Goal: Task Accomplishment & Management: Use online tool/utility

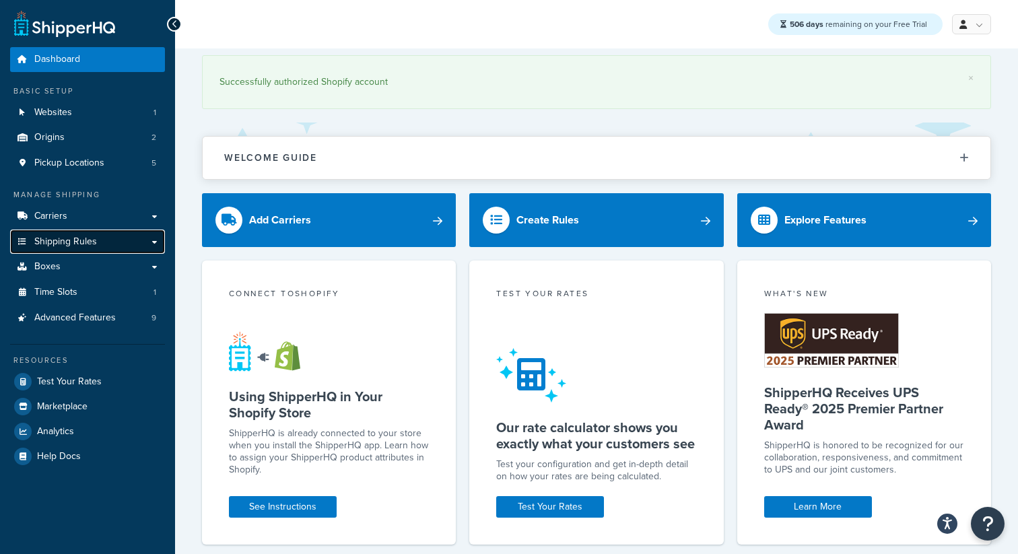
click at [86, 238] on span "Shipping Rules" at bounding box center [65, 241] width 63 height 11
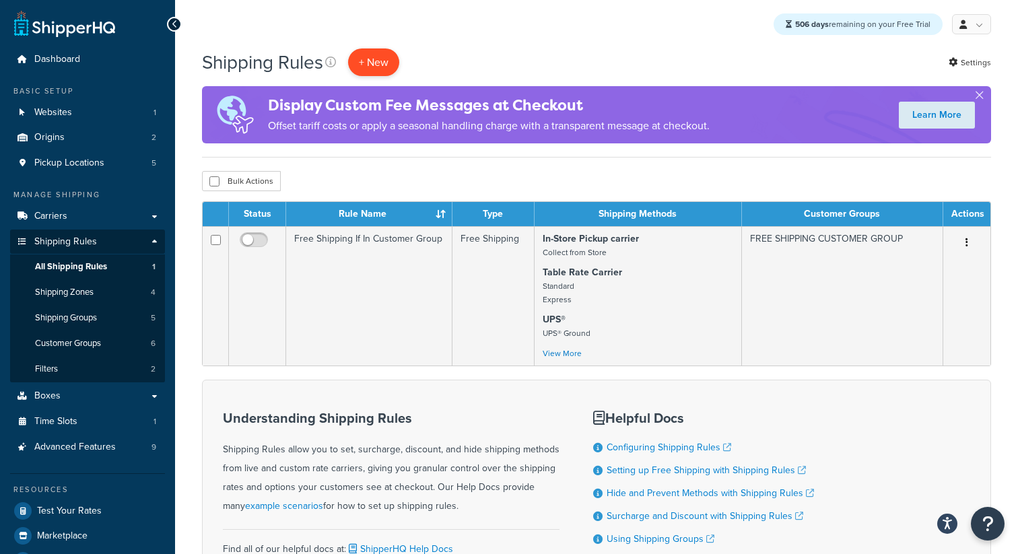
click at [375, 70] on p "+ New" at bounding box center [373, 62] width 51 height 28
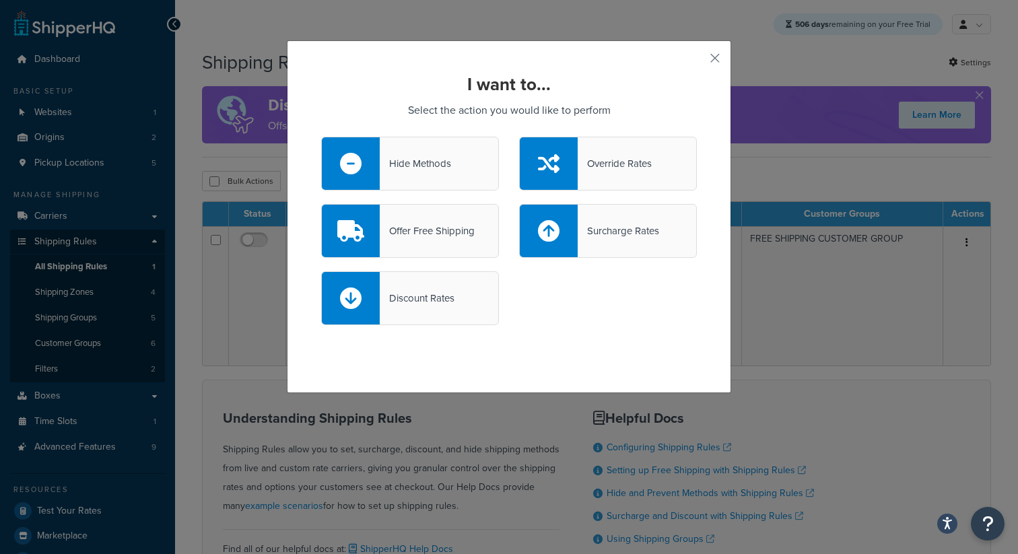
click at [435, 235] on div "Offer Free Shipping" at bounding box center [427, 231] width 95 height 19
click at [0, 0] on input "Offer Free Shipping" at bounding box center [0, 0] width 0 height 0
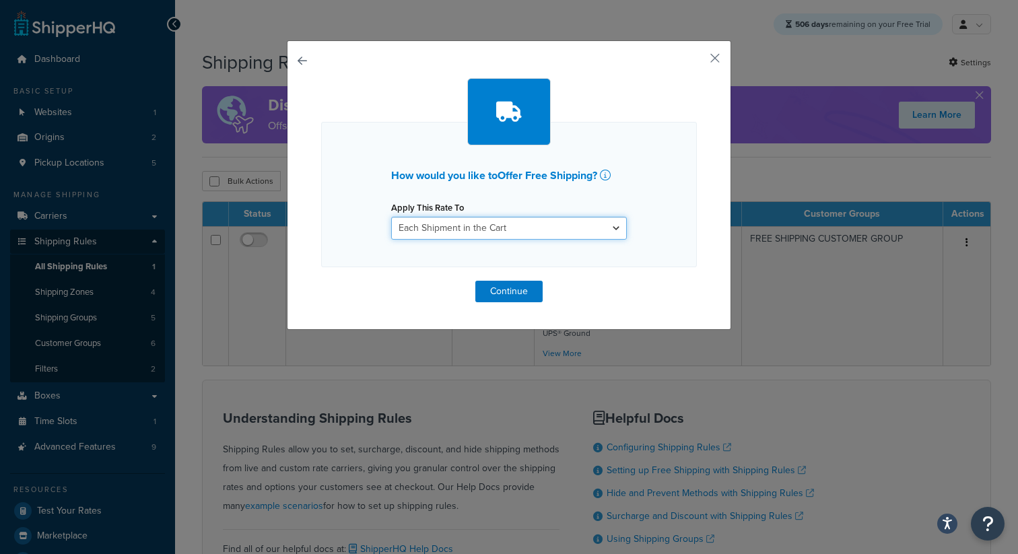
click at [461, 229] on select "Each Shipment in the Cart Each Origin in the Cart Each Shipping Group in the Ca…" at bounding box center [509, 228] width 236 height 23
click at [509, 294] on button "Continue" at bounding box center [508, 292] width 67 height 22
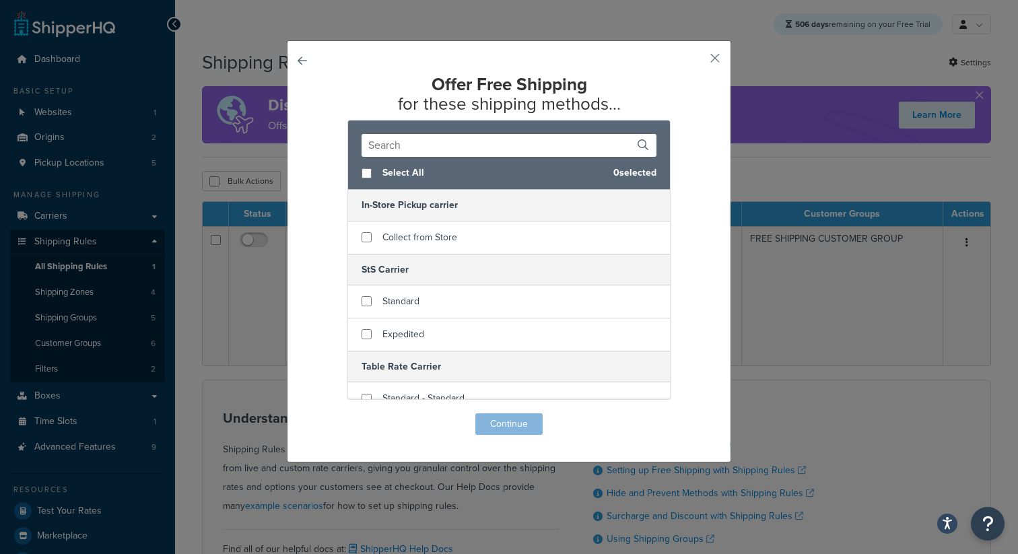
click at [321, 413] on button "button" at bounding box center [321, 413] width 0 height 0
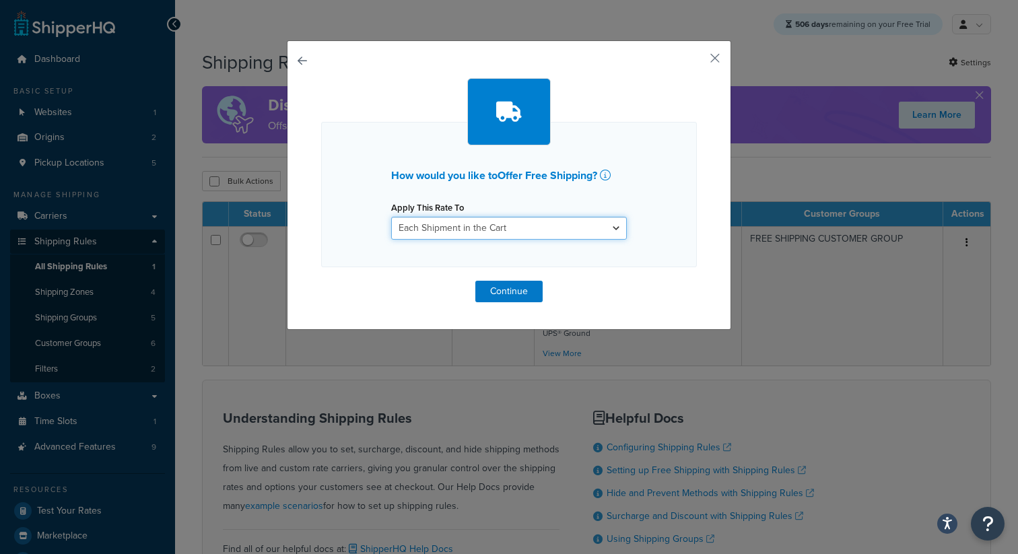
click at [481, 230] on select "Each Shipment in the Cart Each Origin in the Cart Each Shipping Group in the Ca…" at bounding box center [509, 228] width 236 height 23
select select "ITEM"
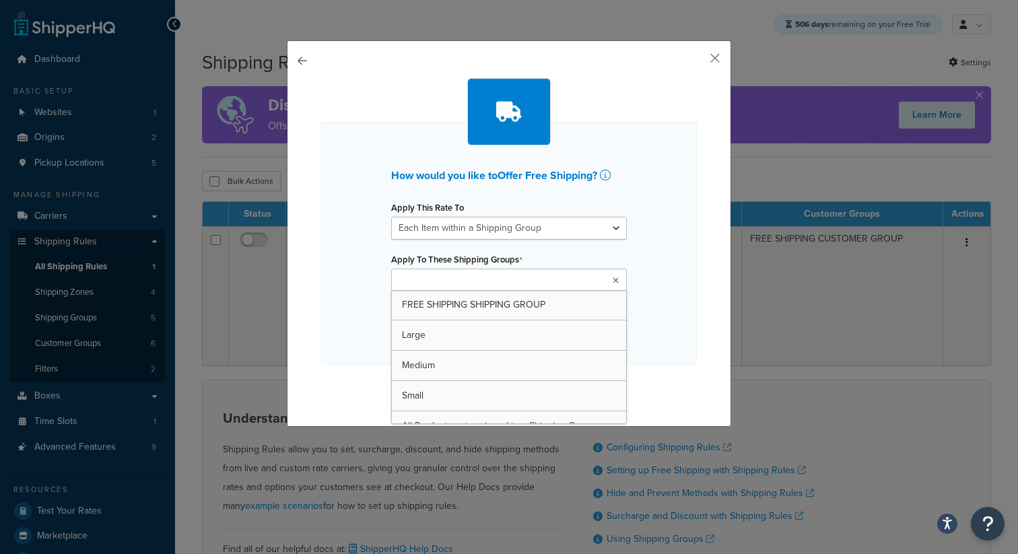
click at [472, 285] on input "Apply To These Shipping Groups" at bounding box center [454, 280] width 119 height 15
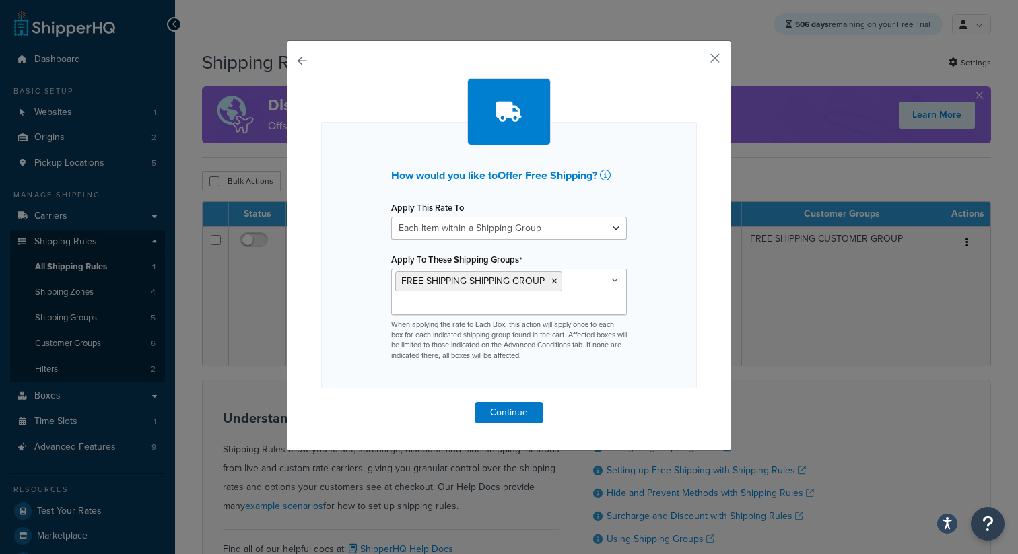
click at [684, 303] on div "How would you like to Offer Free Shipping ? Apply This Rate To Each Shipment in…" at bounding box center [509, 255] width 376 height 267
click at [525, 416] on button "Continue" at bounding box center [508, 413] width 67 height 22
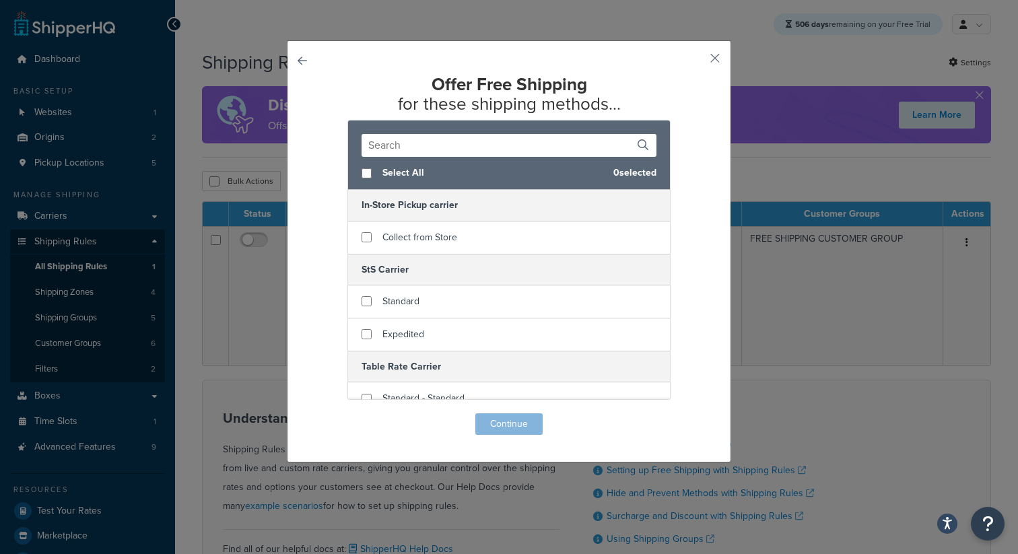
click at [378, 173] on div "Select All 0 selected" at bounding box center [509, 173] width 322 height 33
checkbox input "true"
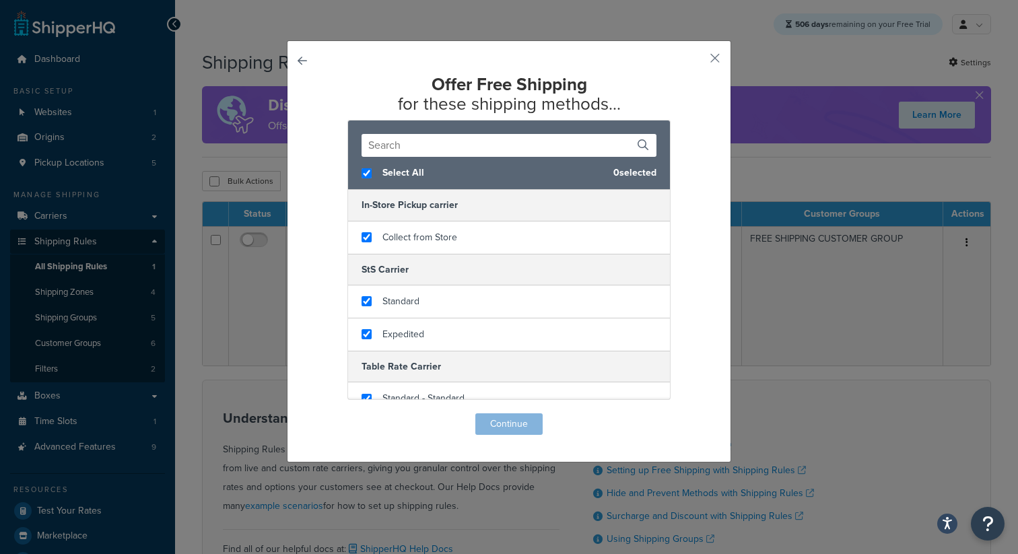
checkbox input "true"
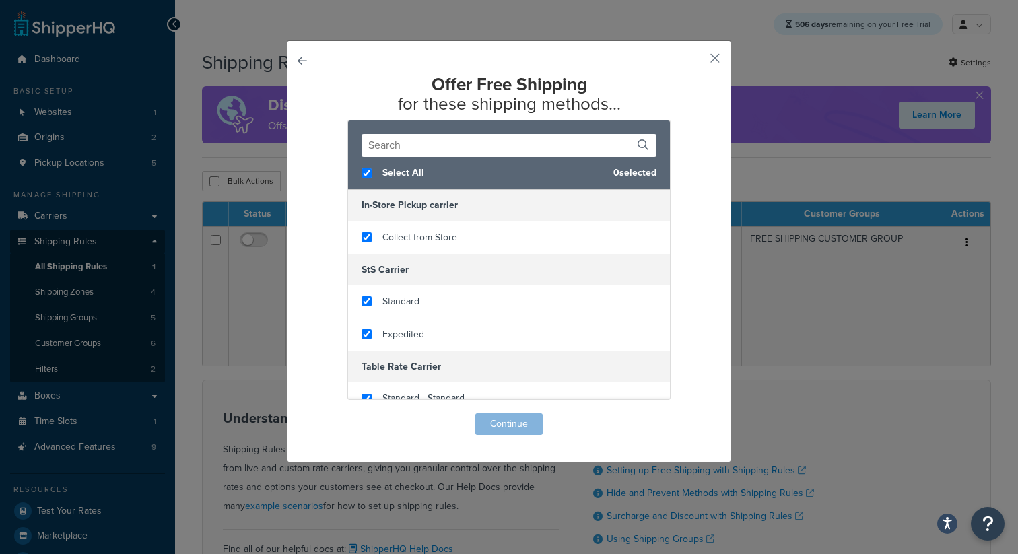
checkbox input "true"
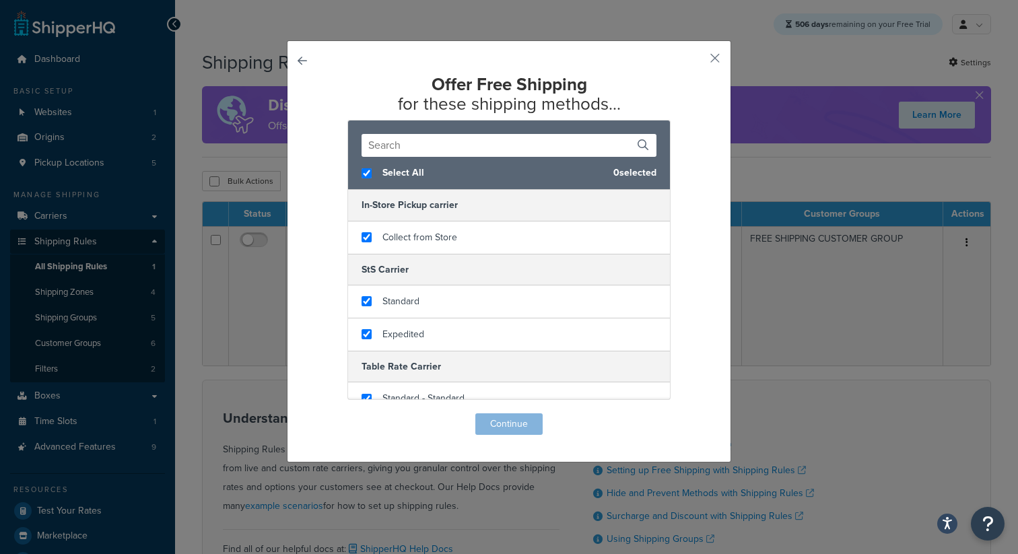
checkbox input "true"
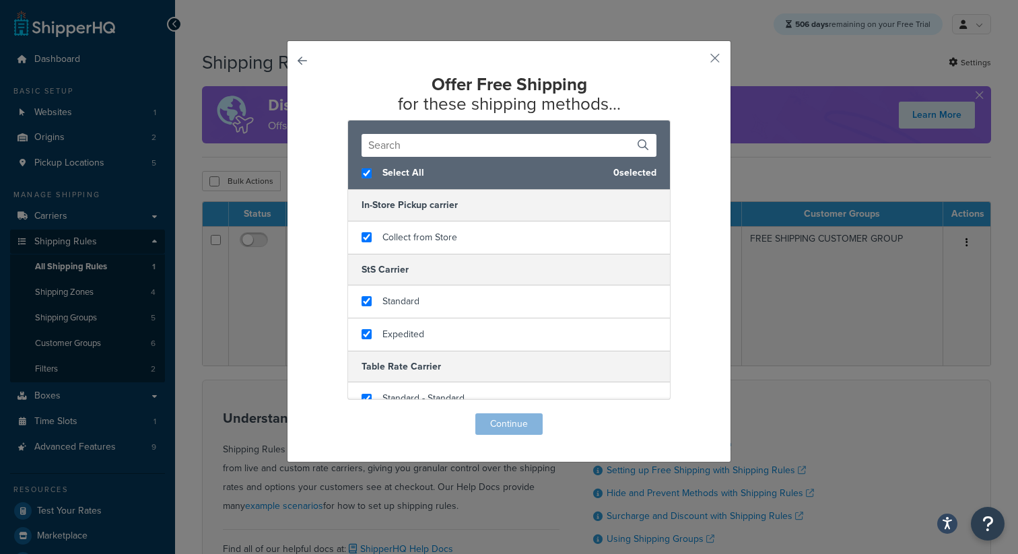
checkbox input "true"
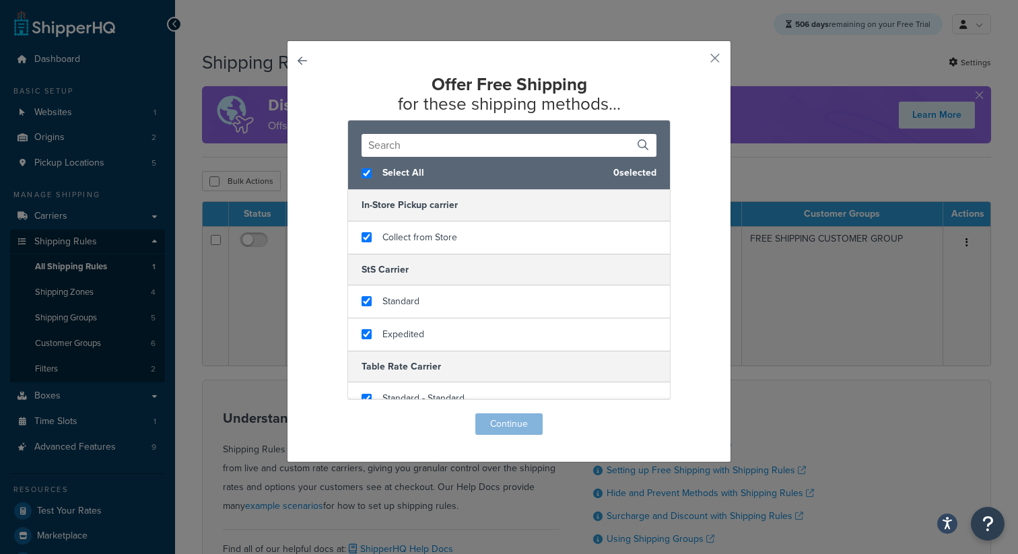
checkbox input "true"
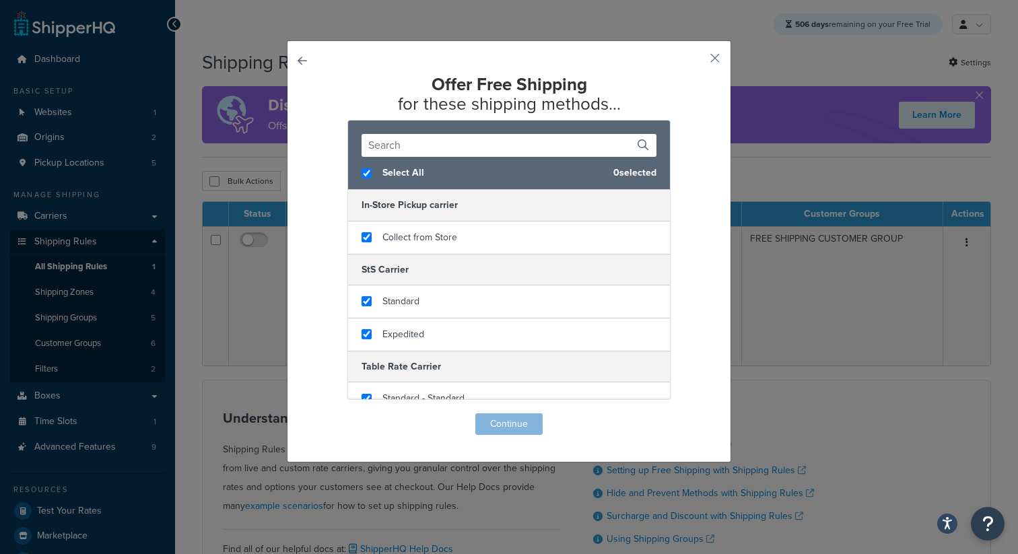
checkbox input "true"
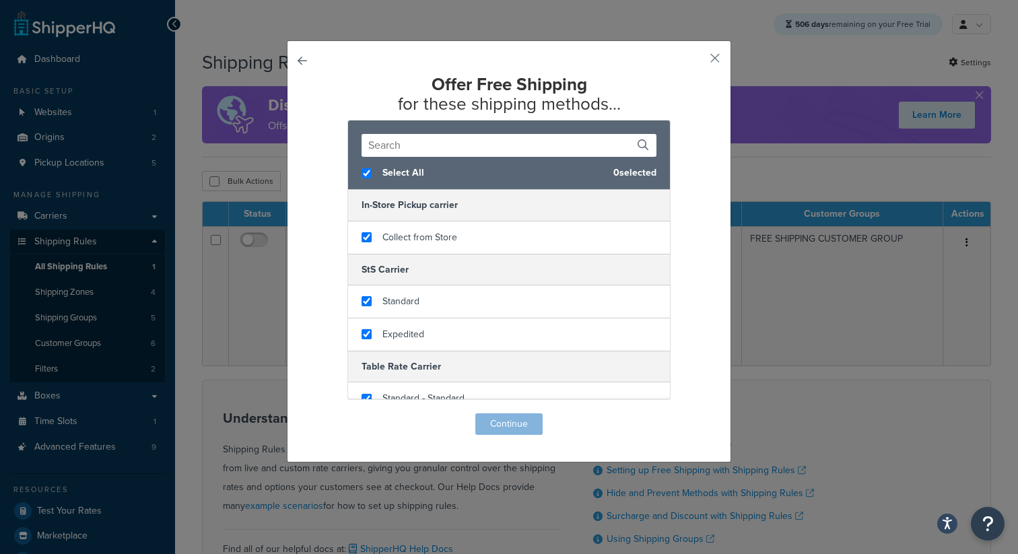
checkbox input "true"
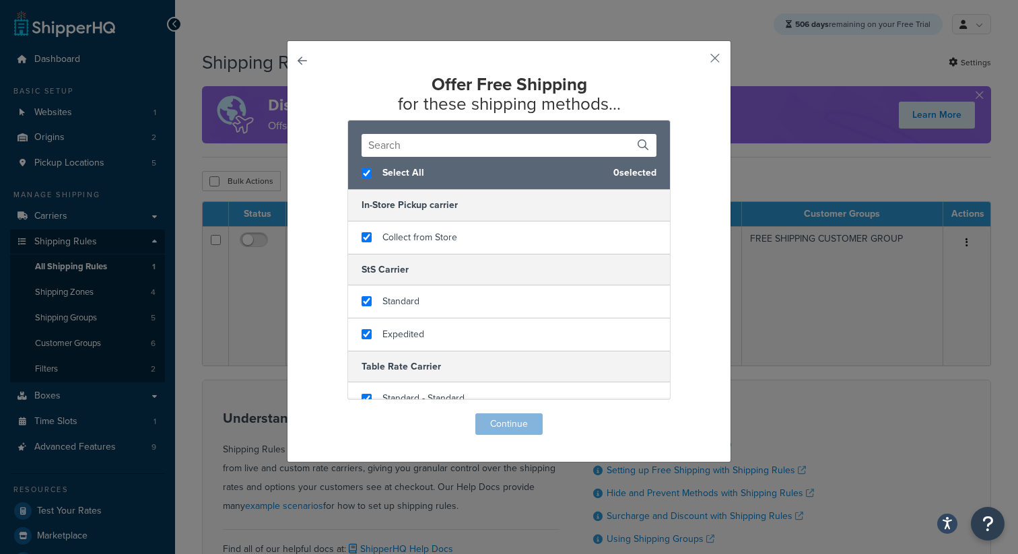
checkbox input "true"
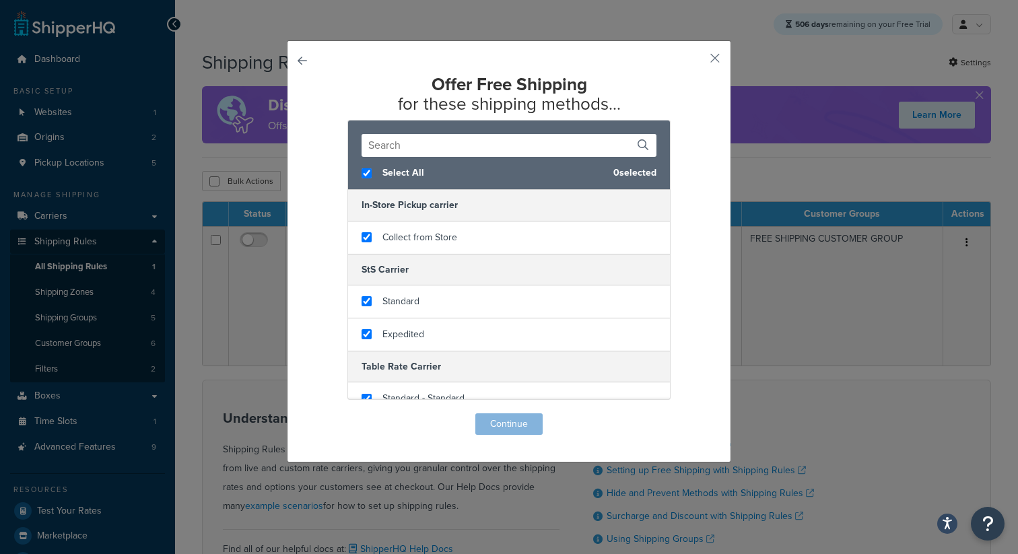
checkbox input "true"
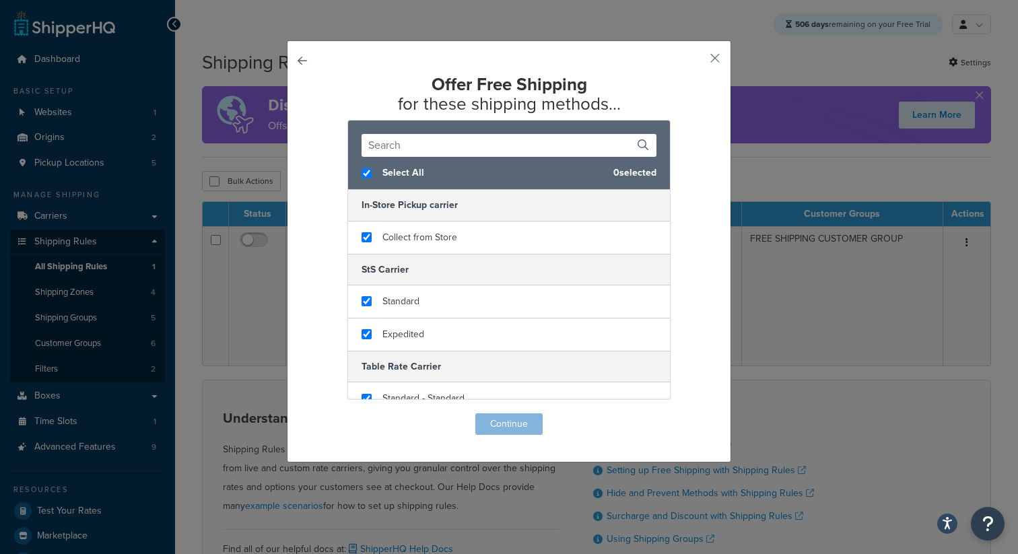
checkbox input "true"
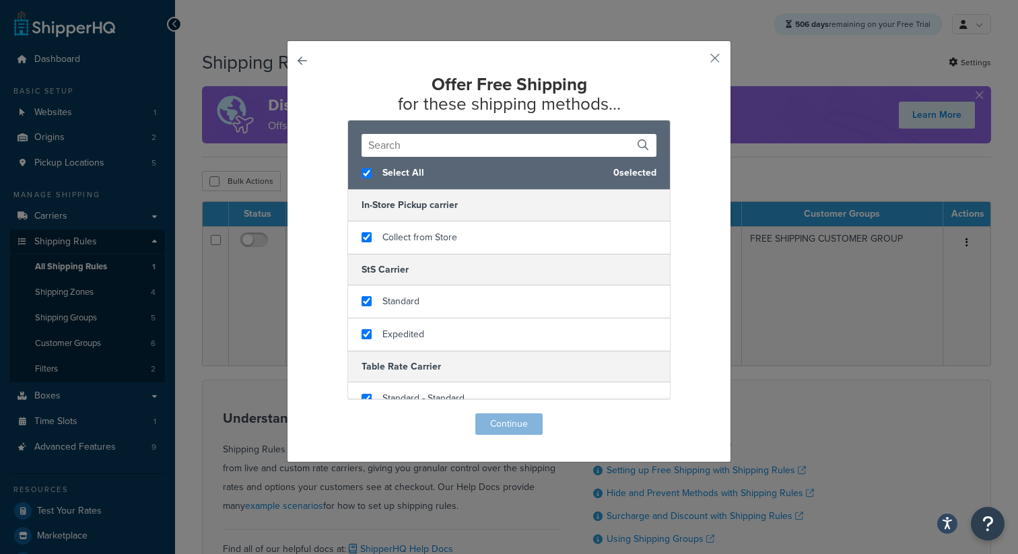
checkbox input "true"
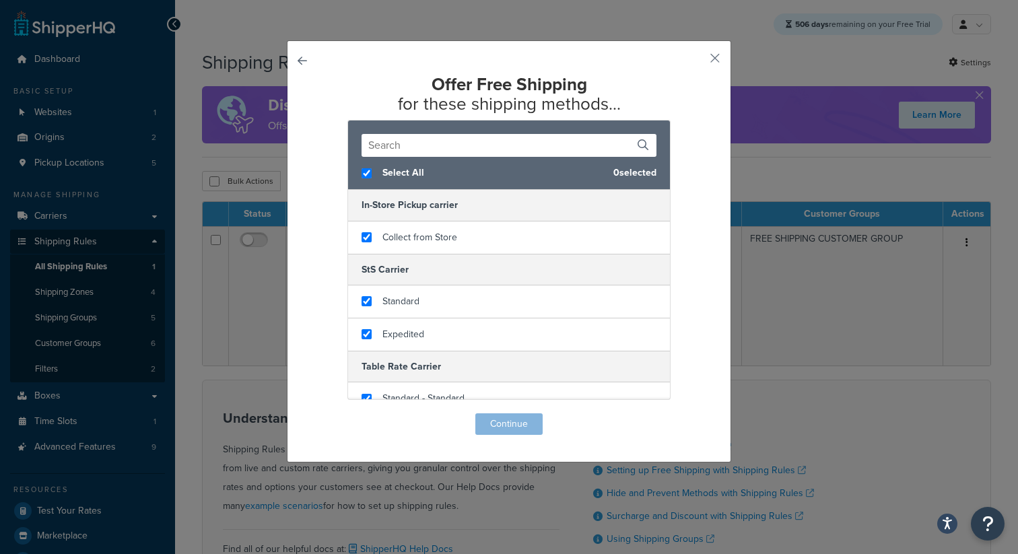
checkbox input "true"
click at [513, 428] on button "Continue" at bounding box center [508, 424] width 67 height 22
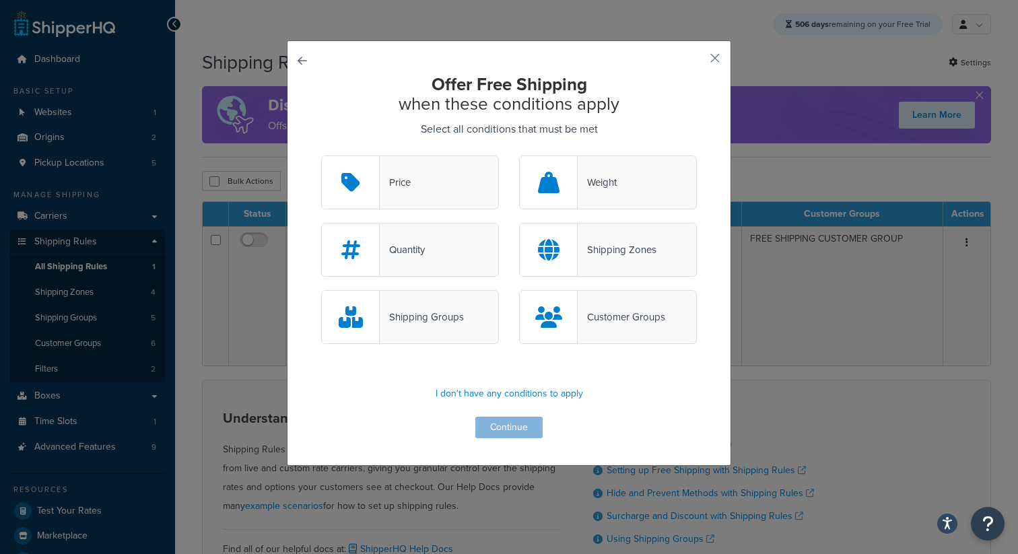
click at [589, 181] on div "Weight" at bounding box center [597, 182] width 39 height 19
click at [0, 0] on input "Weight" at bounding box center [0, 0] width 0 height 0
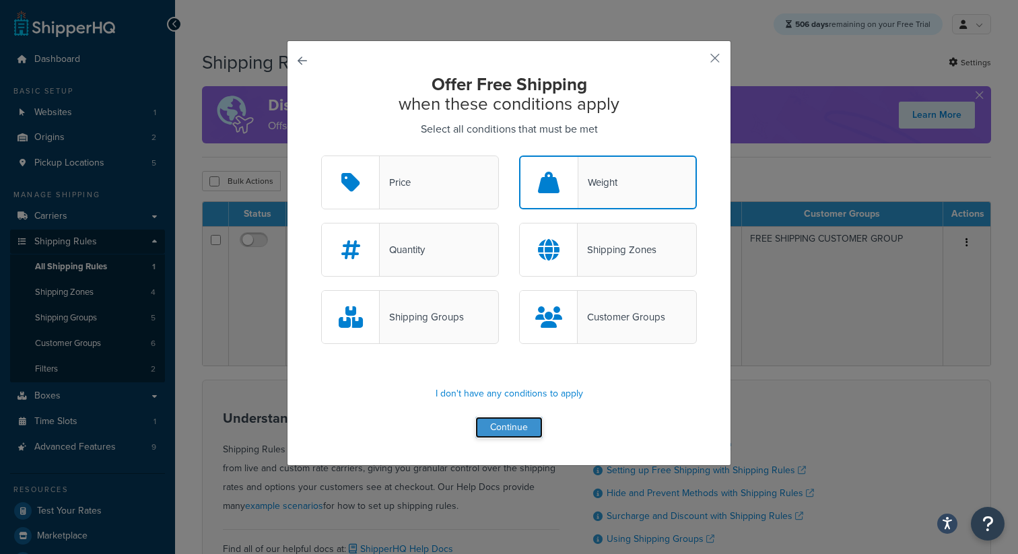
click at [522, 436] on button "Continue" at bounding box center [508, 428] width 67 height 22
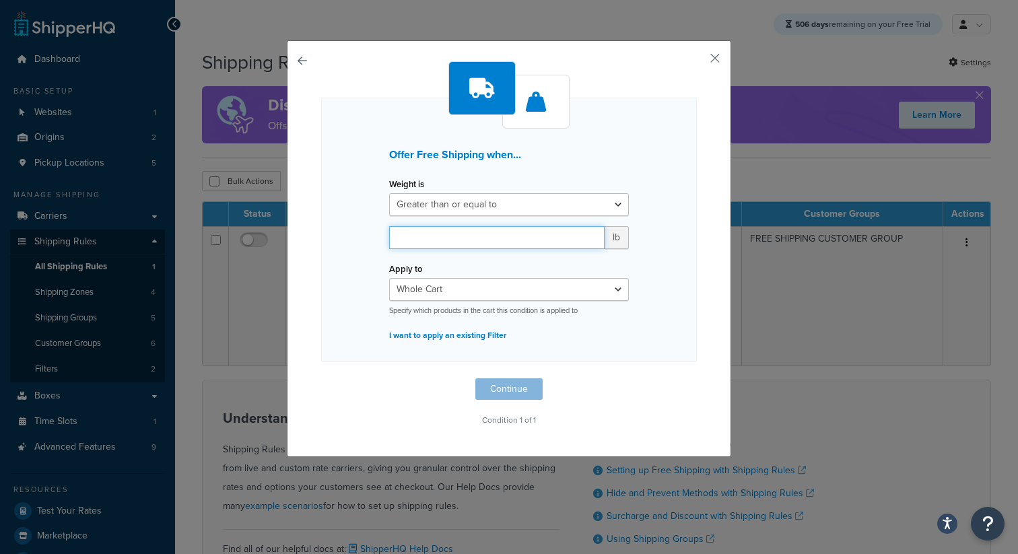
click at [445, 234] on input "number" at bounding box center [496, 237] width 215 height 23
type input "2"
click at [523, 393] on button "Continue" at bounding box center [508, 389] width 67 height 22
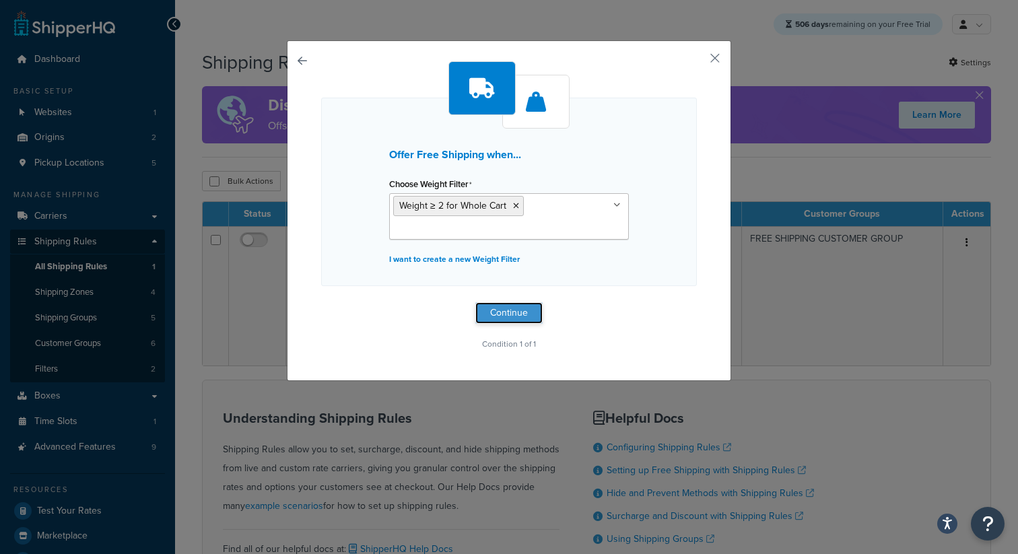
click at [531, 311] on button "Continue" at bounding box center [508, 313] width 67 height 22
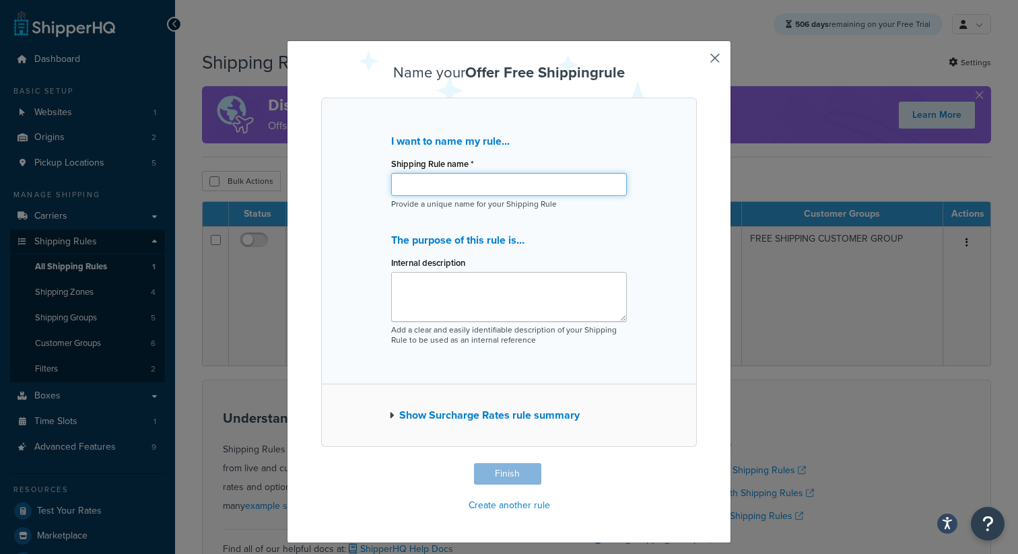
click at [461, 193] on input "Shipping Rule name *" at bounding box center [509, 184] width 236 height 23
type input "Free if weight > 2 lbs"
click at [521, 479] on button "Finish" at bounding box center [507, 474] width 67 height 22
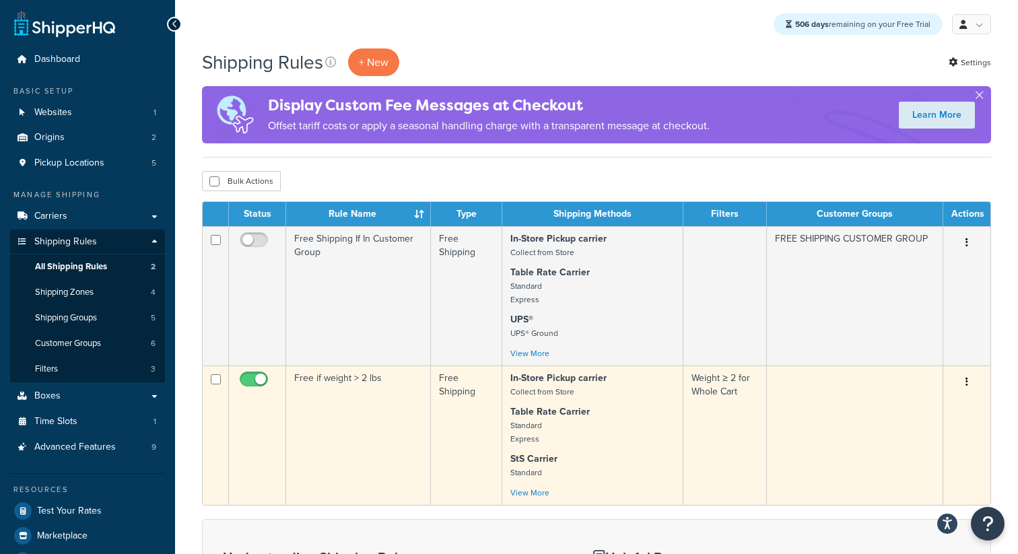
click at [392, 426] on td "Free if weight > 2 lbs" at bounding box center [358, 435] width 145 height 139
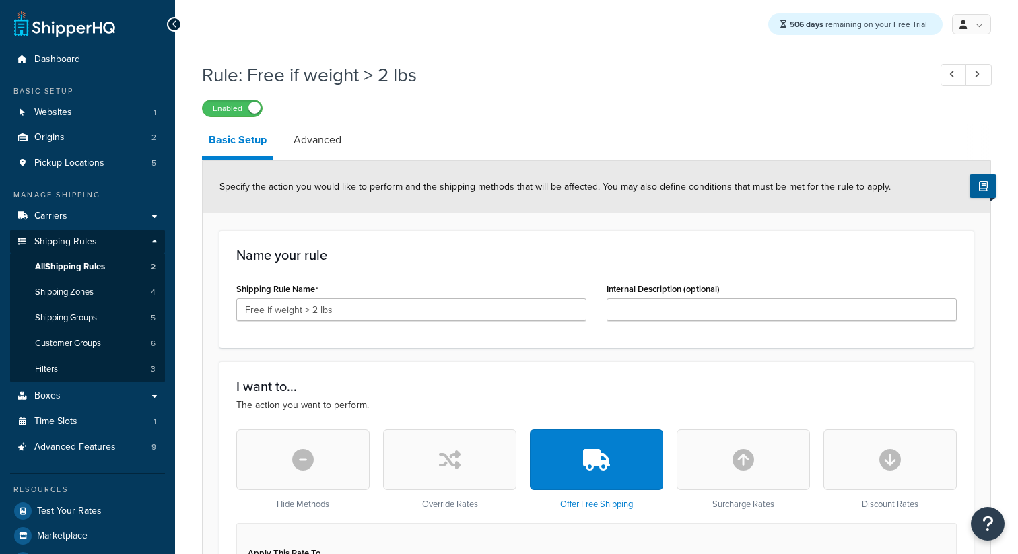
select select "ITEM"
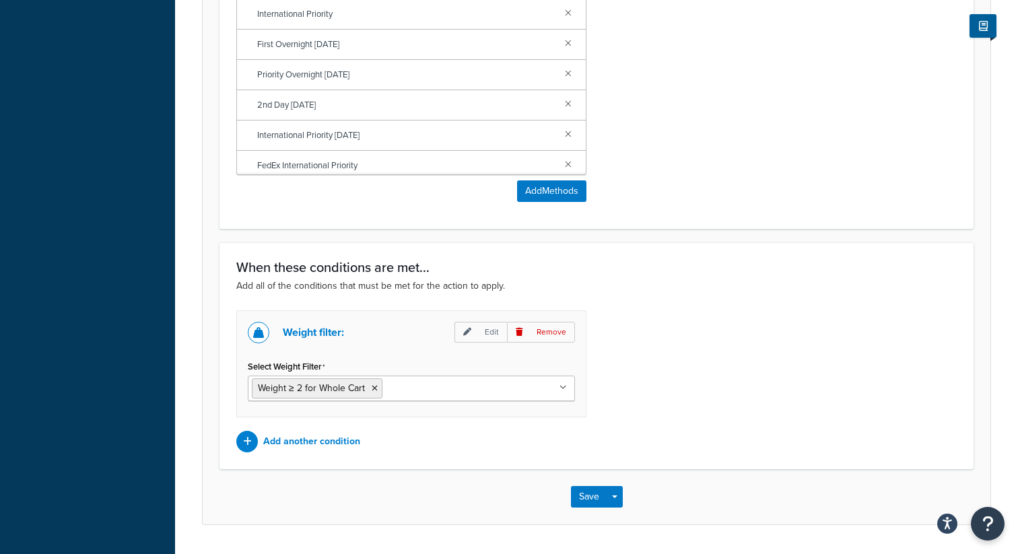
scroll to position [989, 0]
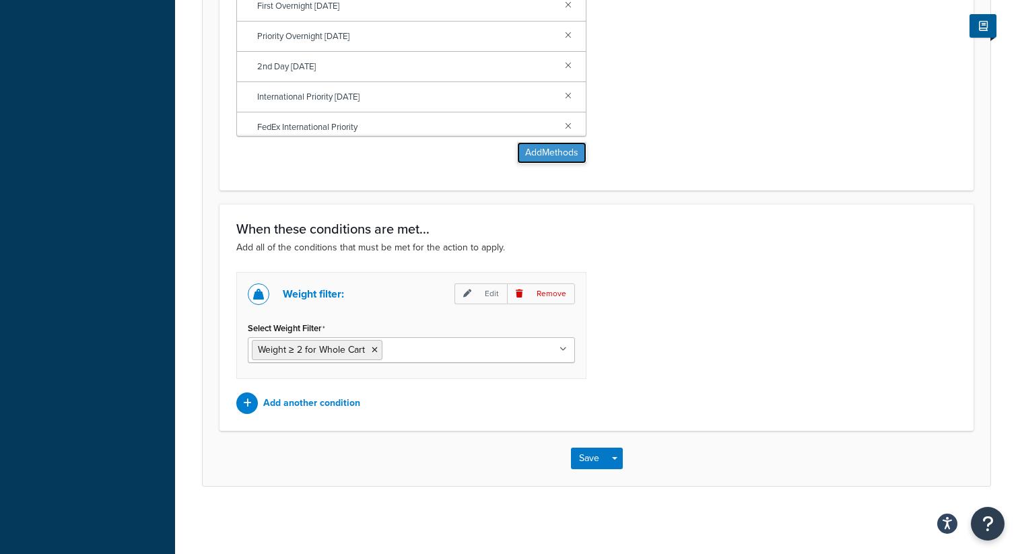
click at [545, 149] on button "Add Methods" at bounding box center [551, 153] width 69 height 22
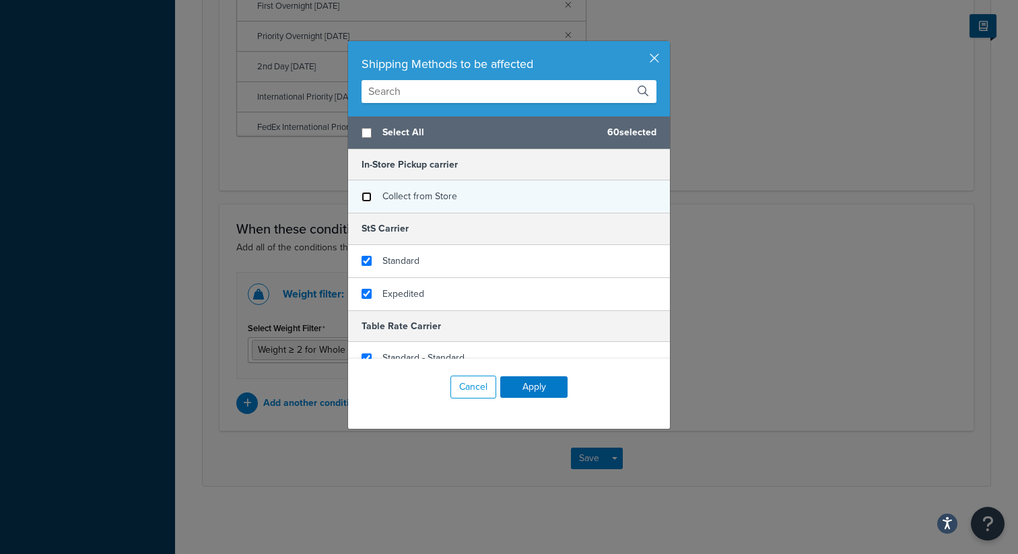
click at [371, 195] on input "checkbox" at bounding box center [367, 197] width 10 height 10
checkbox input "true"
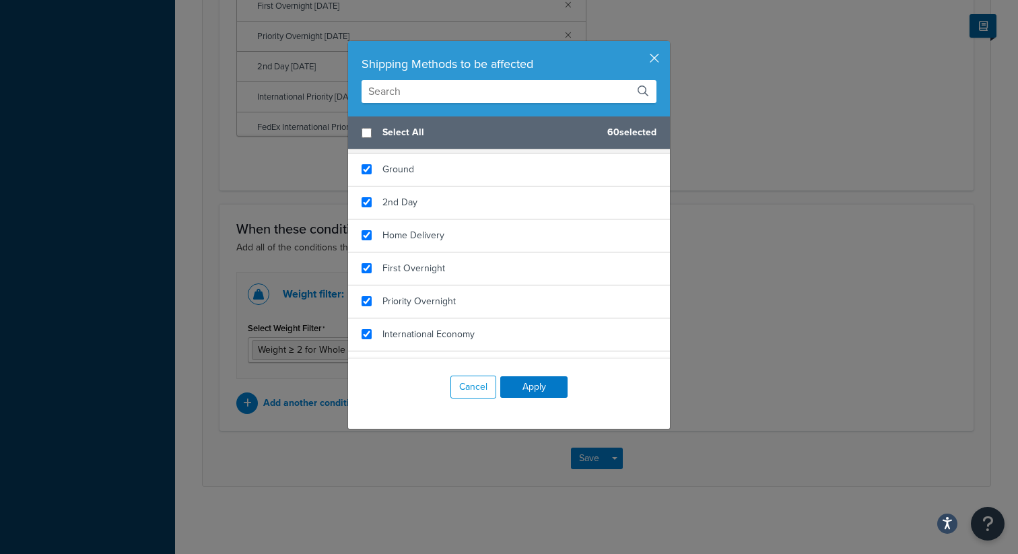
scroll to position [337, 0]
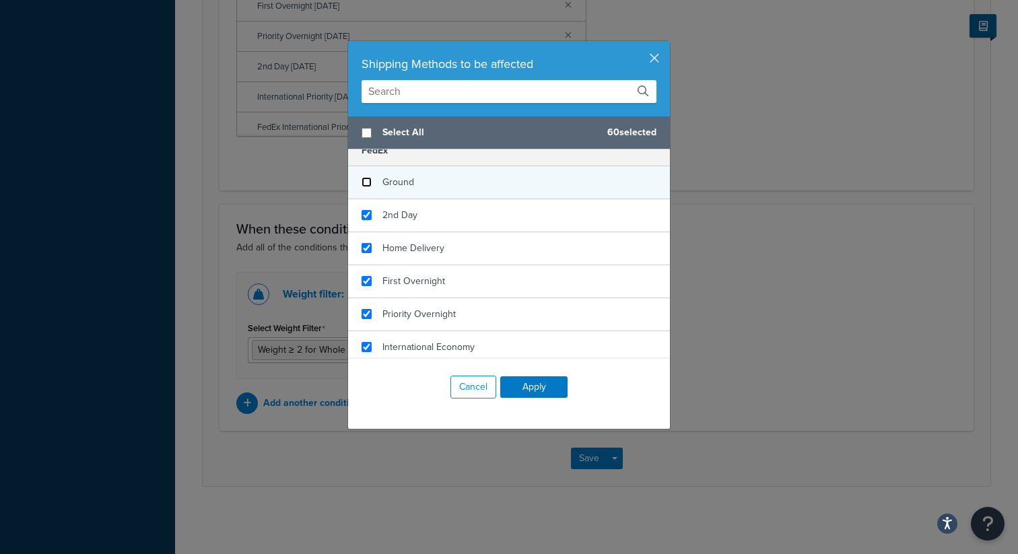
click at [368, 182] on input "checkbox" at bounding box center [367, 182] width 10 height 10
checkbox input "false"
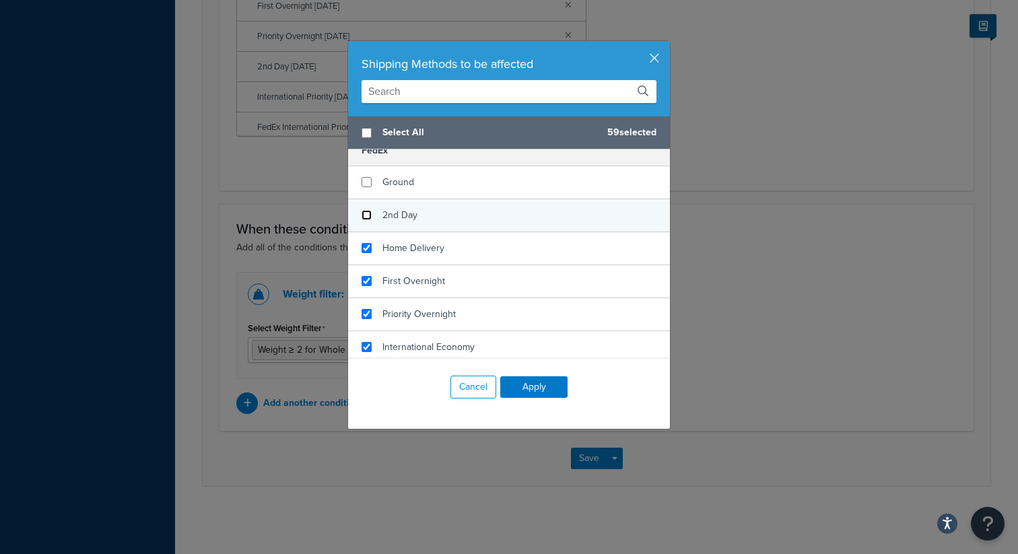
click at [368, 211] on input "checkbox" at bounding box center [367, 215] width 10 height 10
checkbox input "false"
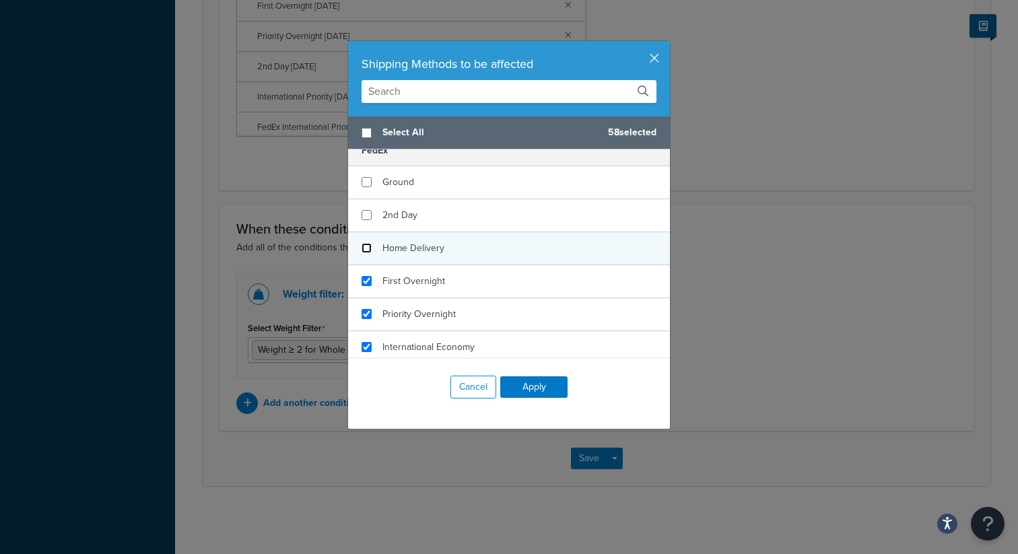
click at [368, 250] on input "checkbox" at bounding box center [367, 248] width 10 height 10
checkbox input "false"
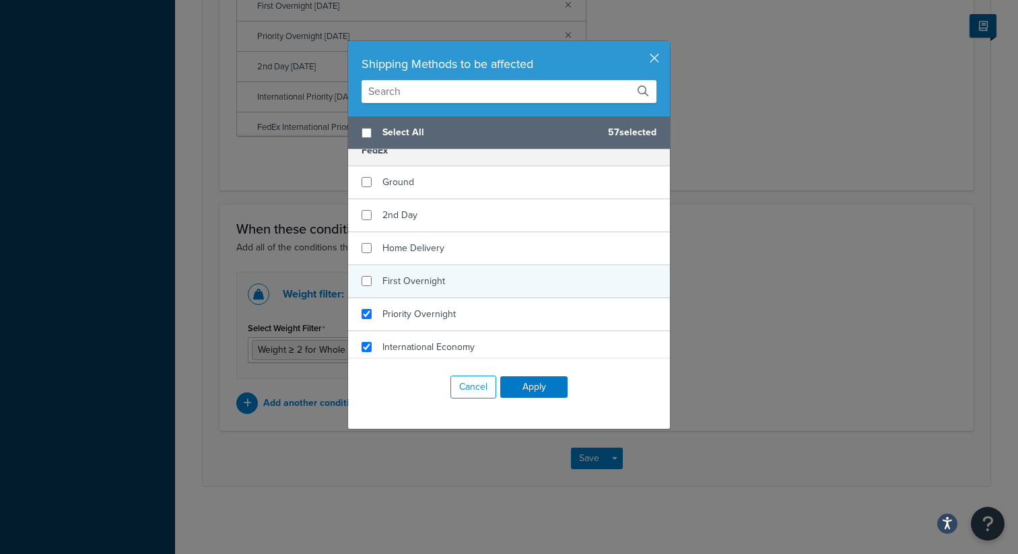
checkbox input "false"
click at [369, 274] on div "First Overnight" at bounding box center [509, 281] width 322 height 33
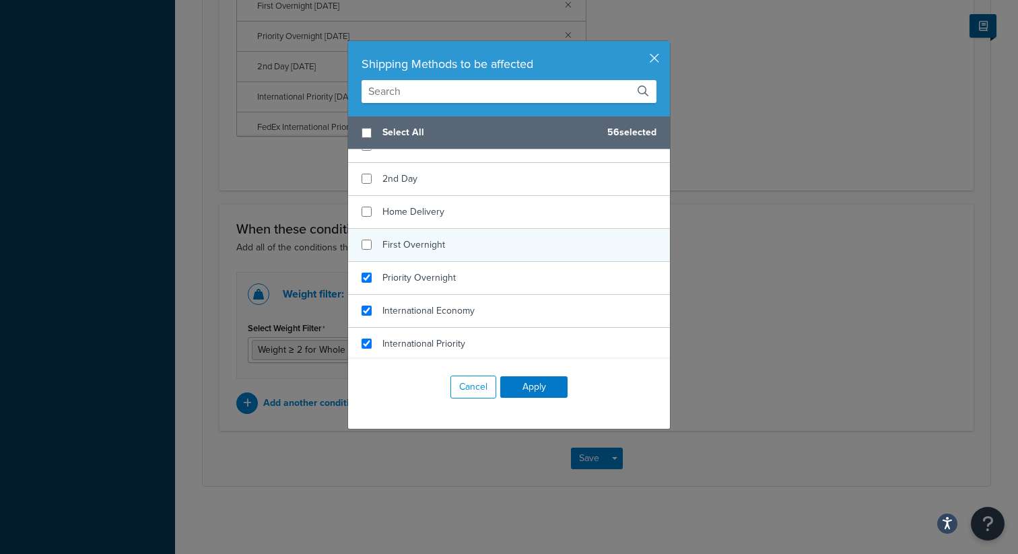
scroll to position [388, 0]
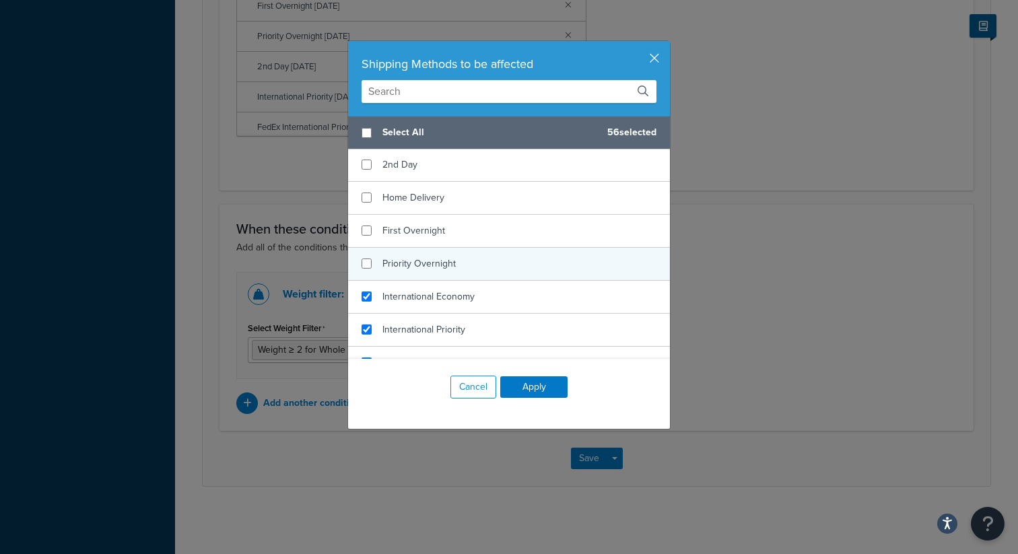
checkbox input "false"
click at [368, 273] on div "Priority Overnight" at bounding box center [509, 264] width 322 height 33
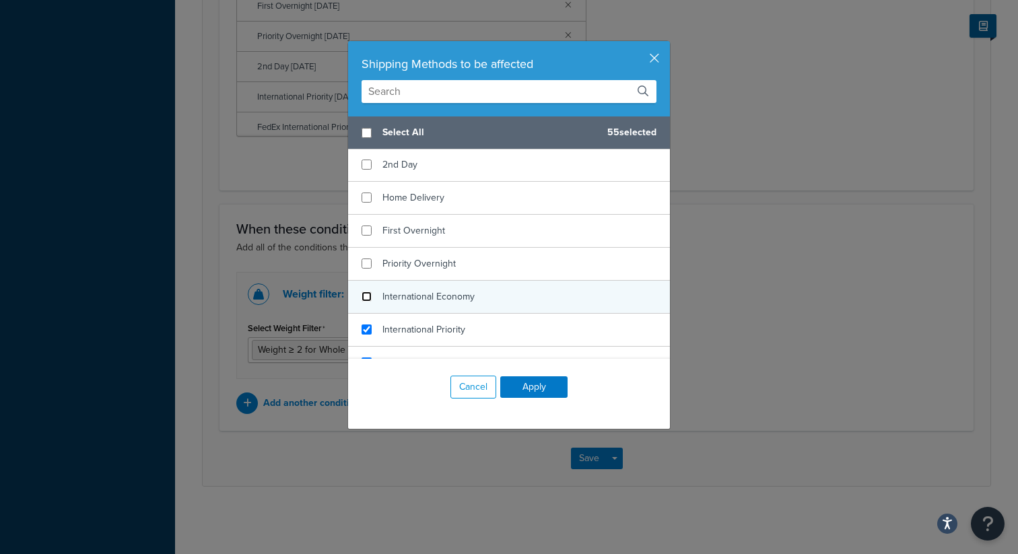
click at [368, 296] on input "checkbox" at bounding box center [367, 297] width 10 height 10
checkbox input "false"
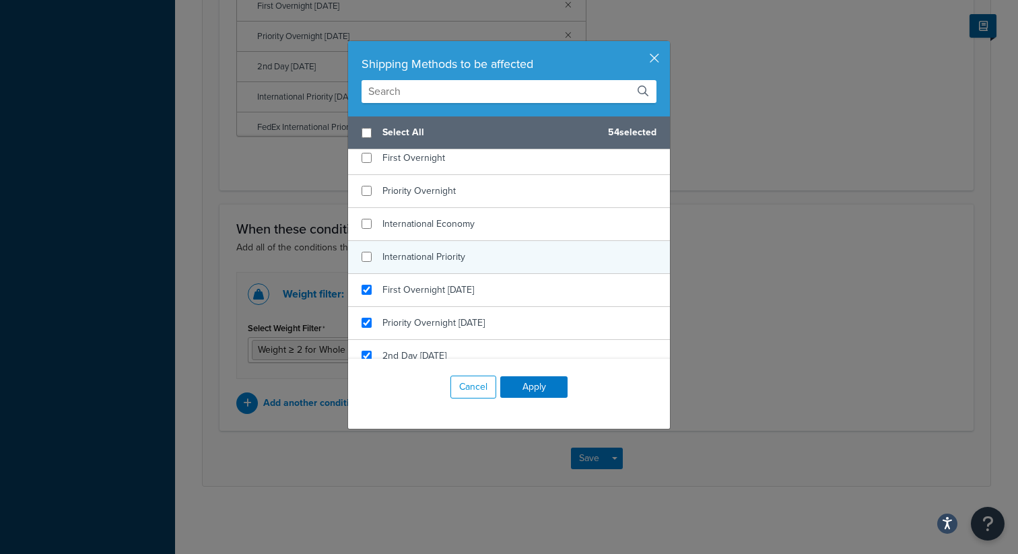
checkbox input "false"
click at [366, 263] on div "International Priority" at bounding box center [509, 257] width 322 height 33
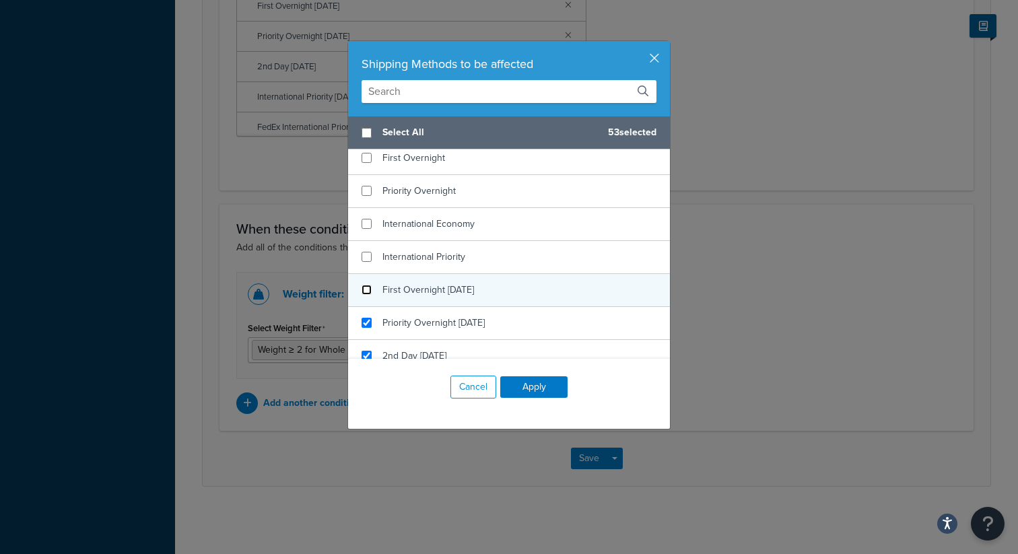
click at [367, 285] on input "checkbox" at bounding box center [367, 290] width 10 height 10
checkbox input "false"
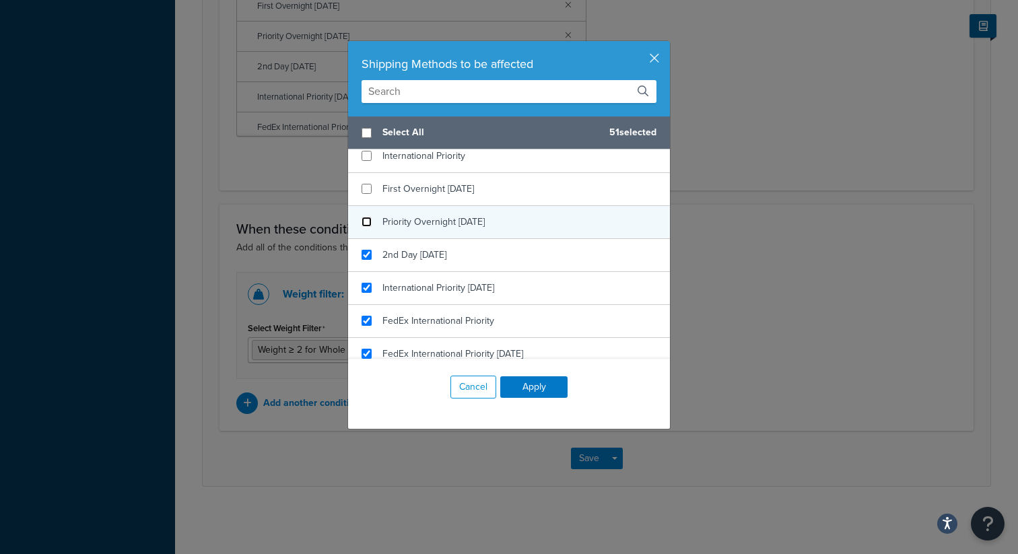
click at [368, 222] on input "checkbox" at bounding box center [367, 222] width 10 height 10
checkbox input "false"
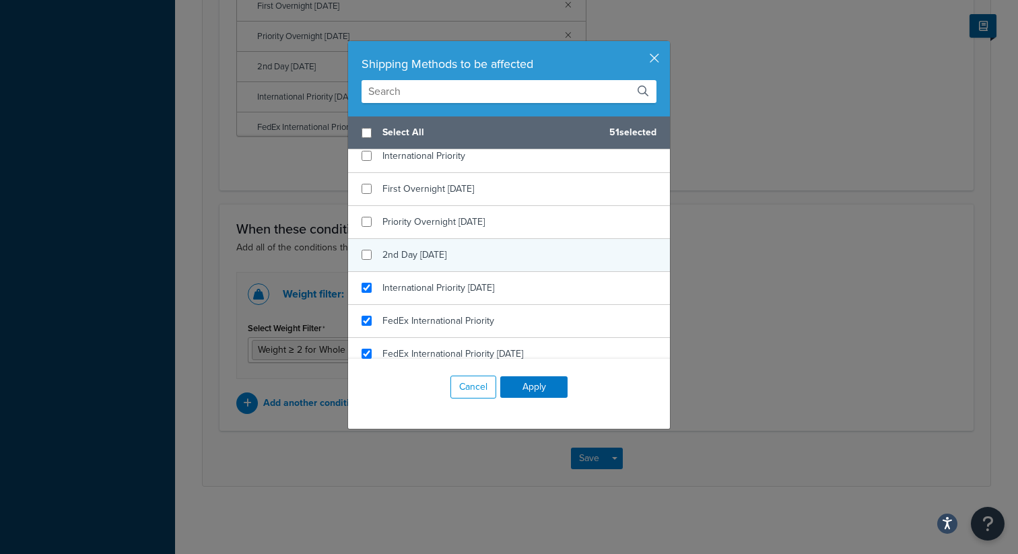
checkbox input "false"
click at [368, 246] on div "2nd Day [DATE]" at bounding box center [509, 255] width 322 height 33
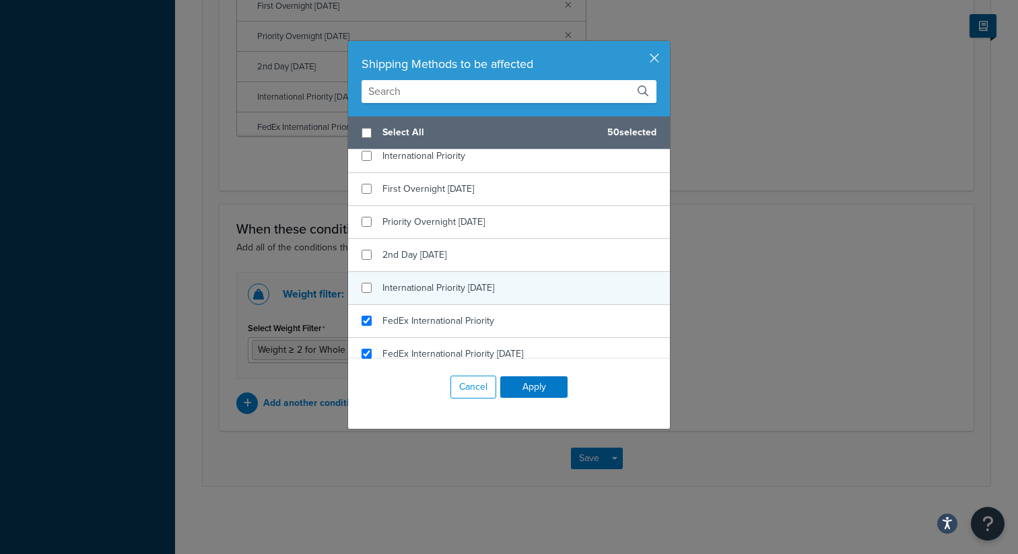
checkbox input "false"
click at [366, 296] on div "International Priority [DATE]" at bounding box center [509, 288] width 322 height 33
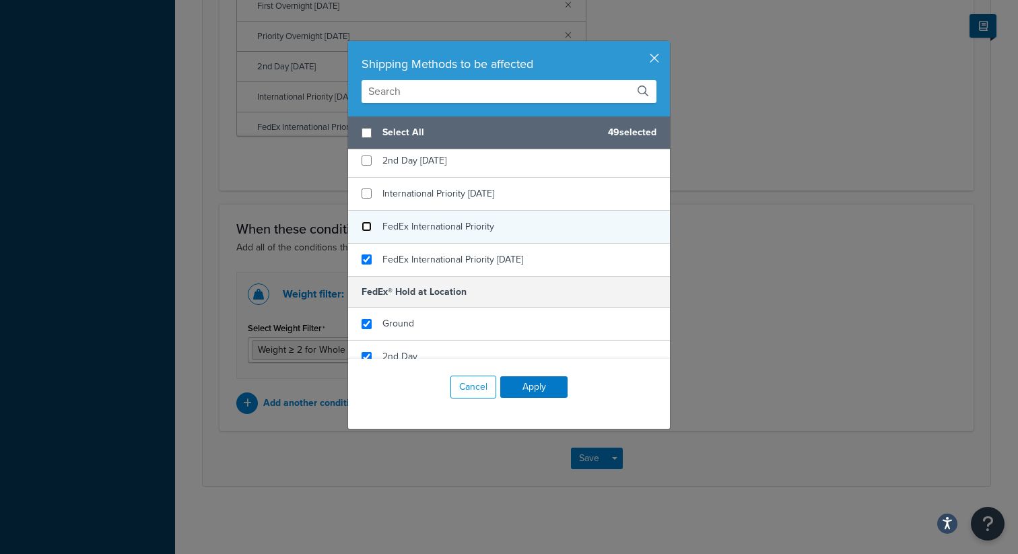
click at [368, 231] on input "checkbox" at bounding box center [367, 227] width 10 height 10
checkbox input "false"
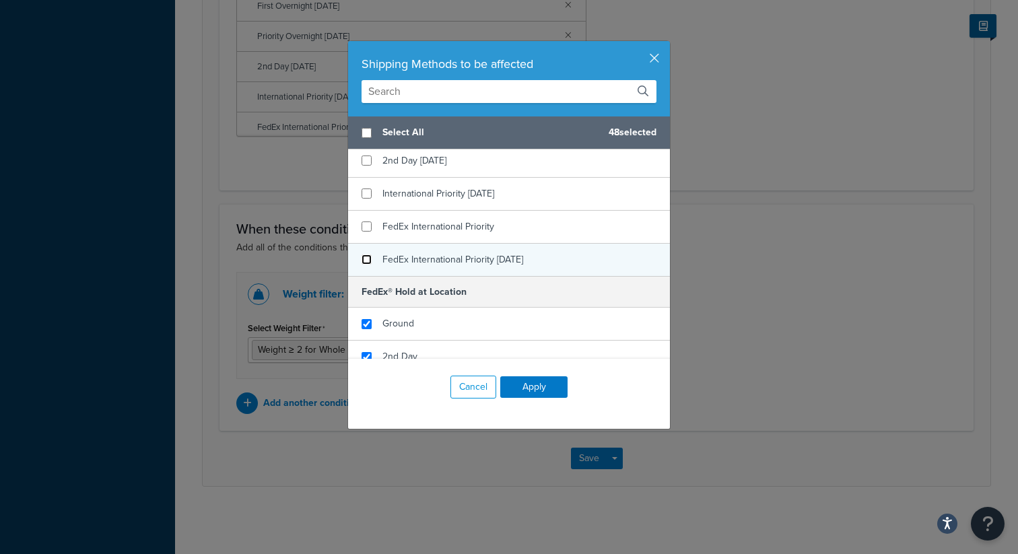
click at [368, 255] on input "checkbox" at bounding box center [367, 260] width 10 height 10
checkbox input "false"
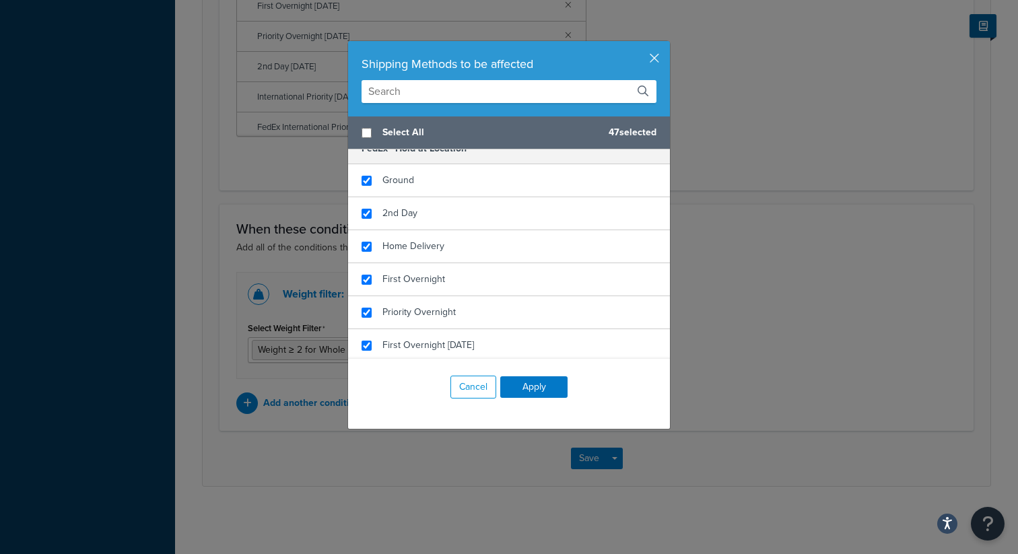
scroll to position [807, 0]
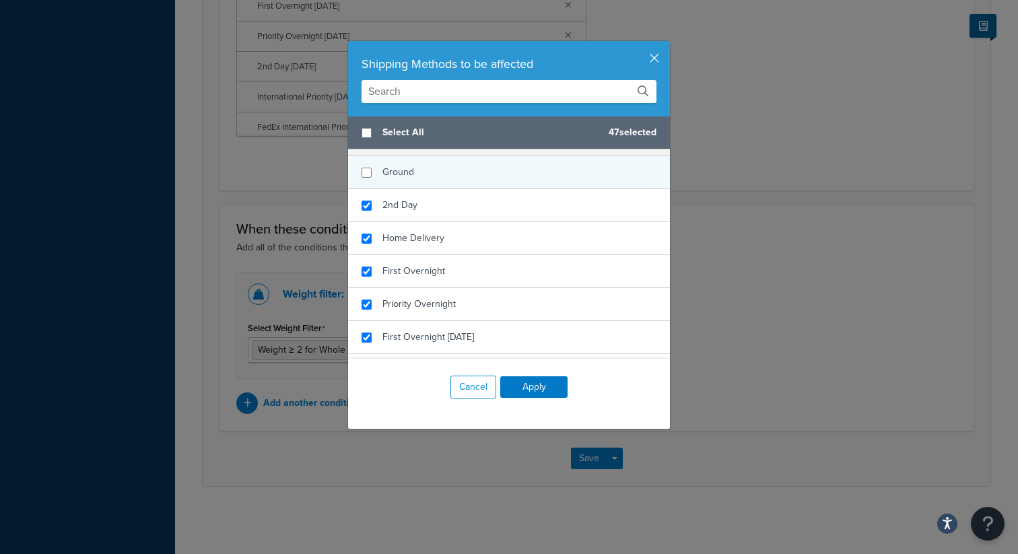
checkbox input "false"
click at [367, 181] on div "Ground" at bounding box center [509, 172] width 322 height 33
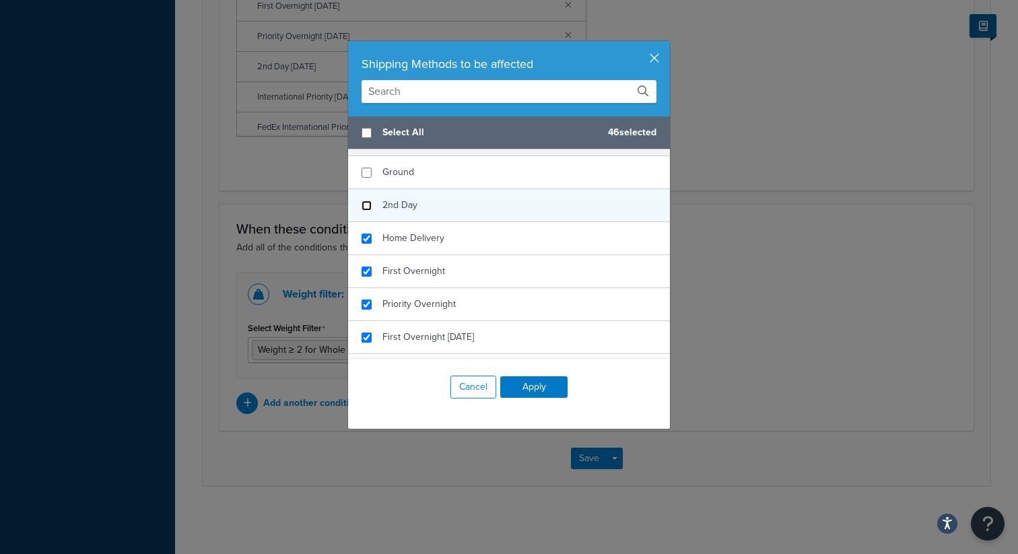
click at [367, 204] on input "checkbox" at bounding box center [367, 206] width 10 height 10
checkbox input "false"
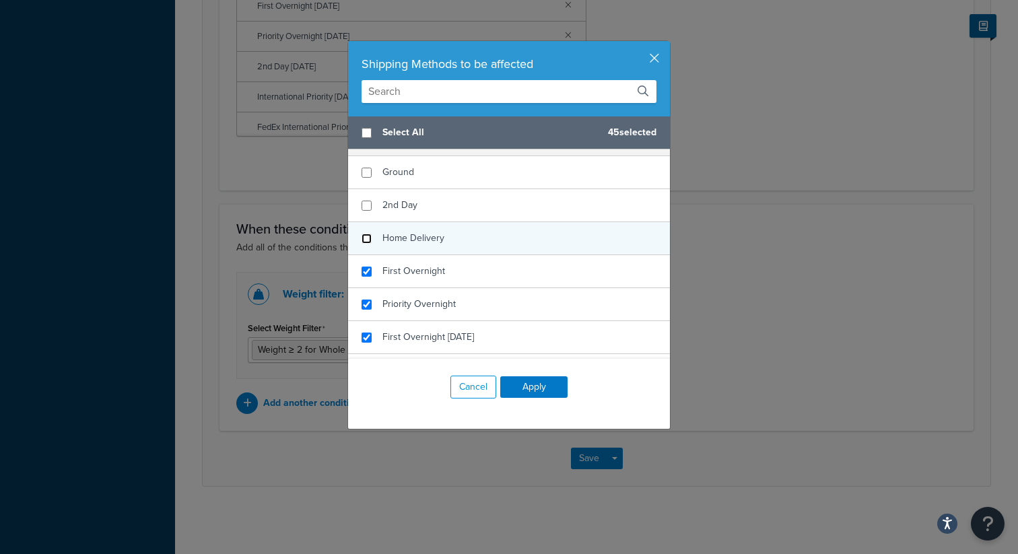
click at [365, 239] on input "checkbox" at bounding box center [367, 239] width 10 height 10
checkbox input "false"
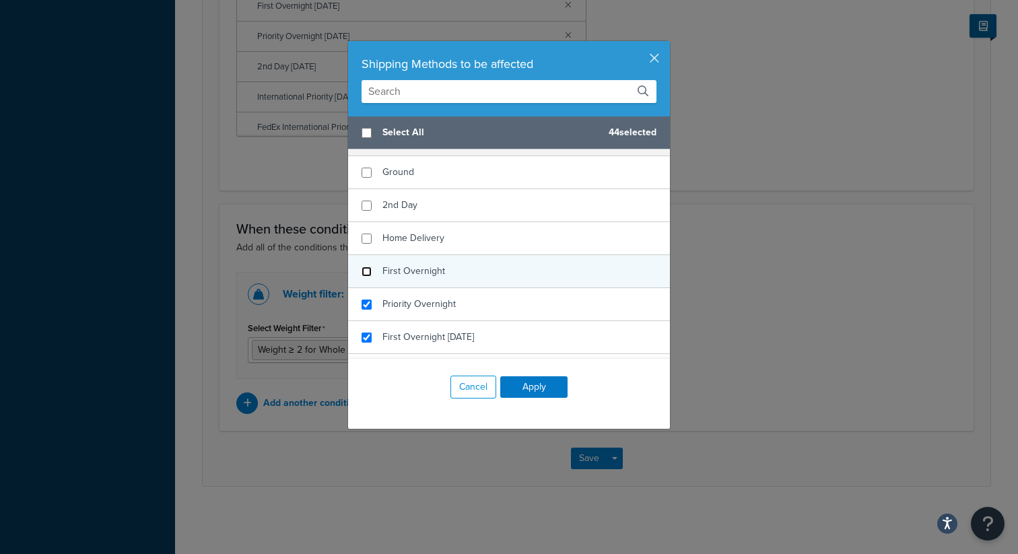
click at [366, 273] on input "checkbox" at bounding box center [367, 272] width 10 height 10
checkbox input "false"
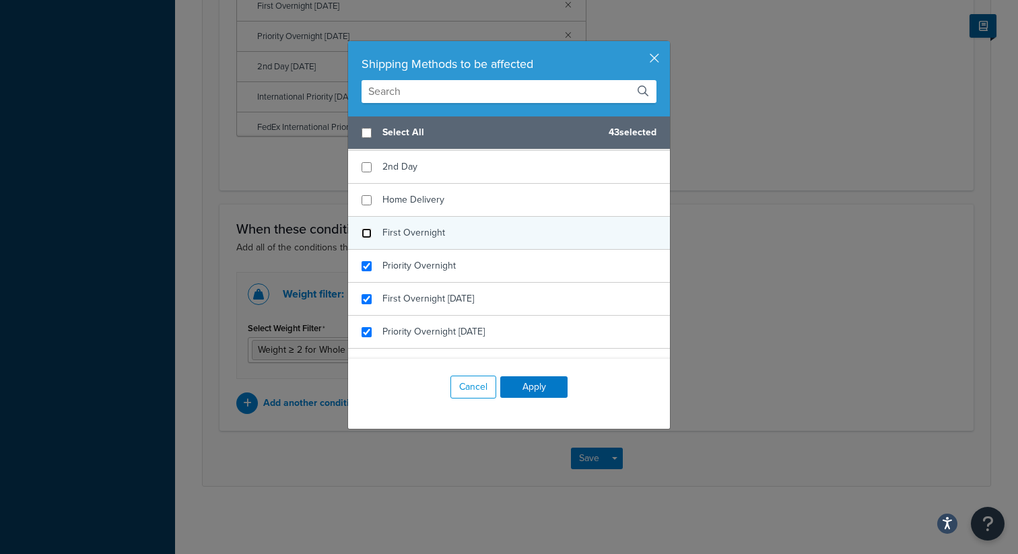
scroll to position [854, 0]
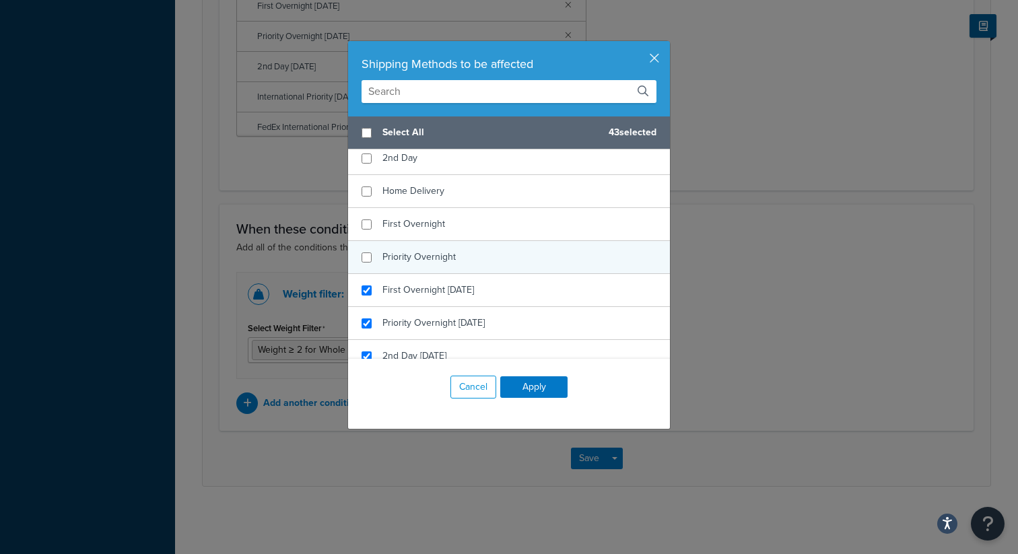
checkbox input "false"
click at [367, 265] on div "Priority Overnight" at bounding box center [509, 257] width 322 height 33
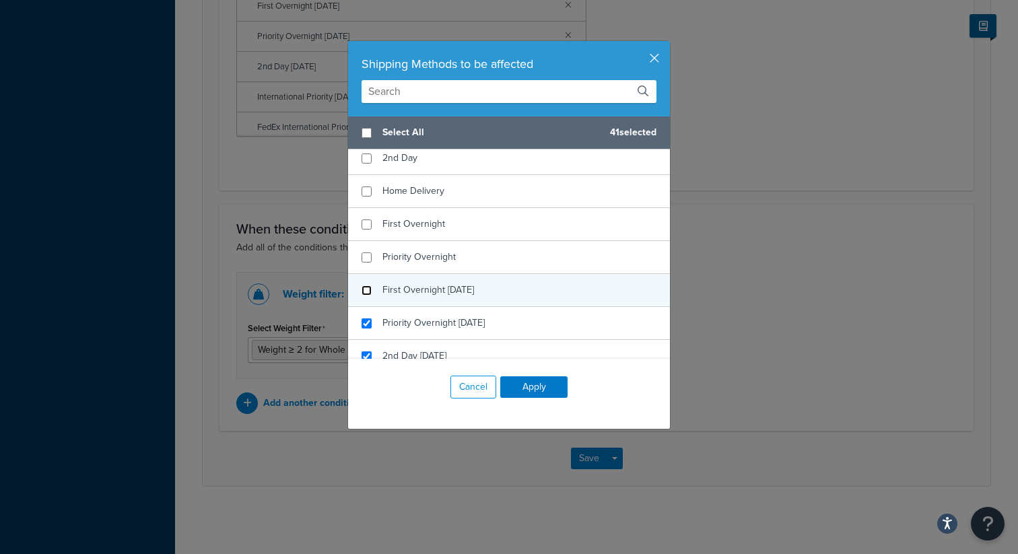
click at [368, 289] on input "checkbox" at bounding box center [367, 290] width 10 height 10
checkbox input "false"
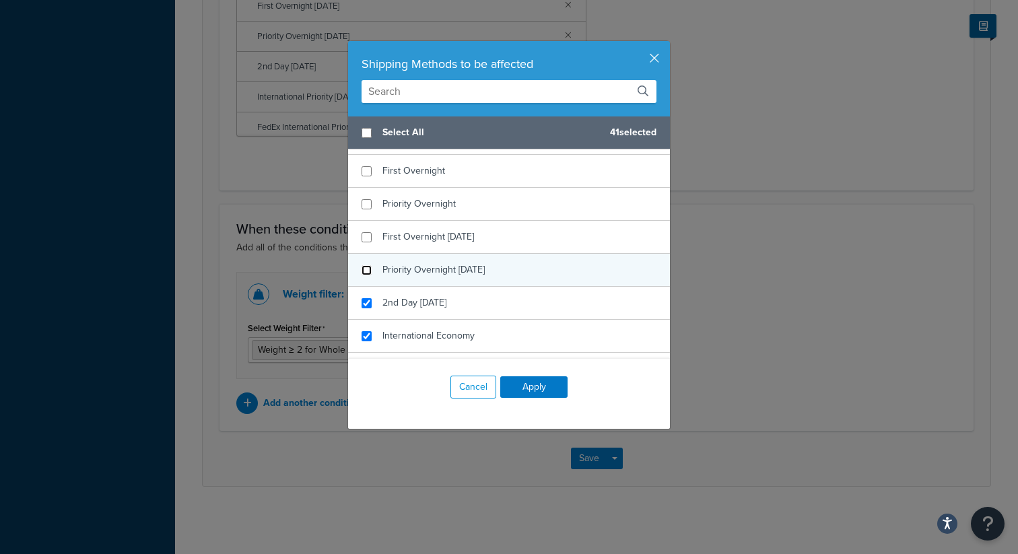
click at [367, 271] on input "checkbox" at bounding box center [367, 270] width 10 height 10
checkbox input "false"
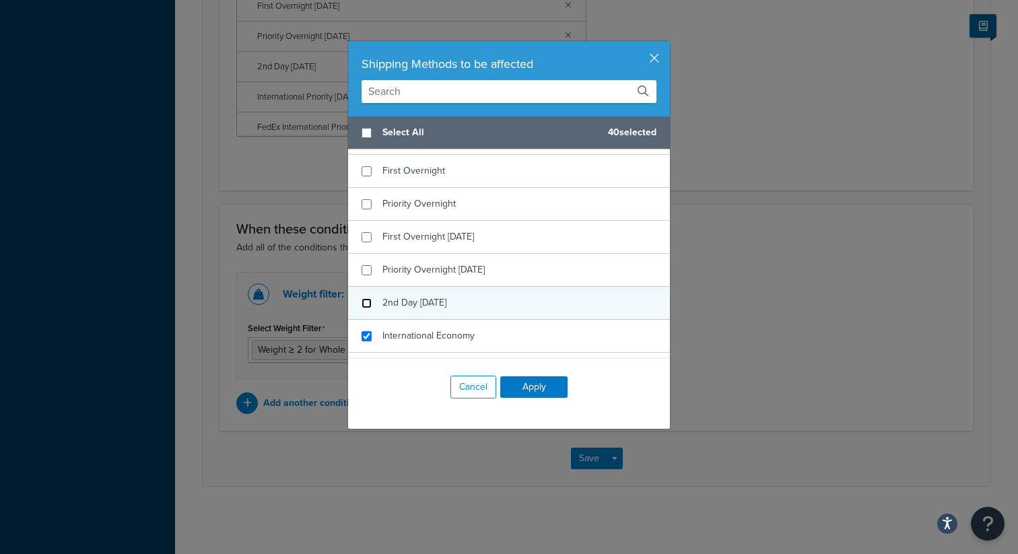
click at [368, 304] on input "checkbox" at bounding box center [367, 303] width 10 height 10
checkbox input "false"
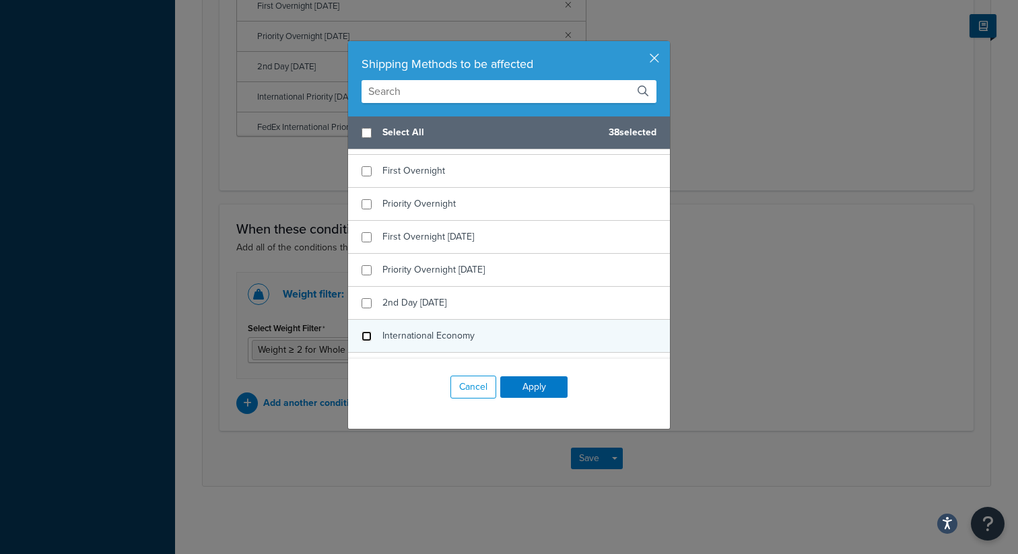
click at [368, 338] on input "checkbox" at bounding box center [367, 336] width 10 height 10
checkbox input "false"
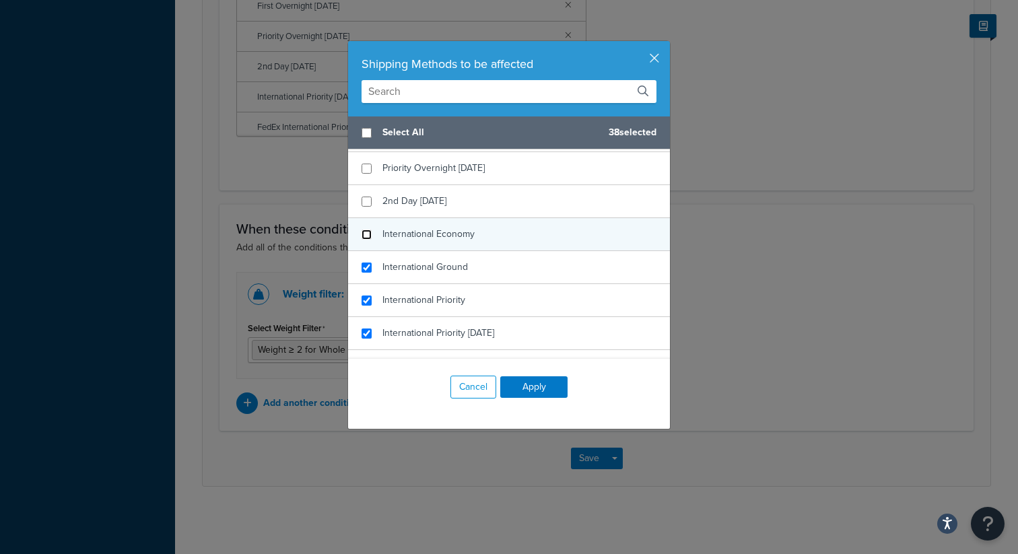
scroll to position [1012, 0]
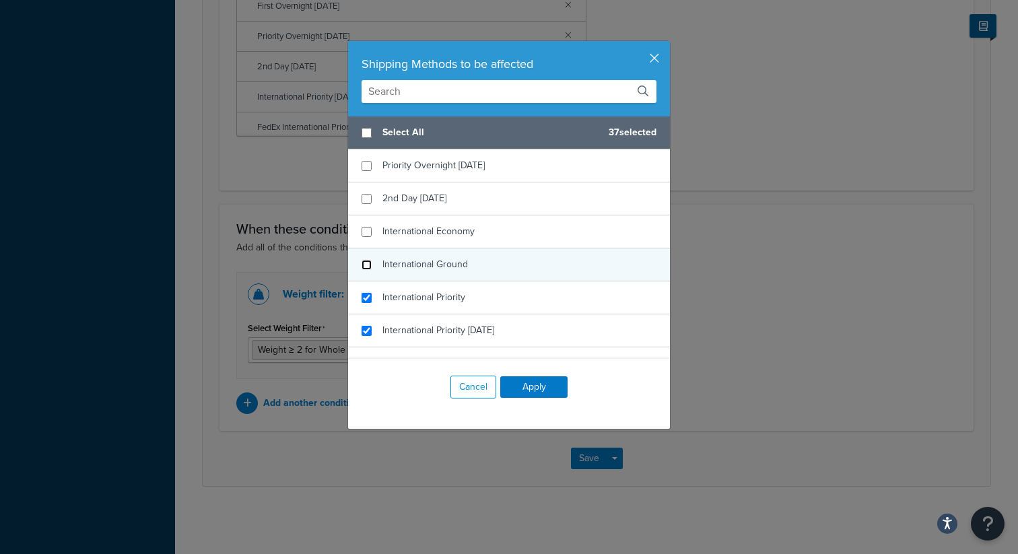
click at [369, 268] on input "checkbox" at bounding box center [367, 265] width 10 height 10
checkbox input "false"
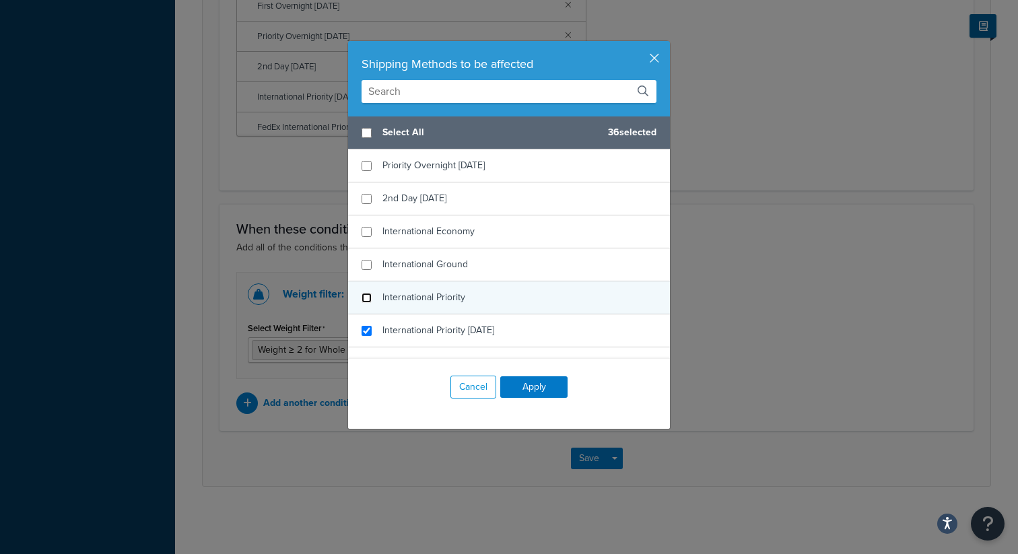
click at [368, 298] on input "checkbox" at bounding box center [367, 298] width 10 height 10
checkbox input "false"
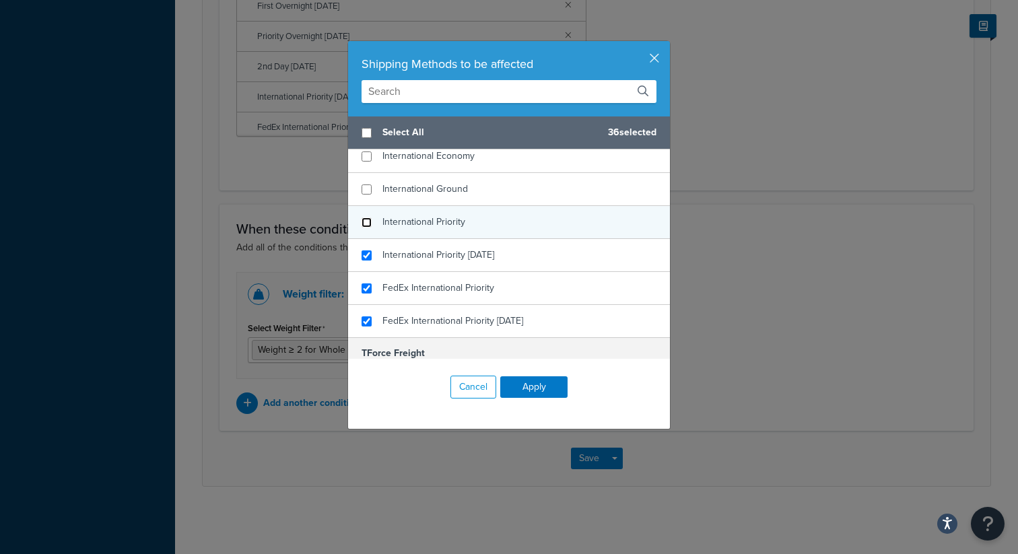
scroll to position [1090, 0]
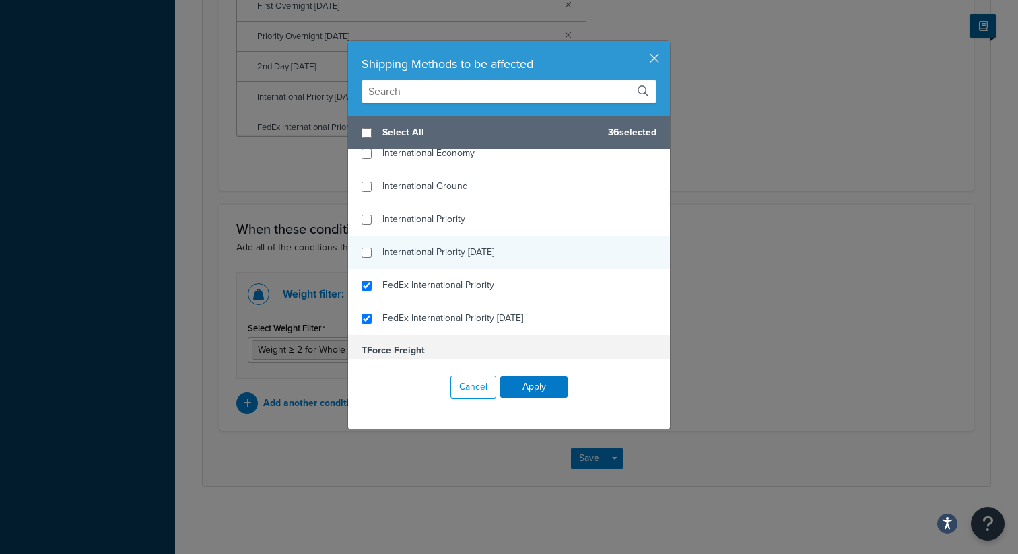
checkbox input "false"
click at [367, 259] on div "International Priority [DATE]" at bounding box center [509, 252] width 322 height 33
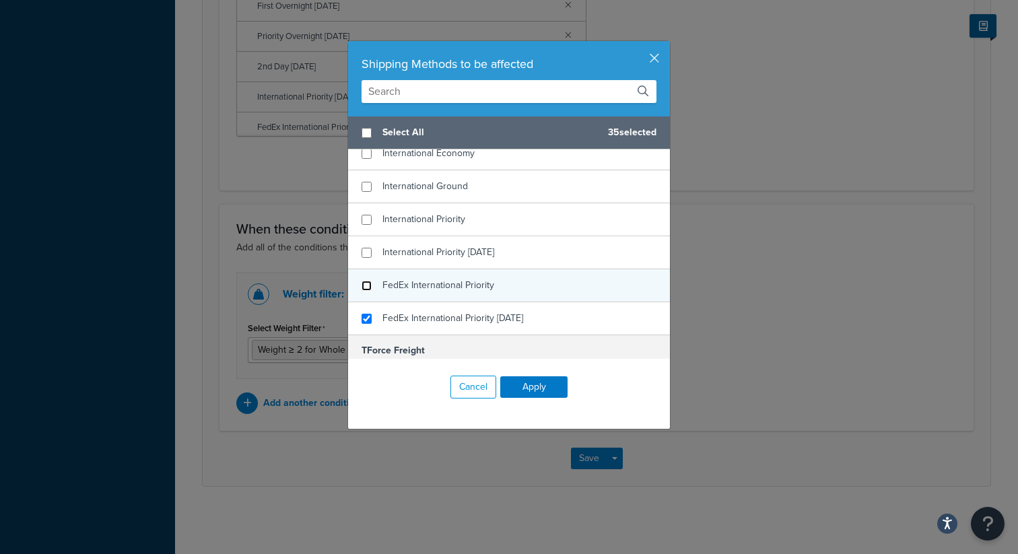
click at [368, 282] on input "checkbox" at bounding box center [367, 286] width 10 height 10
checkbox input "false"
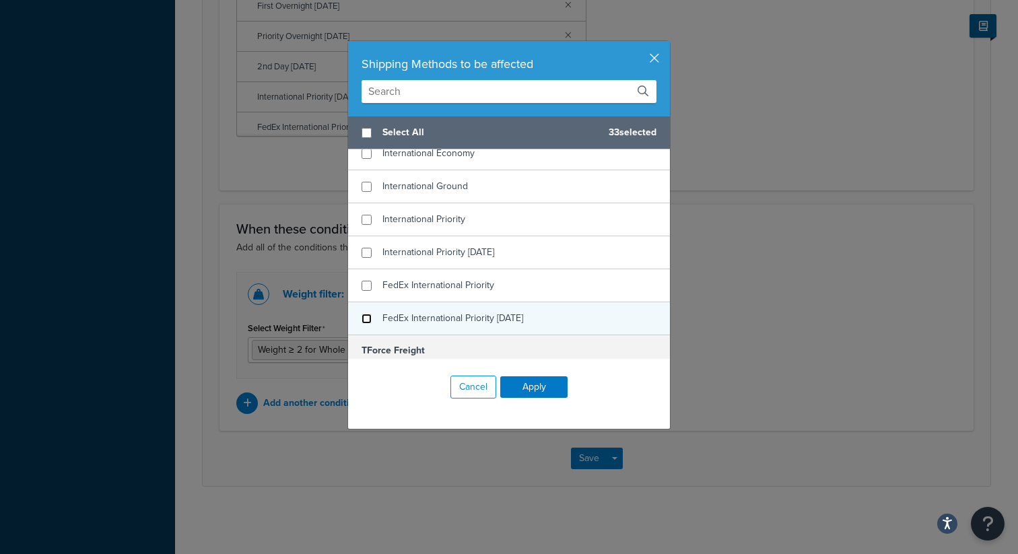
click at [368, 316] on input "checkbox" at bounding box center [367, 319] width 10 height 10
checkbox input "false"
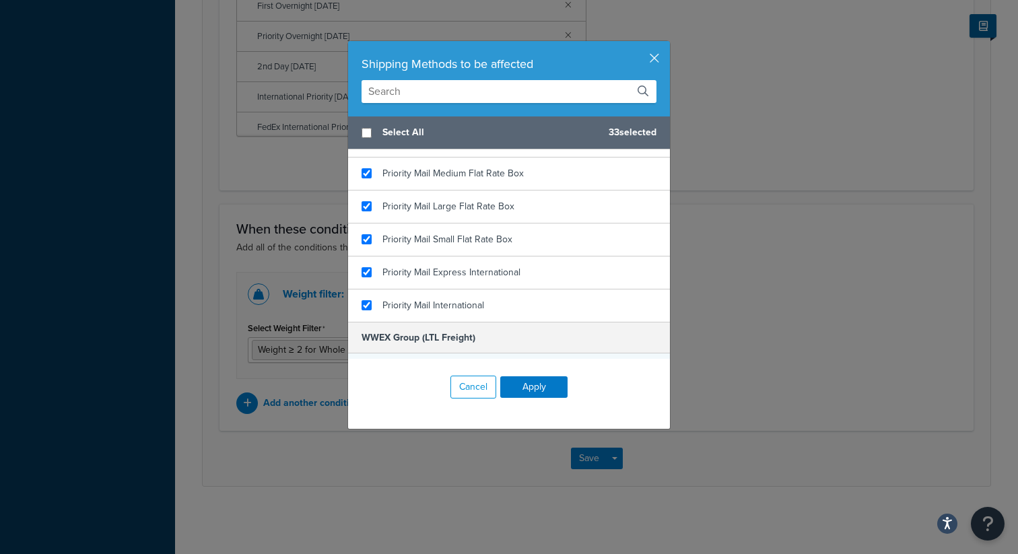
scroll to position [1820, 0]
click at [368, 310] on input "checkbox" at bounding box center [367, 307] width 10 height 10
checkbox input "false"
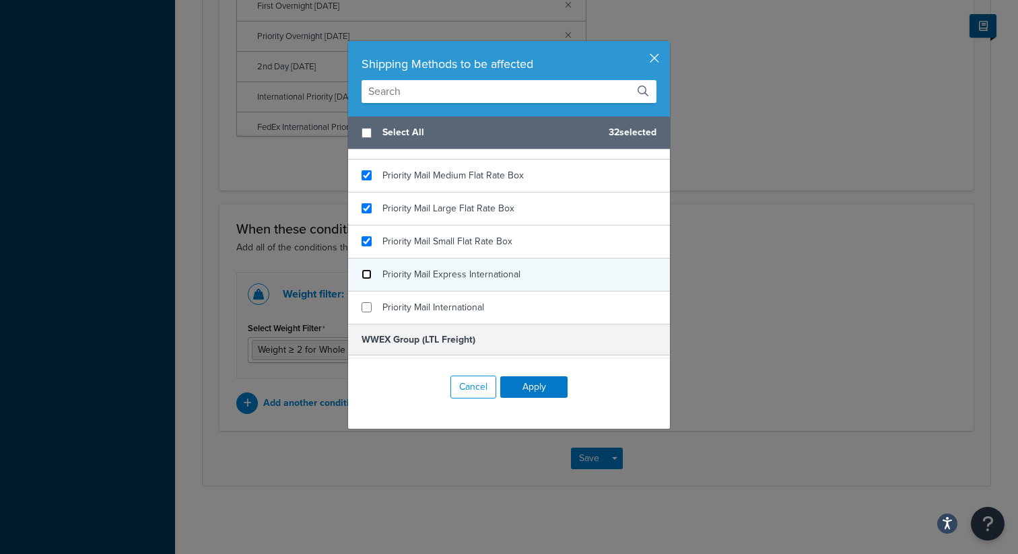
click at [370, 277] on input "checkbox" at bounding box center [367, 274] width 10 height 10
checkbox input "false"
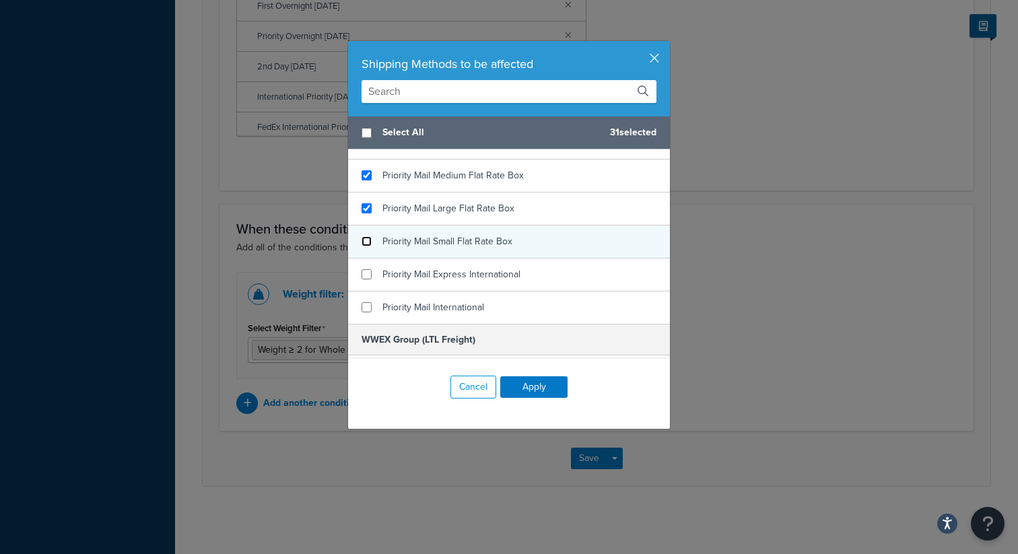
click at [368, 244] on input "checkbox" at bounding box center [367, 241] width 10 height 10
checkbox input "false"
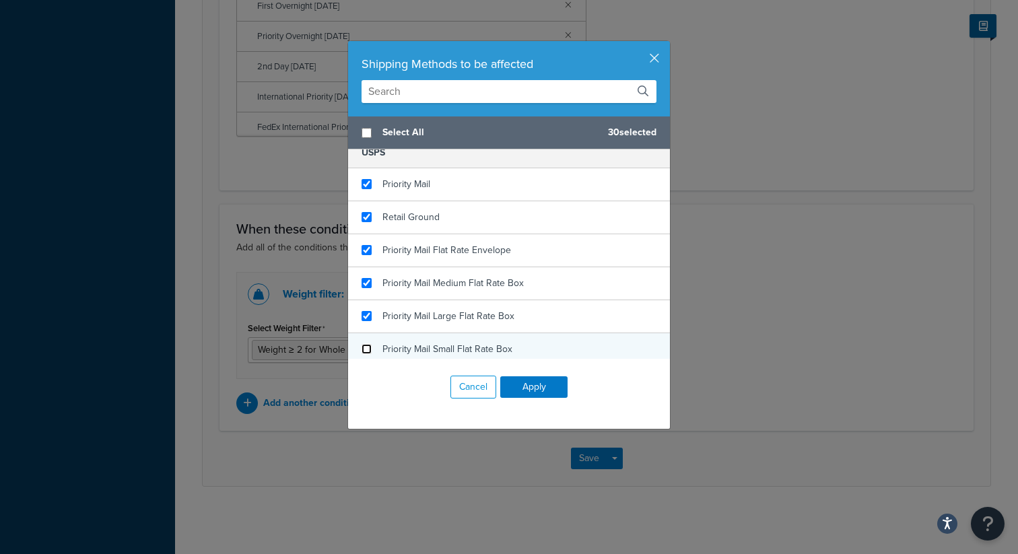
scroll to position [1708, 0]
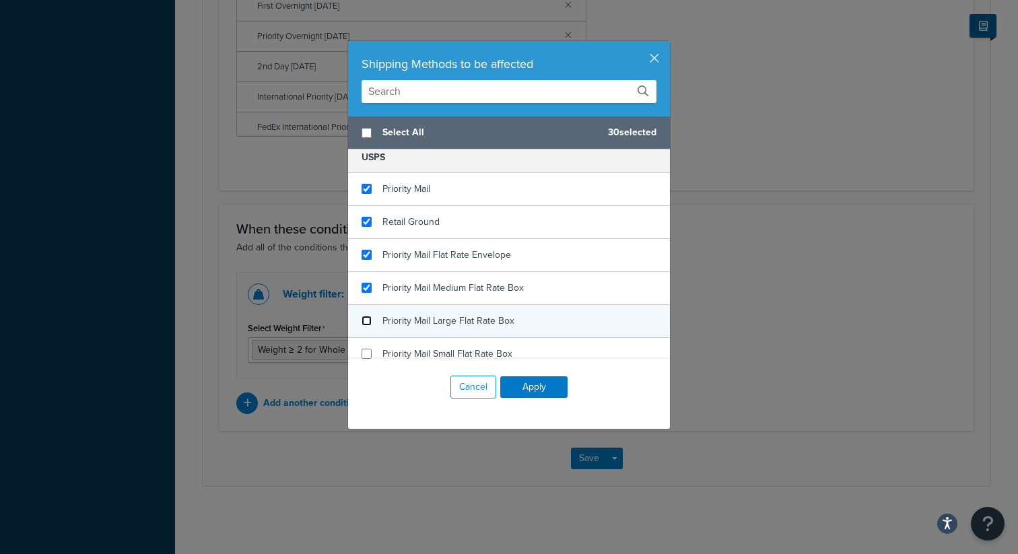
click at [368, 321] on input "checkbox" at bounding box center [367, 321] width 10 height 10
checkbox input "false"
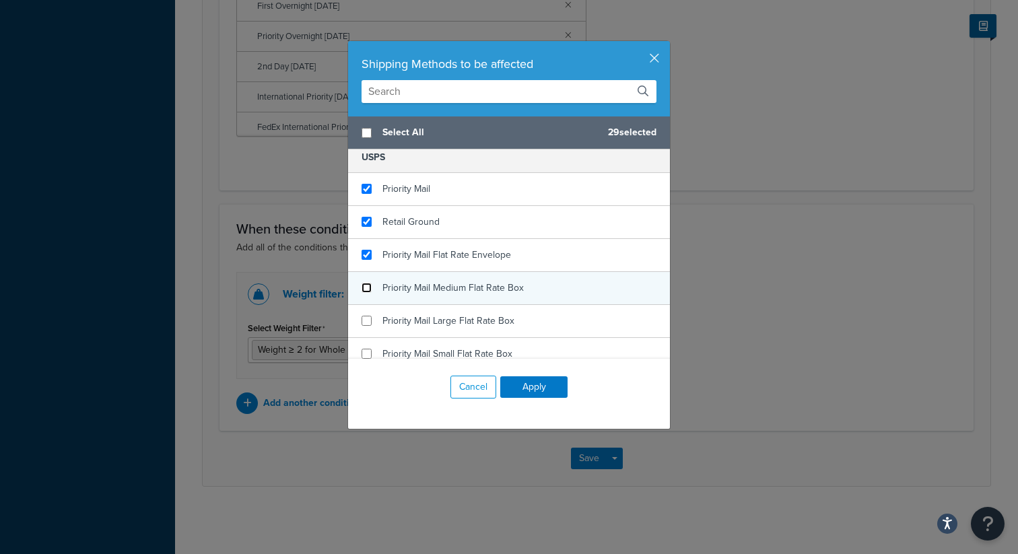
click at [368, 290] on input "checkbox" at bounding box center [367, 288] width 10 height 10
checkbox input "false"
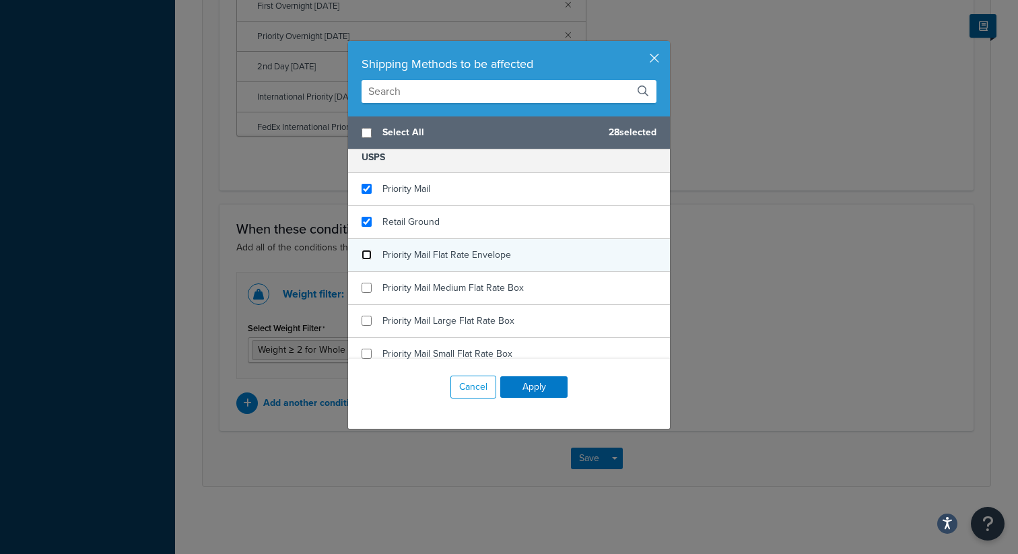
click at [368, 250] on input "checkbox" at bounding box center [367, 255] width 10 height 10
checkbox input "false"
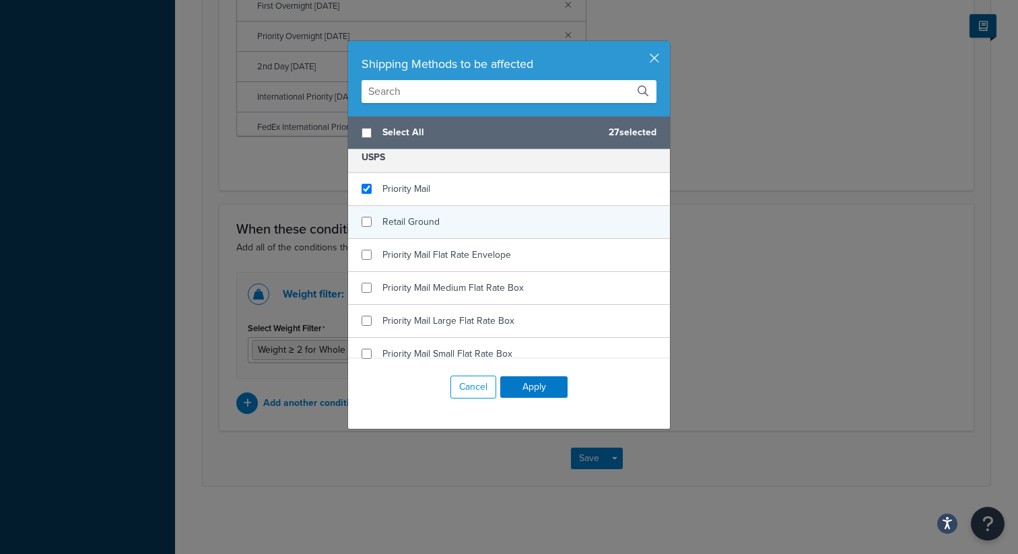
checkbox input "false"
click at [371, 229] on div "Retail Ground" at bounding box center [509, 222] width 322 height 33
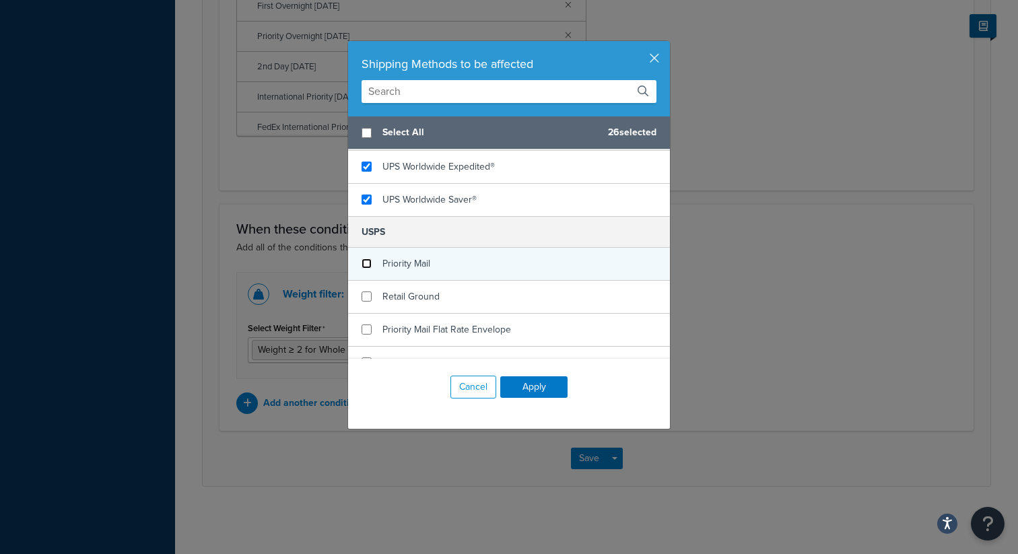
click at [370, 261] on input "checkbox" at bounding box center [367, 264] width 10 height 10
checkbox input "false"
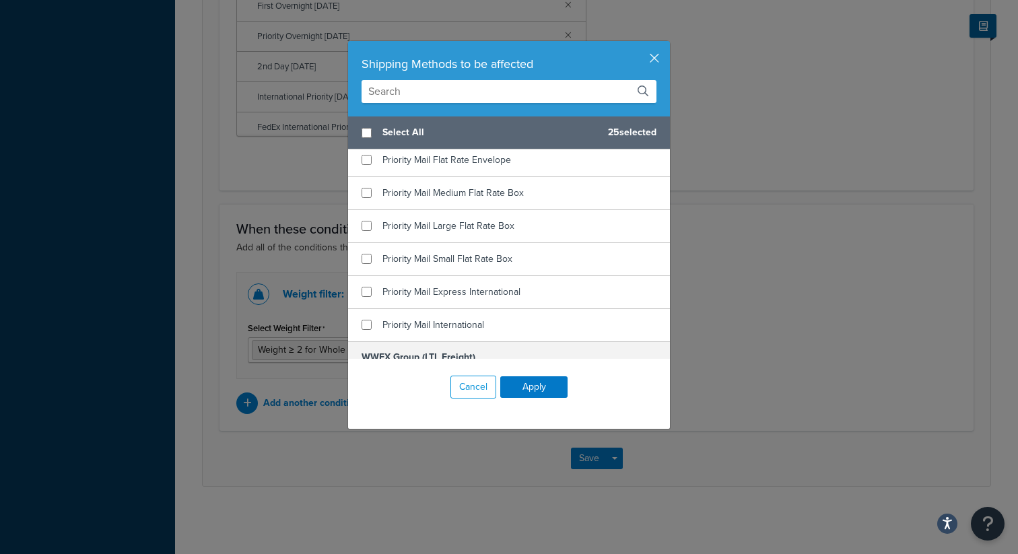
scroll to position [1806, 0]
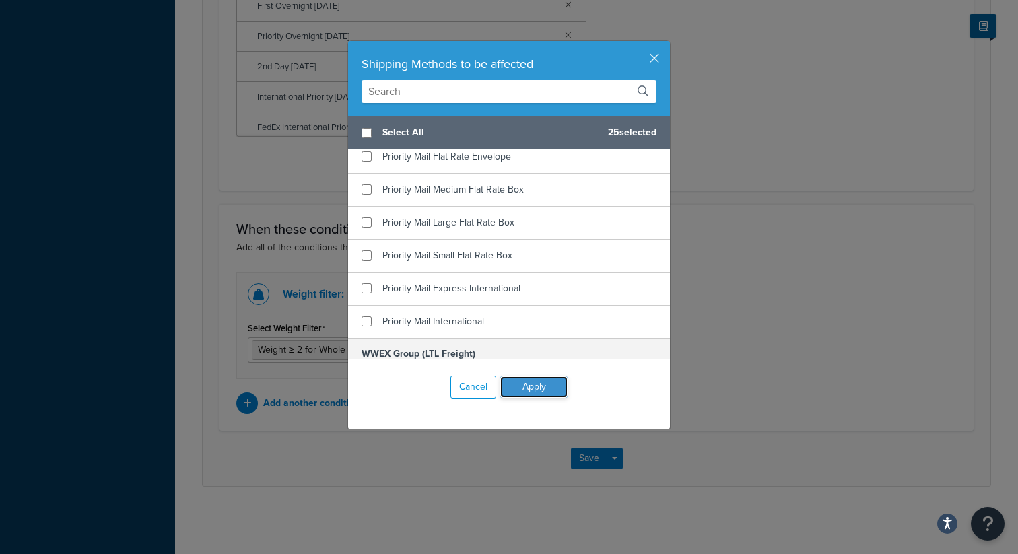
click at [536, 386] on button "Apply" at bounding box center [533, 387] width 67 height 22
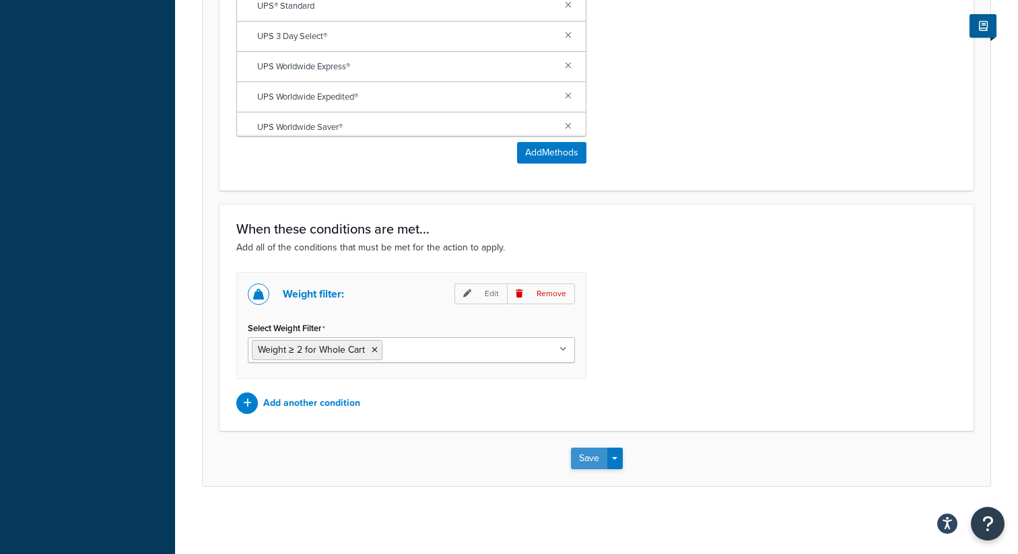
click at [595, 461] on button "Save" at bounding box center [589, 459] width 36 height 22
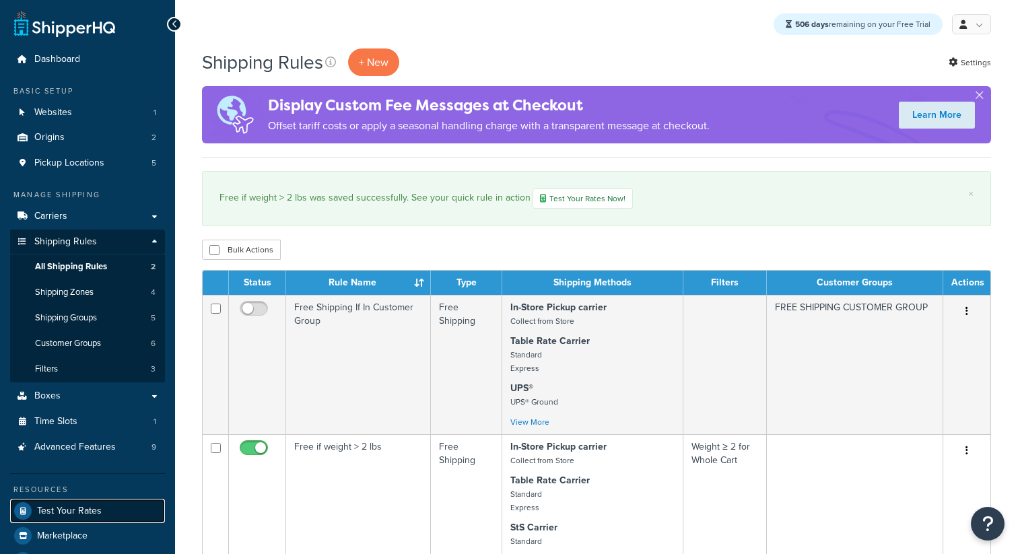
click at [113, 506] on link "Test Your Rates" at bounding box center [87, 511] width 155 height 24
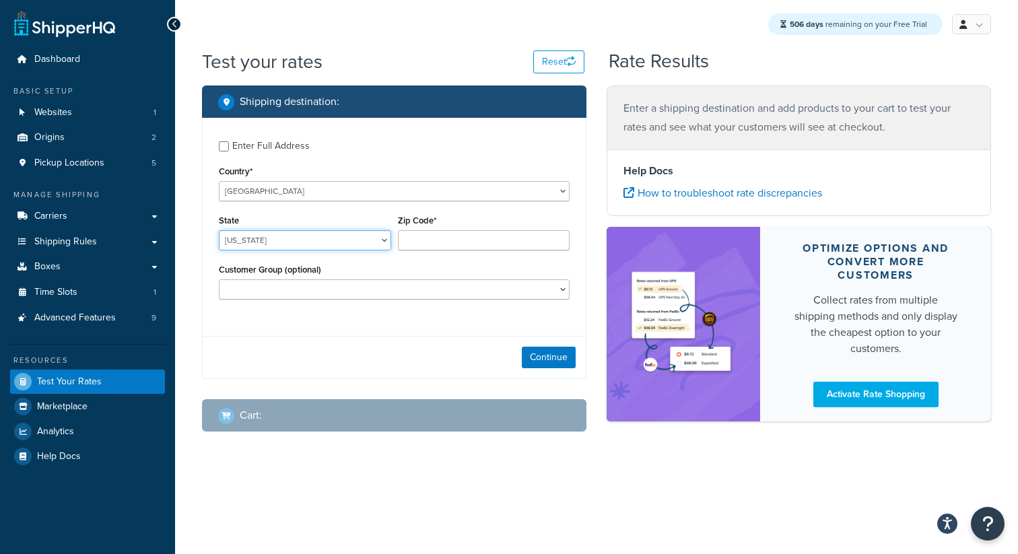
click at [365, 243] on select "Alabama Alaska American Samoa Arizona Arkansas Armed Forces Americas Armed Forc…" at bounding box center [305, 240] width 172 height 20
select select "CA"
click at [453, 234] on input "Zip Code*" at bounding box center [484, 240] width 172 height 20
type input "92612"
click at [535, 374] on div "Continue" at bounding box center [394, 357] width 383 height 42
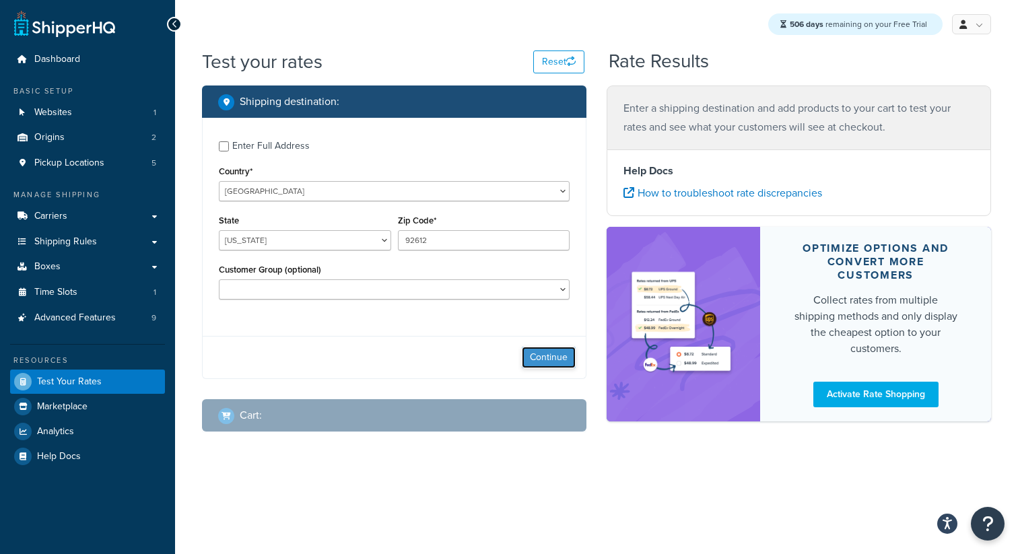
click at [557, 356] on button "Continue" at bounding box center [549, 358] width 54 height 22
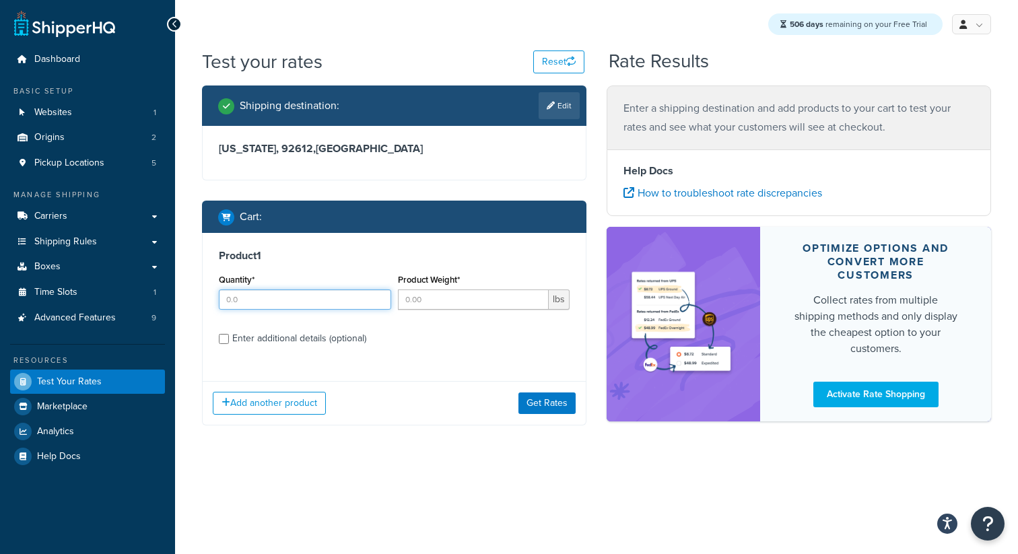
click at [319, 302] on input "Quantity*" at bounding box center [305, 300] width 172 height 20
type input "1"
click at [449, 299] on input "Product Weight*" at bounding box center [473, 300] width 151 height 20
type input "4"
click at [327, 342] on div "Enter additional details (optional)" at bounding box center [299, 338] width 134 height 19
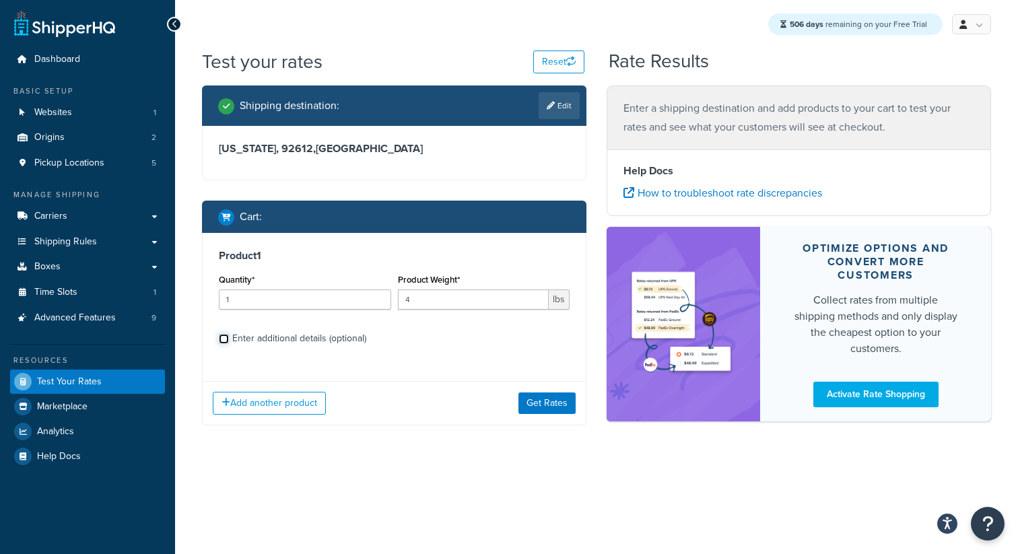
click at [229, 342] on input "Enter additional details (optional)" at bounding box center [224, 339] width 10 height 10
checkbox input "true"
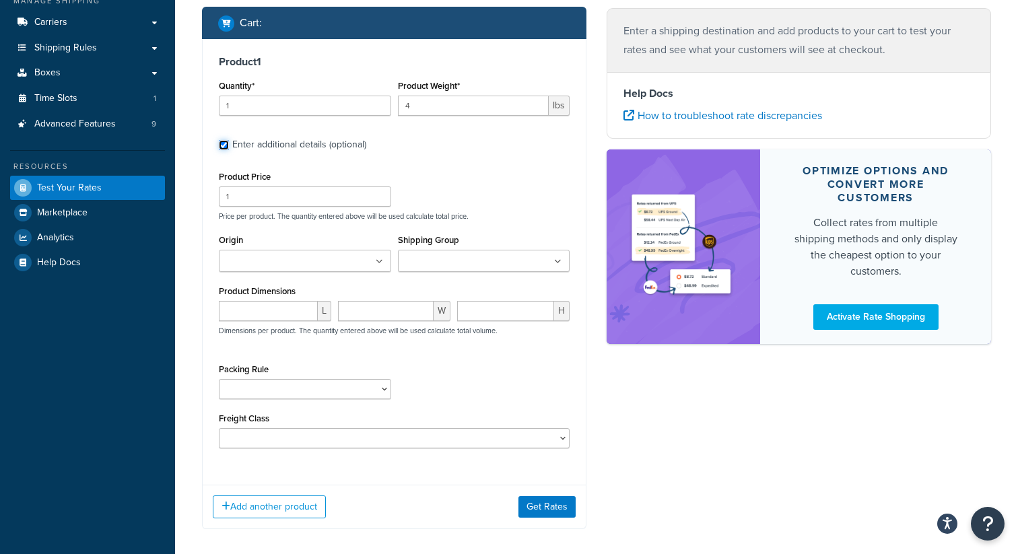
scroll to position [203, 0]
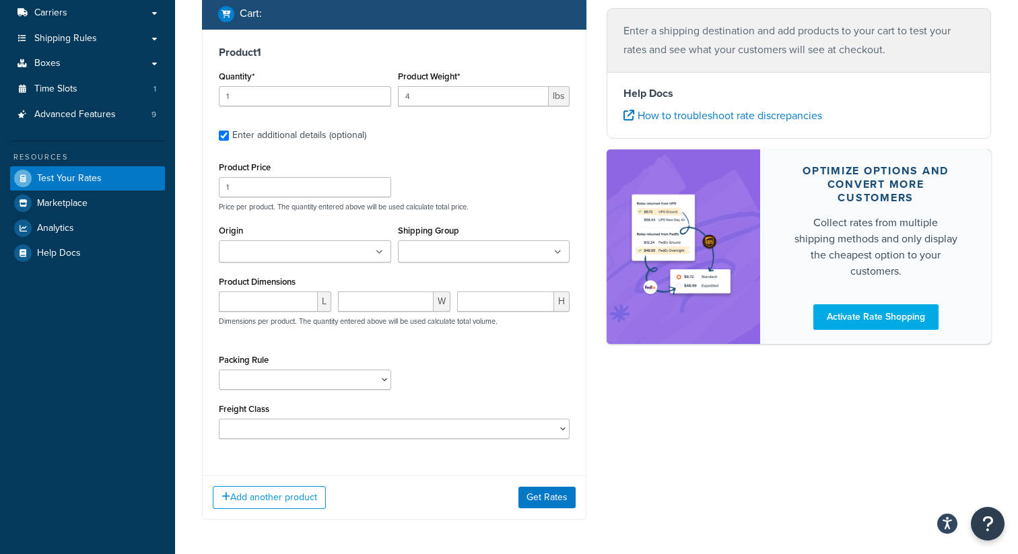
click at [486, 242] on ul at bounding box center [484, 251] width 172 height 22
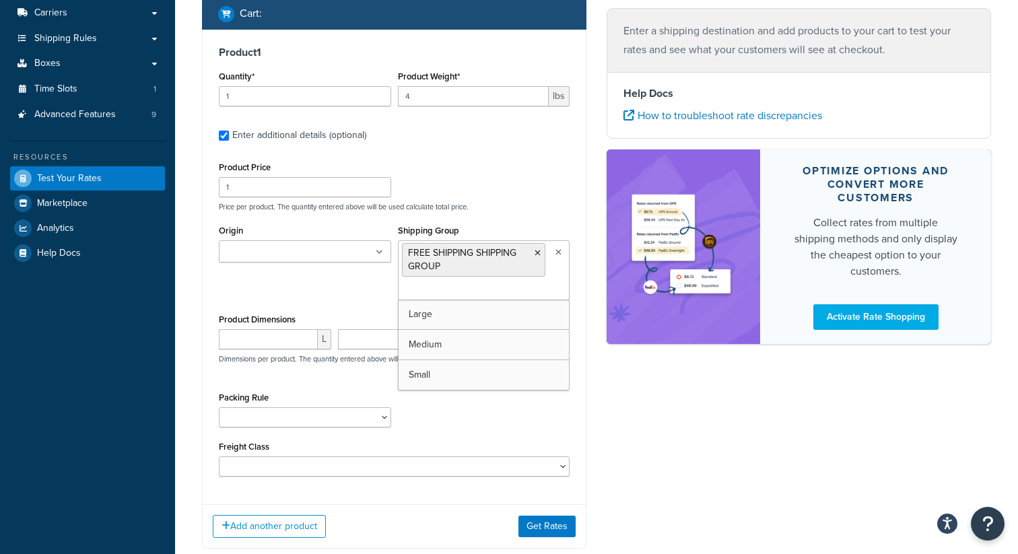
click at [634, 454] on div "Shipping destination : Edit California, 92612 , United States Cart : Product 1 …" at bounding box center [596, 225] width 809 height 687
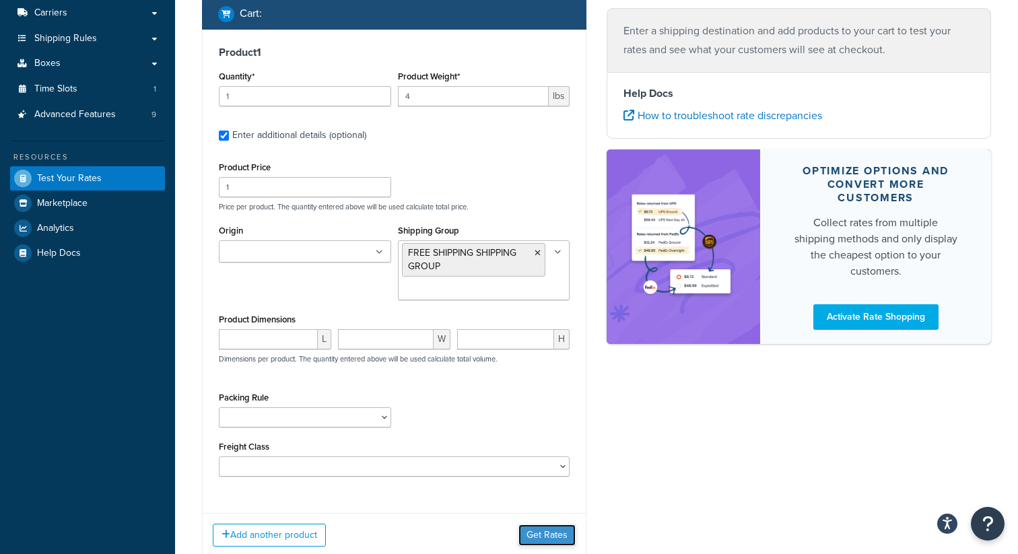
click at [559, 534] on button "Get Rates" at bounding box center [546, 536] width 57 height 22
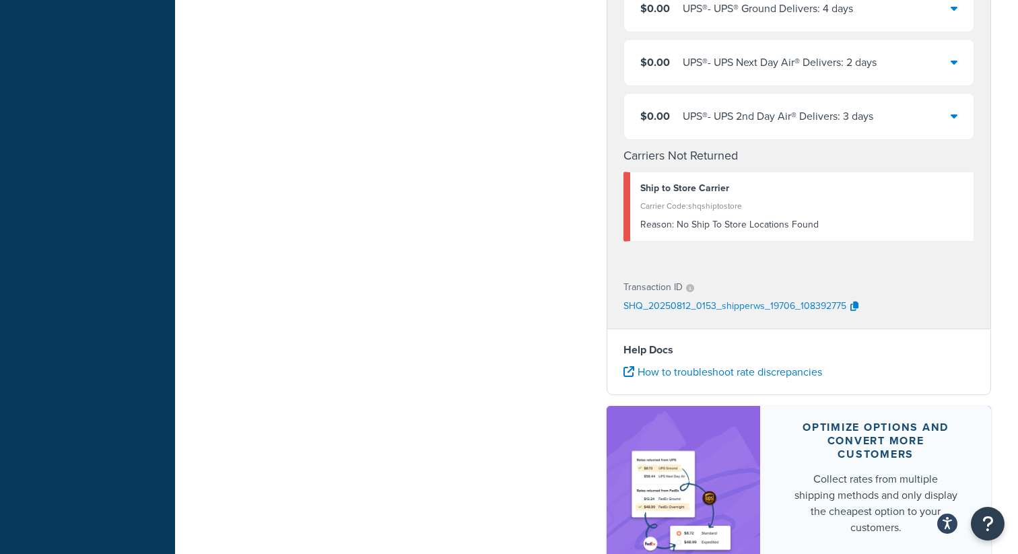
scroll to position [888, 0]
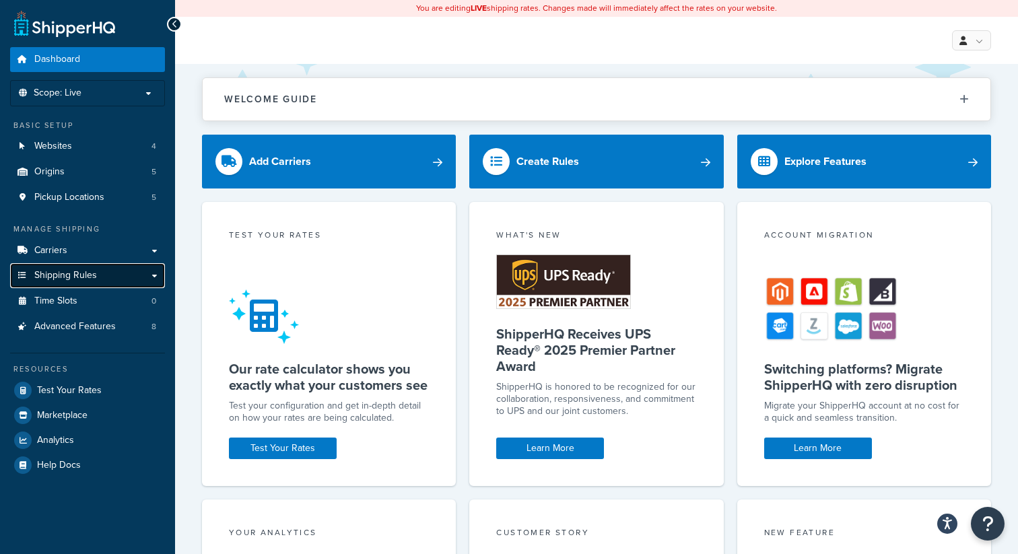
click at [96, 279] on link "Shipping Rules" at bounding box center [87, 275] width 155 height 25
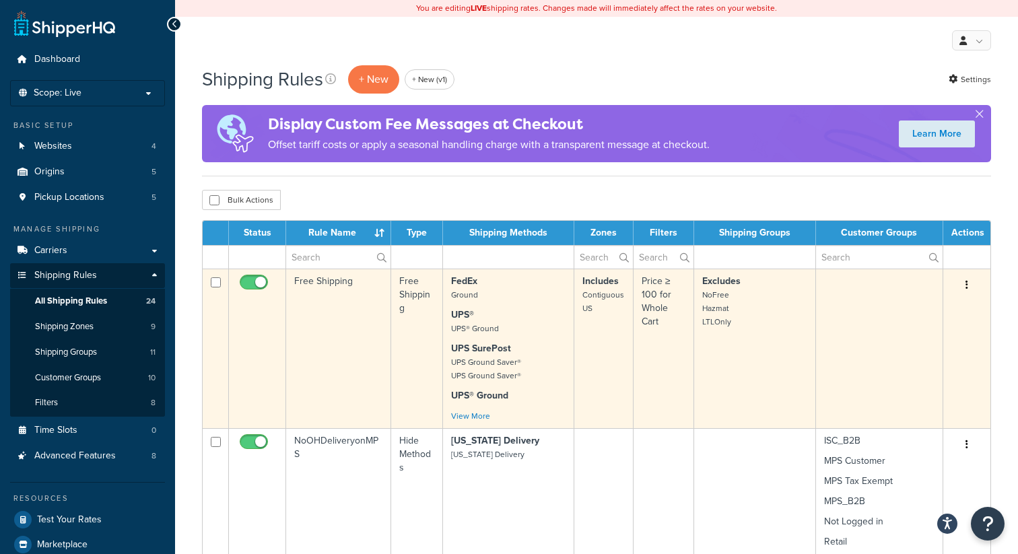
click at [347, 339] on td "Free Shipping" at bounding box center [338, 349] width 105 height 160
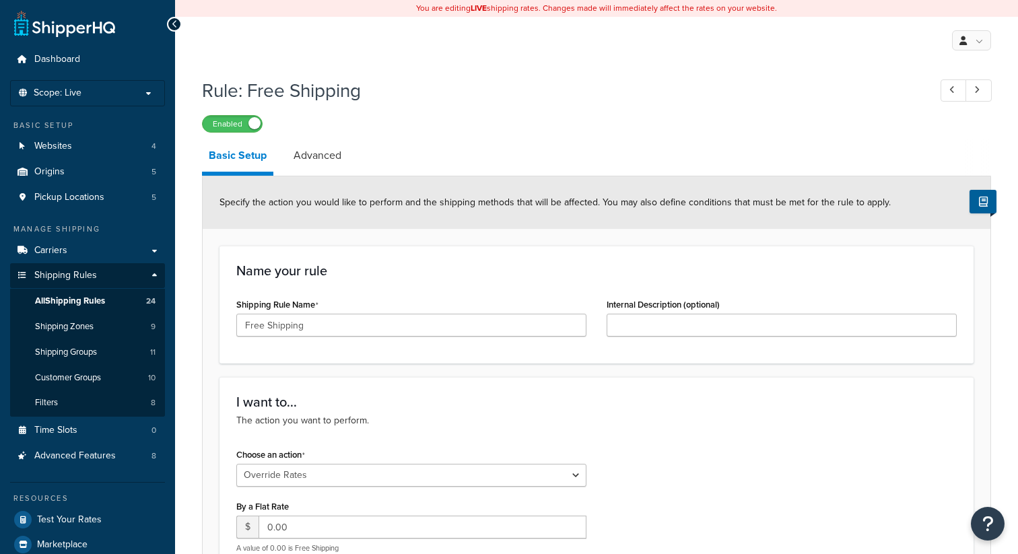
select select "OVERRIDE"
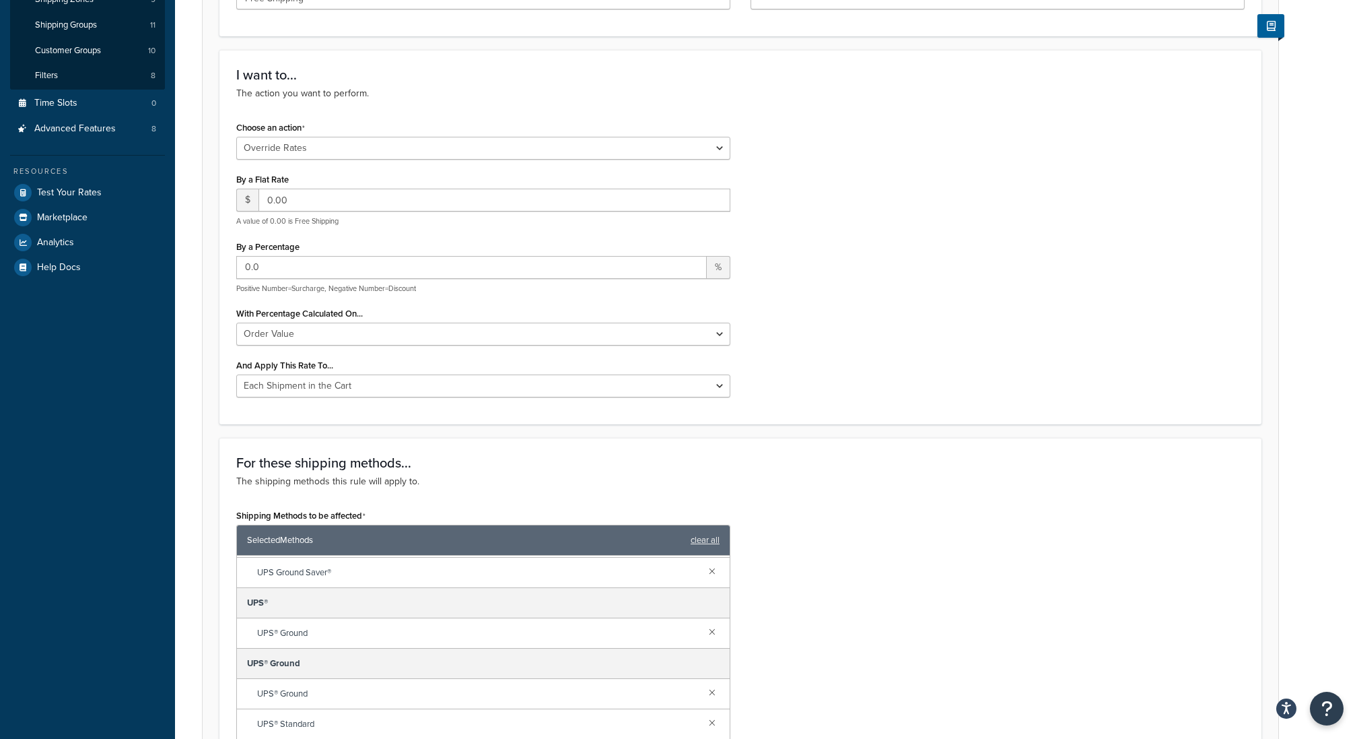
scroll to position [226, 0]
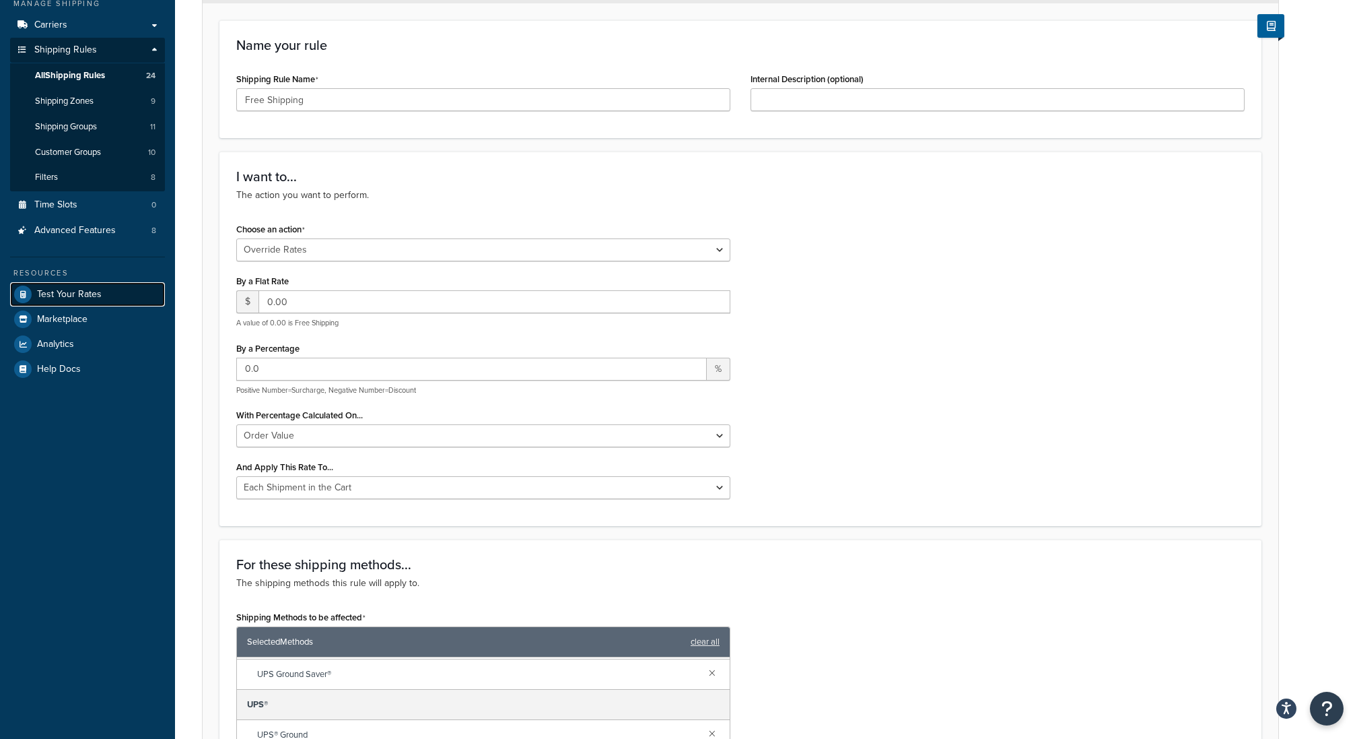
click at [100, 290] on link "Test Your Rates" at bounding box center [87, 294] width 155 height 24
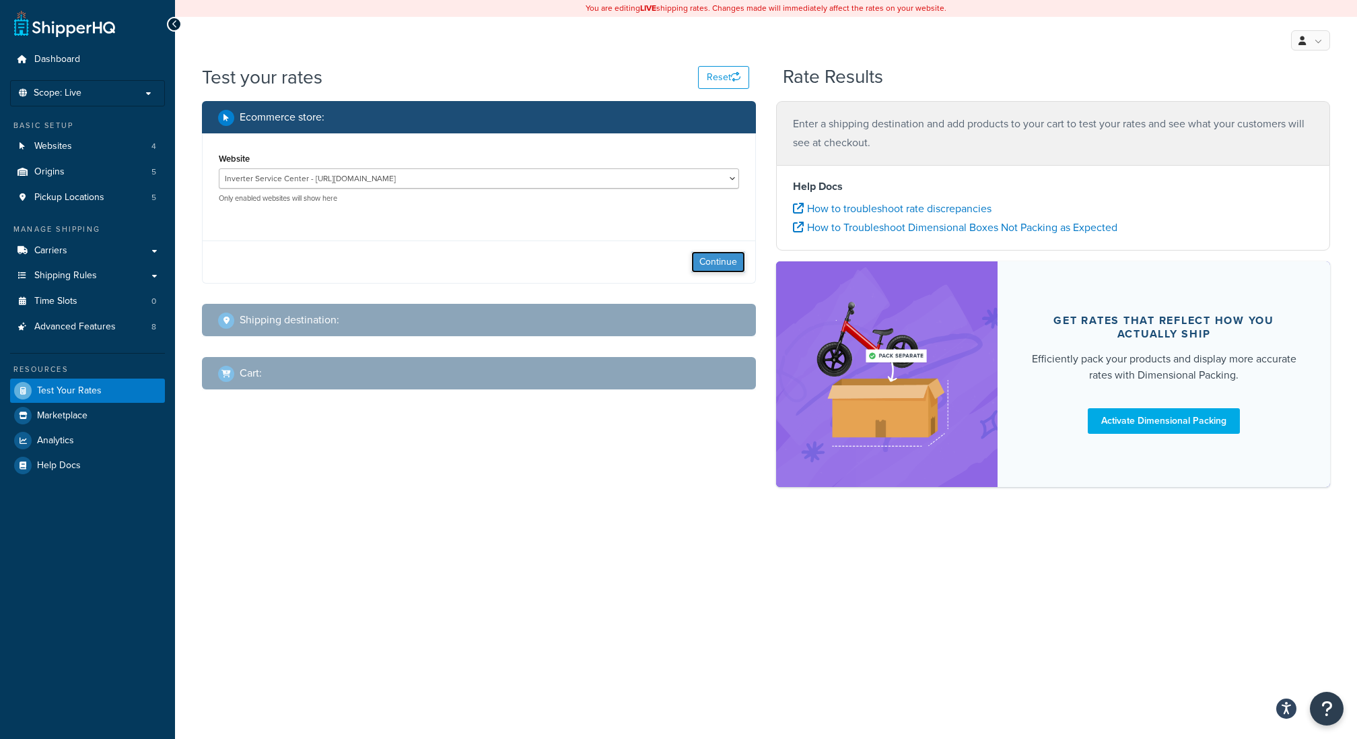
click at [730, 264] on button "Continue" at bounding box center [718, 262] width 54 height 22
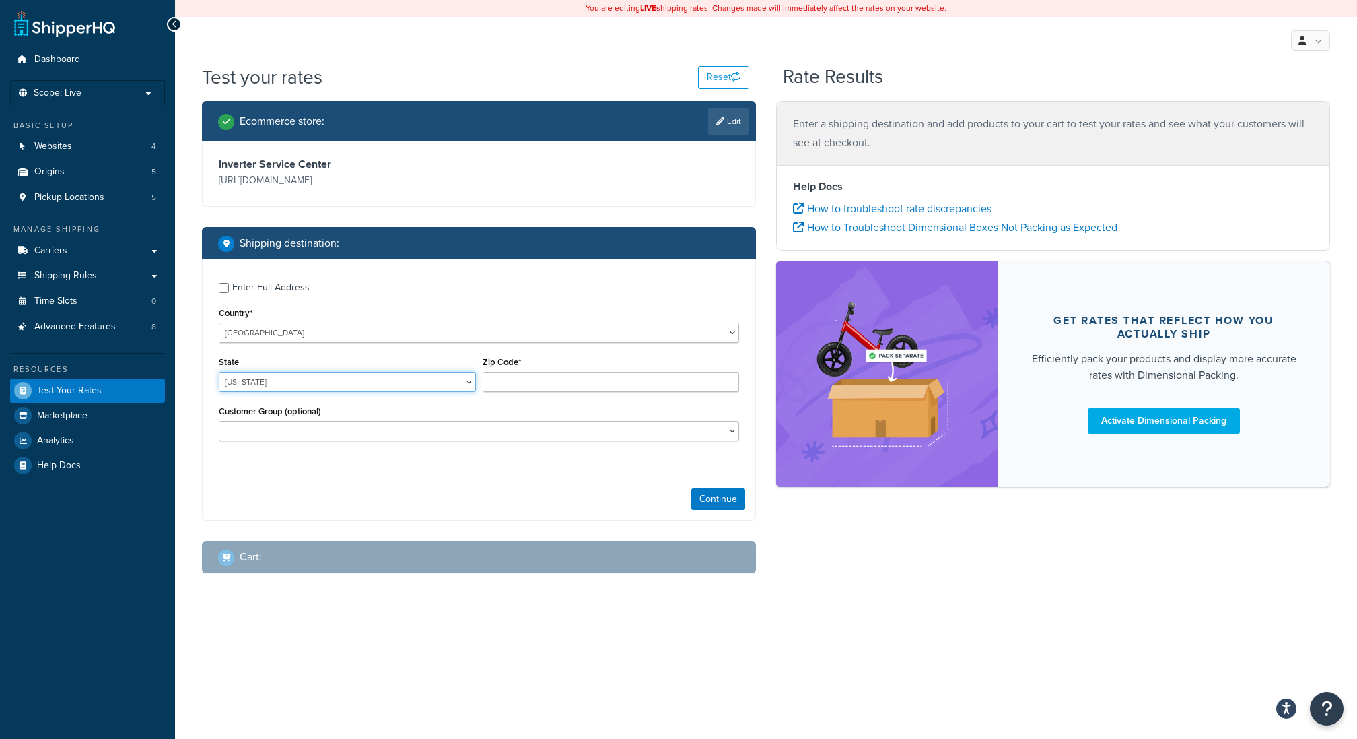
click at [308, 380] on select "Alabama Alaska American Samoa Arizona Arkansas Armed Forces Americas Armed Forc…" at bounding box center [347, 382] width 257 height 20
select select "CA"
click at [524, 382] on input "Zip Code*" at bounding box center [611, 382] width 257 height 20
type input "92612"
click at [502, 404] on div "Customer Group (optional) ISC_B2B Logged In MMD Customer MPS Customer MPS Tax E…" at bounding box center [479, 421] width 520 height 39
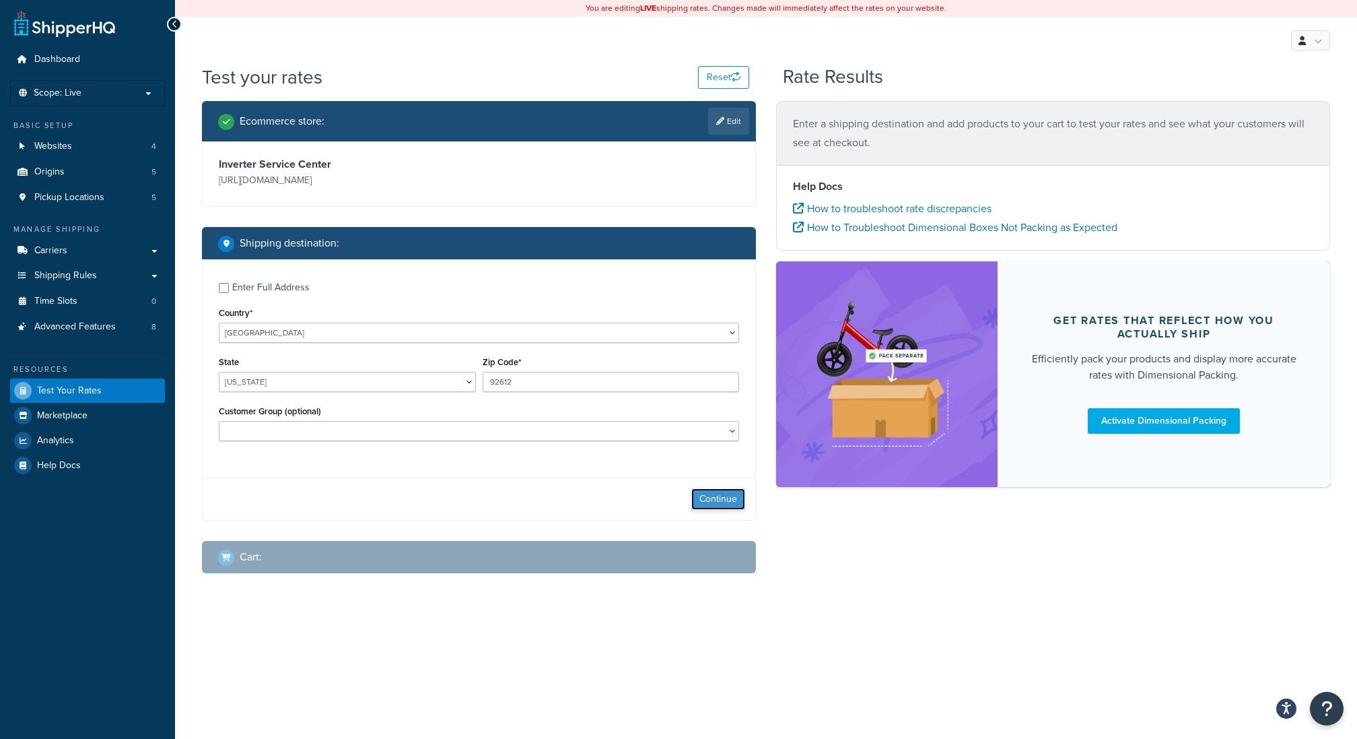
click at [721, 502] on button "Continue" at bounding box center [718, 499] width 54 height 22
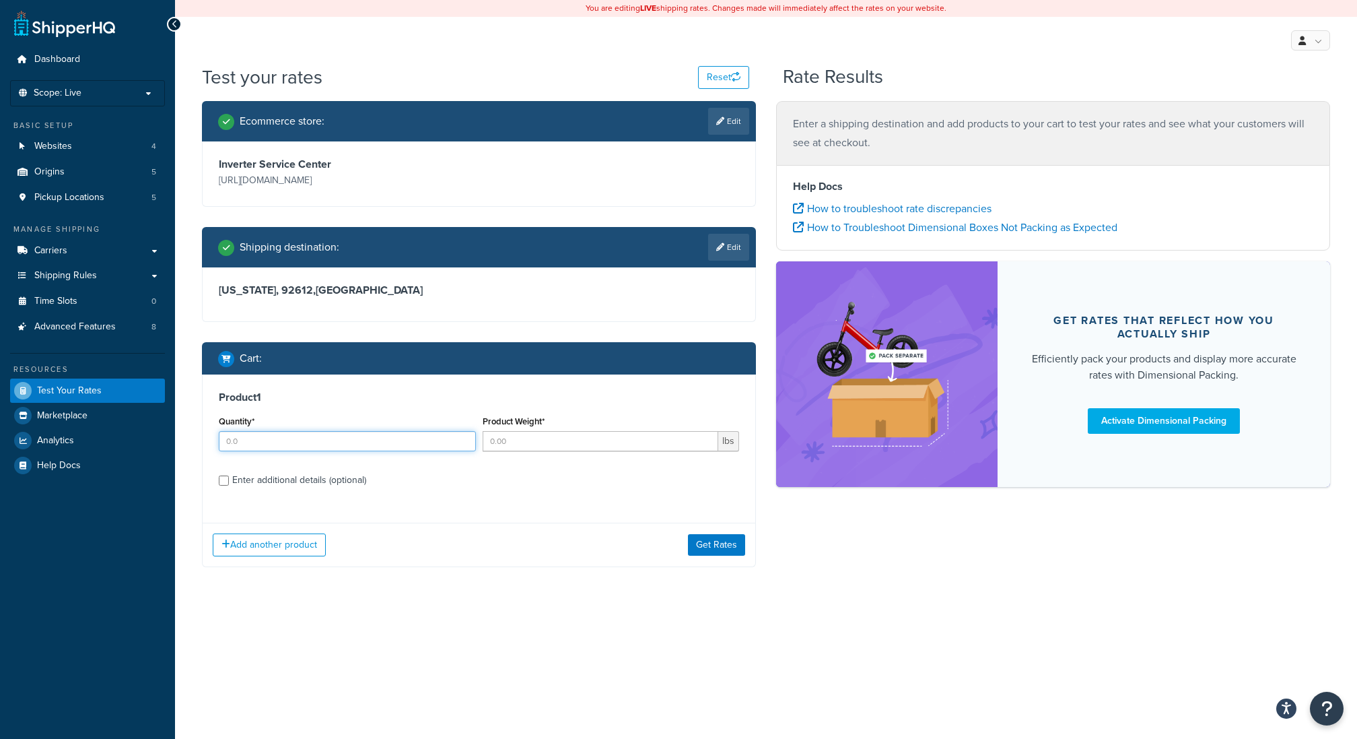
click at [432, 444] on input "Quantity*" at bounding box center [347, 441] width 257 height 20
type input "1"
type input "2"
click at [664, 442] on input "Product Weight*" at bounding box center [601, 441] width 236 height 20
type input "0"
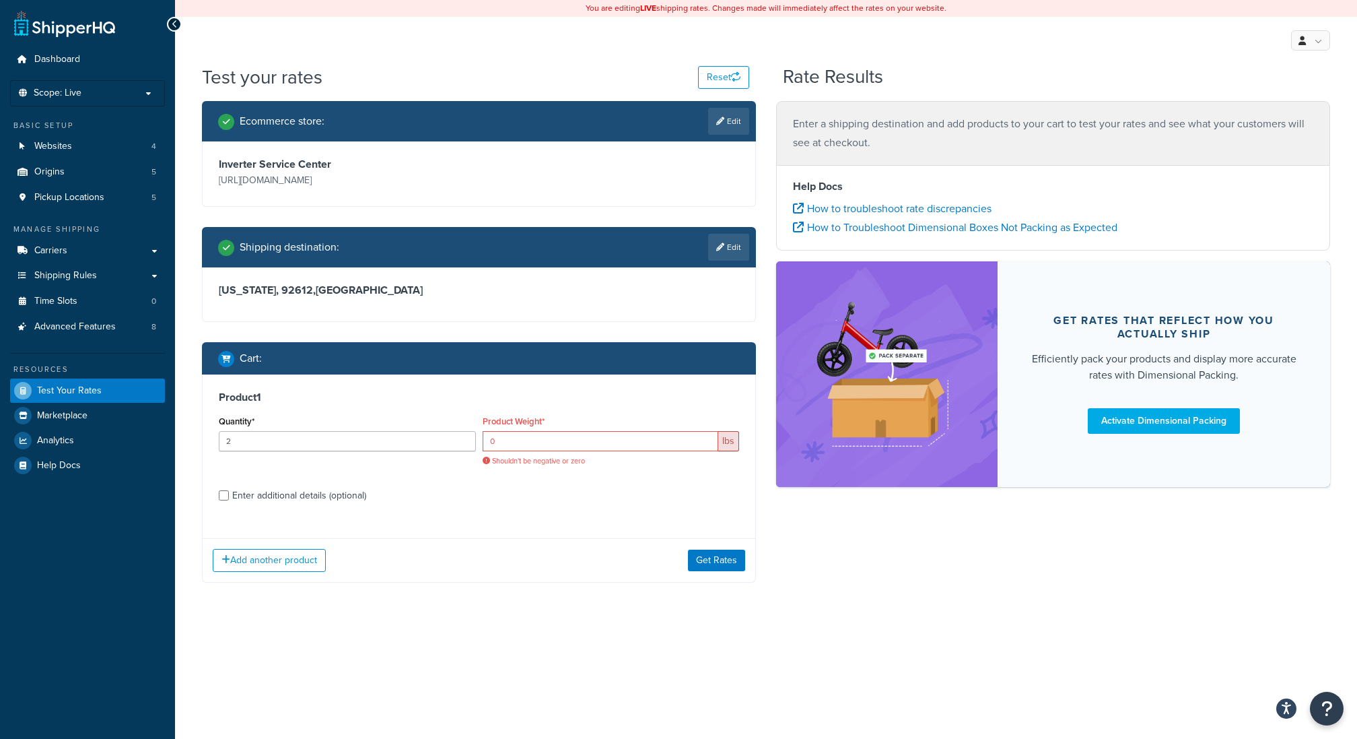
click at [293, 493] on div "Product 1 Quantity* 2 Product Weight* 0 lbs Shouldn't be negative or zero Enter…" at bounding box center [479, 450] width 553 height 153
click at [279, 491] on div "Enter additional details (optional)" at bounding box center [299, 495] width 134 height 19
click at [229, 491] on input "Enter additional details (optional)" at bounding box center [224, 495] width 10 height 10
checkbox input "true"
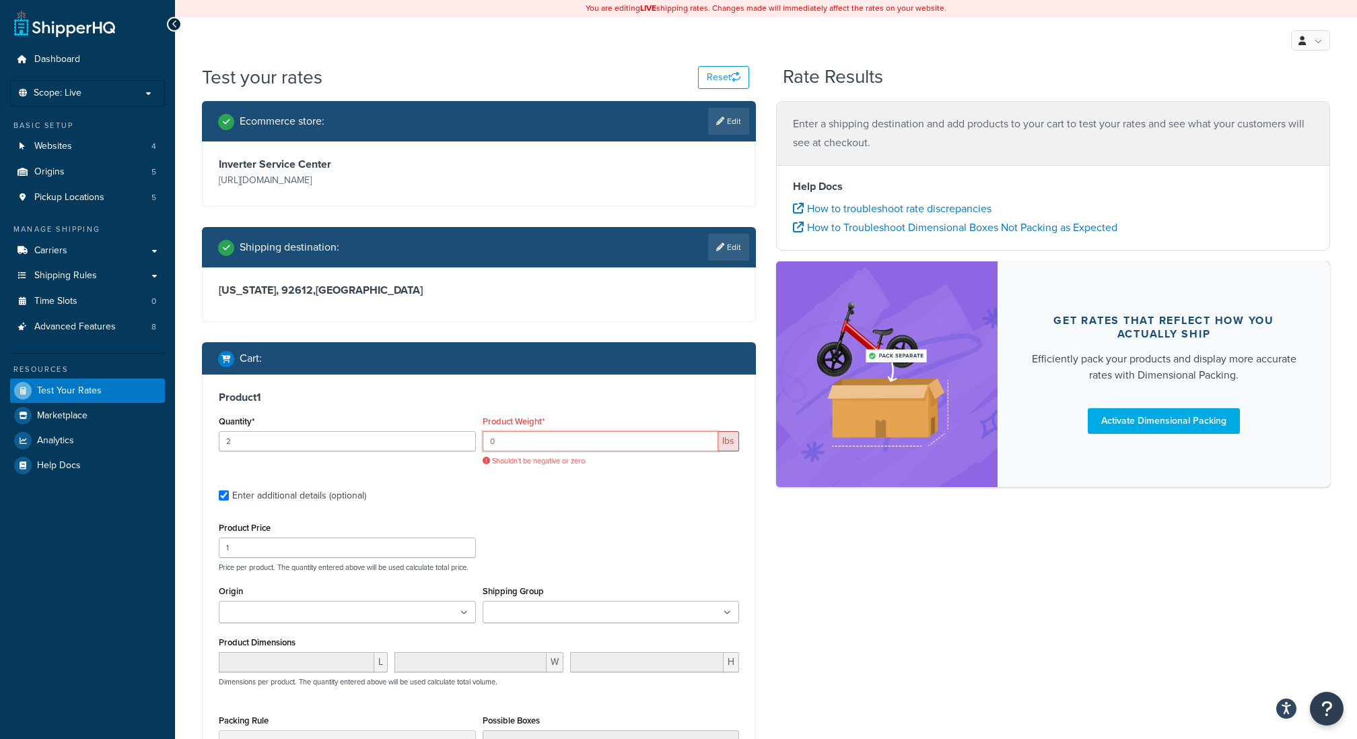
drag, startPoint x: 541, startPoint y: 439, endPoint x: 417, endPoint y: 439, distance: 123.9
click at [417, 439] on div "Quantity* 2 Product Weight* 0 lbs Shouldn't be negative or zero" at bounding box center [478, 444] width 527 height 64
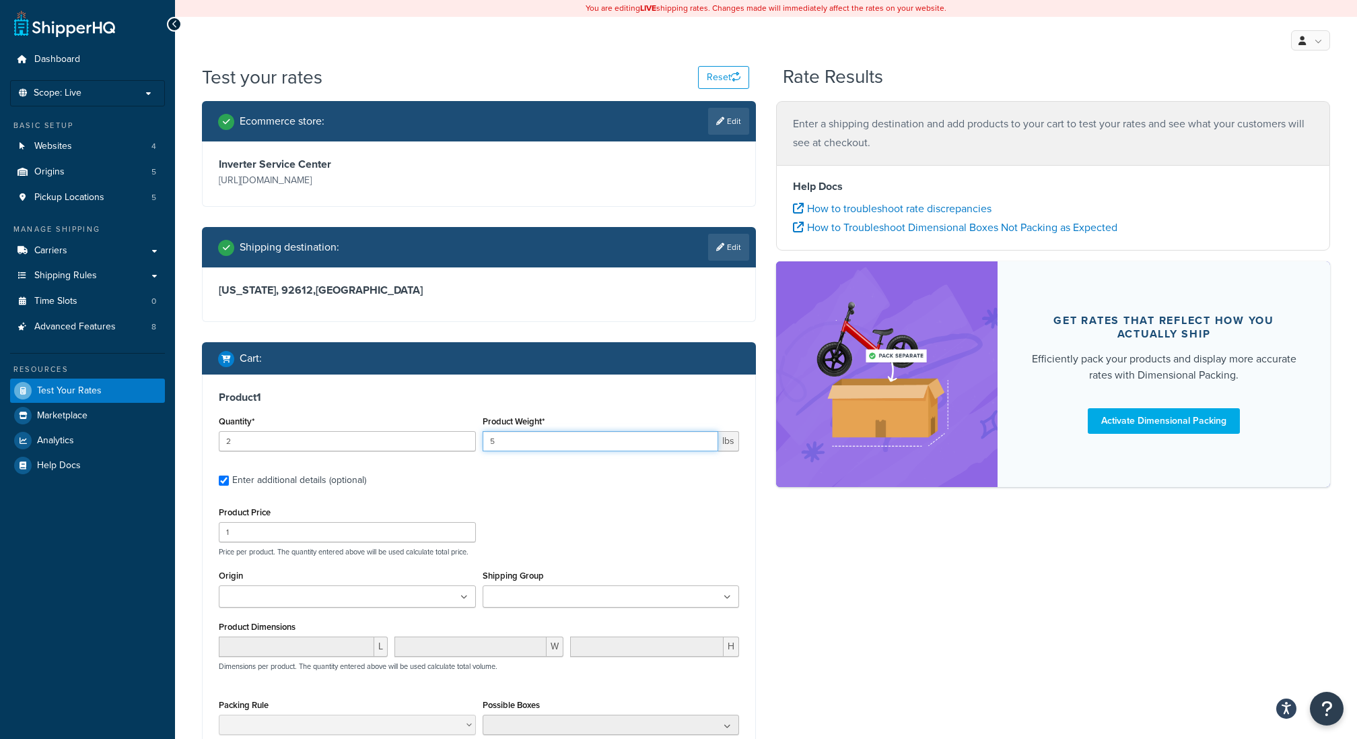
type input "5"
click at [367, 535] on input "1" at bounding box center [347, 532] width 257 height 20
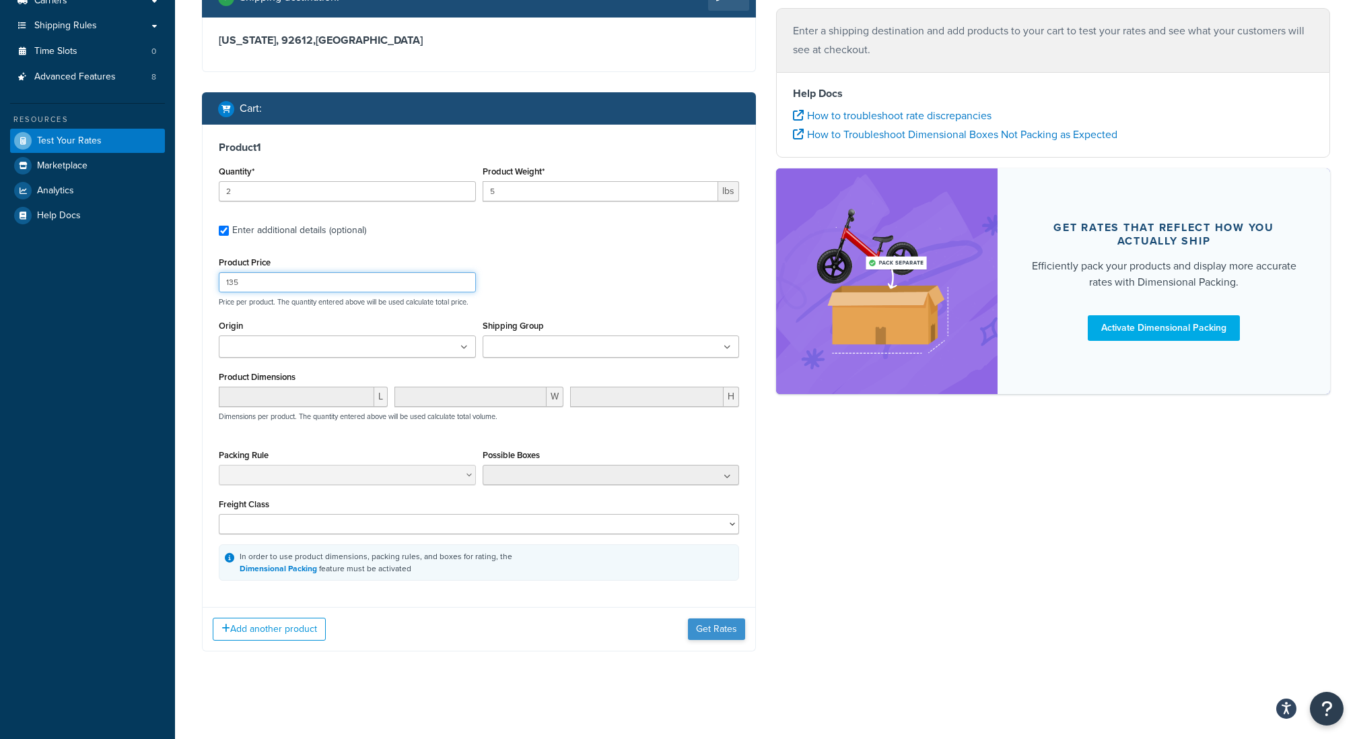
type input "135"
click at [706, 553] on button "Get Rates" at bounding box center [716, 629] width 57 height 22
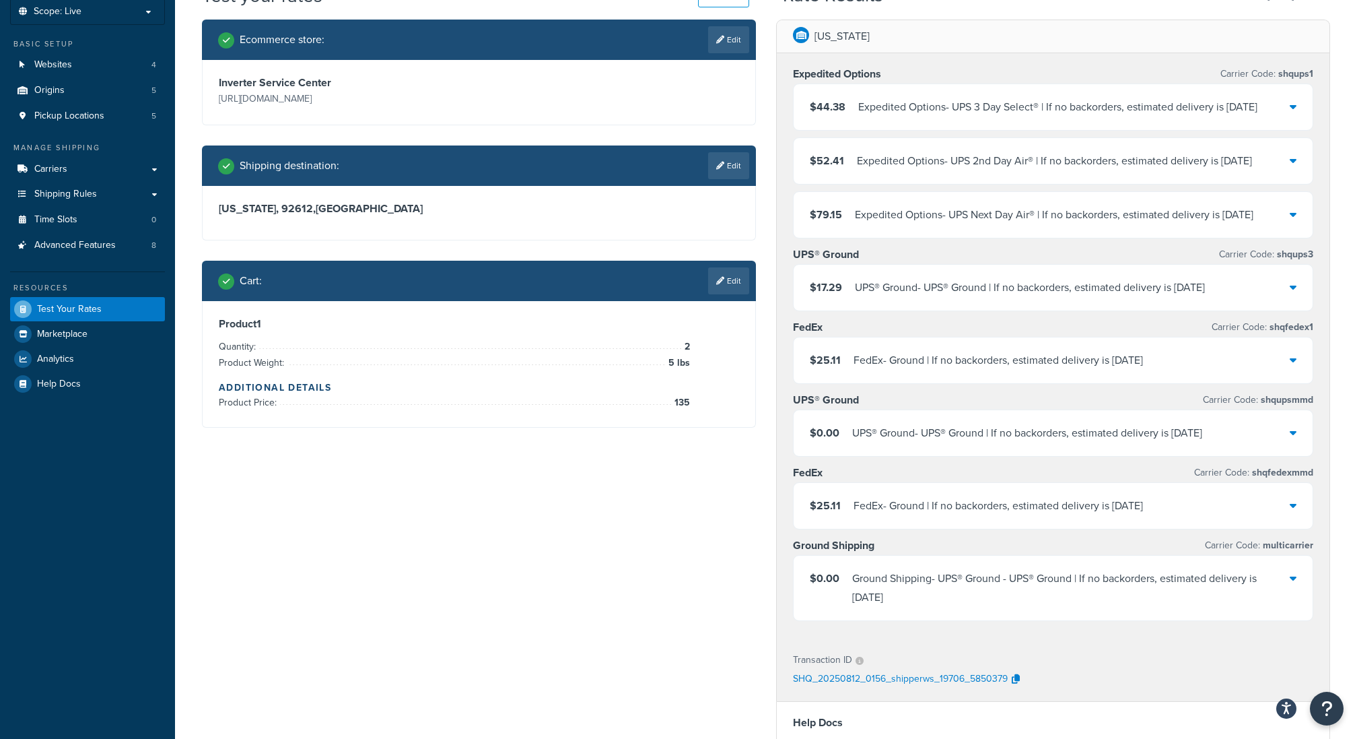
scroll to position [82, 0]
click at [930, 432] on div "UPS® Ground - UPS® Ground | If no backorders, estimated delivery is Fri, Aug 15" at bounding box center [1027, 432] width 350 height 19
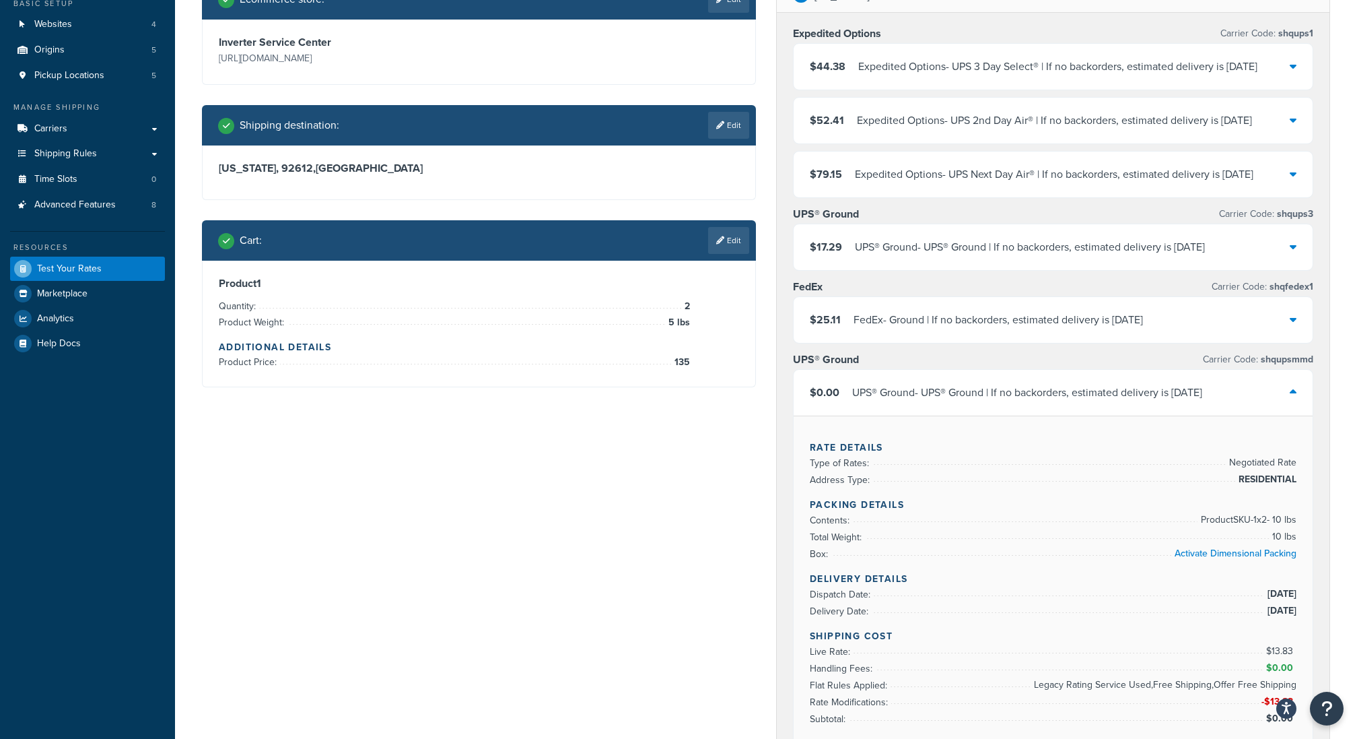
scroll to position [136, 0]
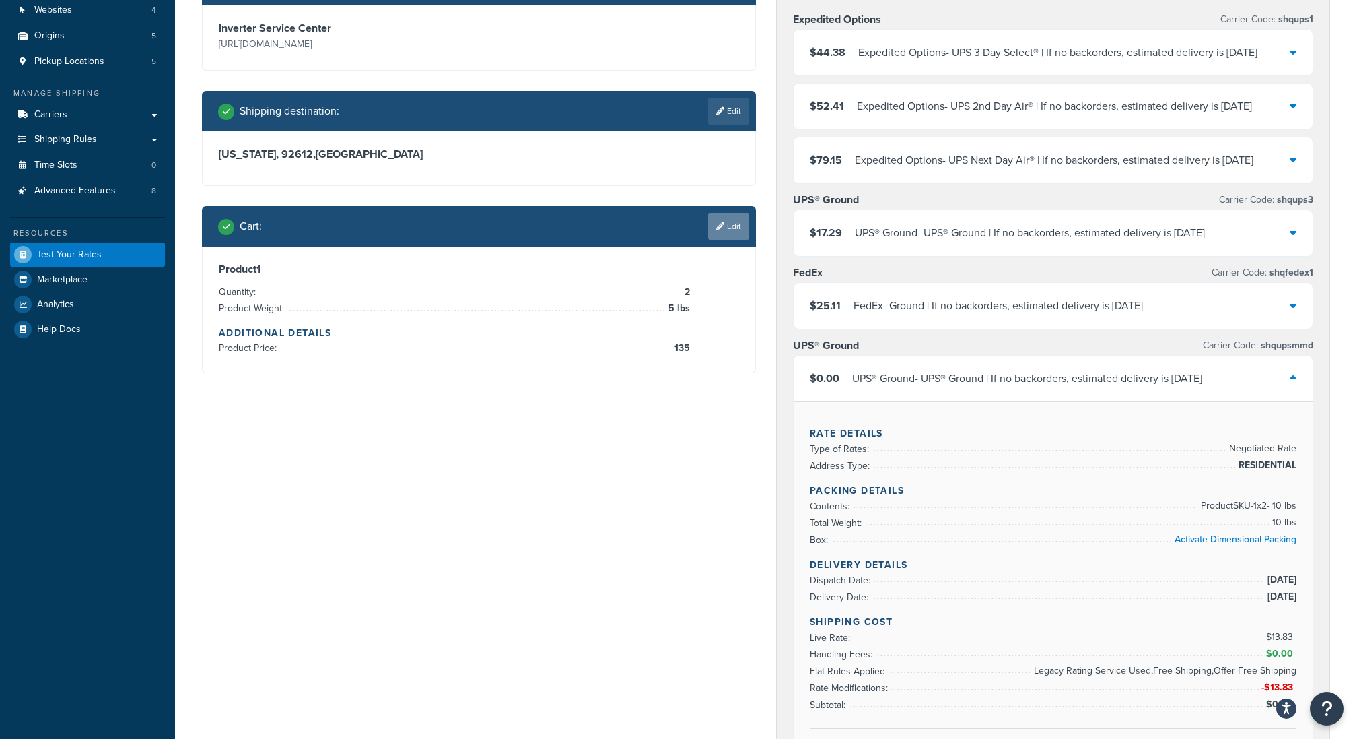
click at [722, 219] on link "Edit" at bounding box center [728, 226] width 41 height 27
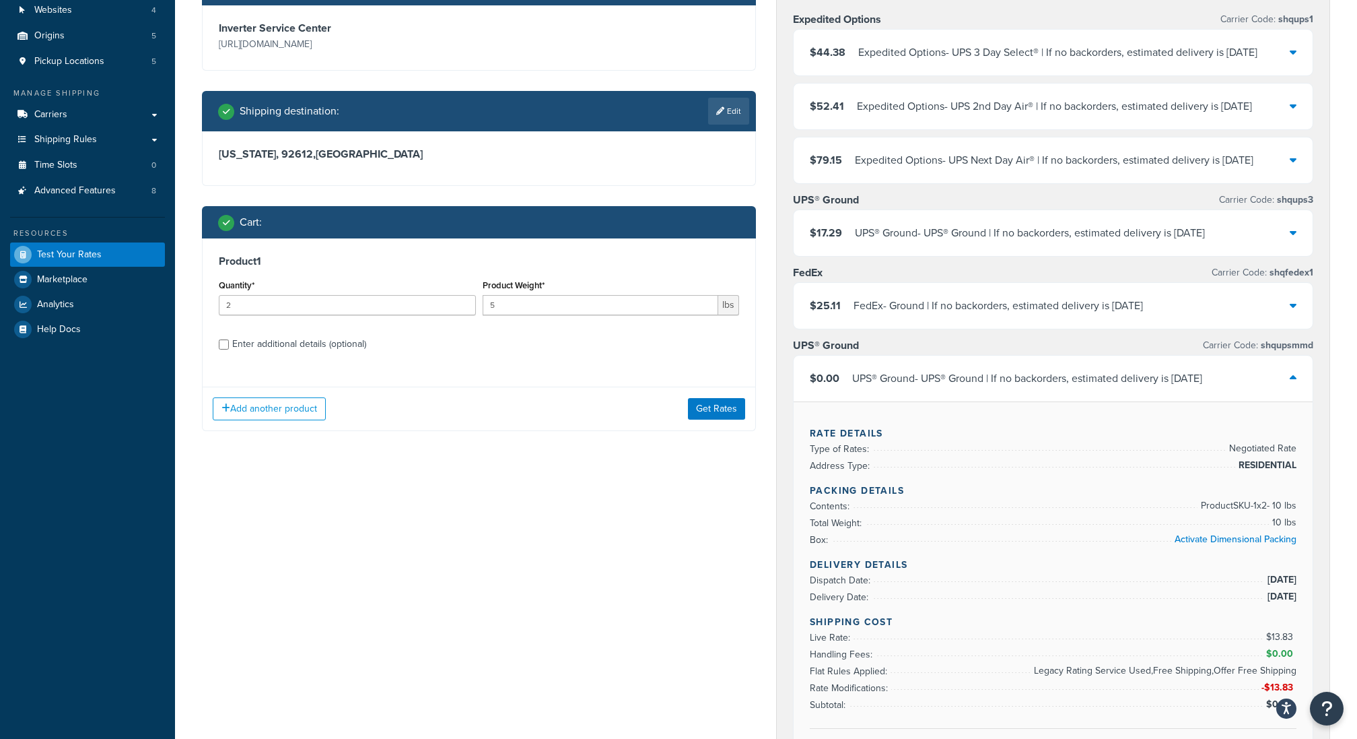
click at [320, 349] on div "Enter additional details (optional)" at bounding box center [299, 344] width 134 height 19
click at [229, 349] on input "Enter additional details (optional)" at bounding box center [224, 344] width 10 height 10
checkbox input "true"
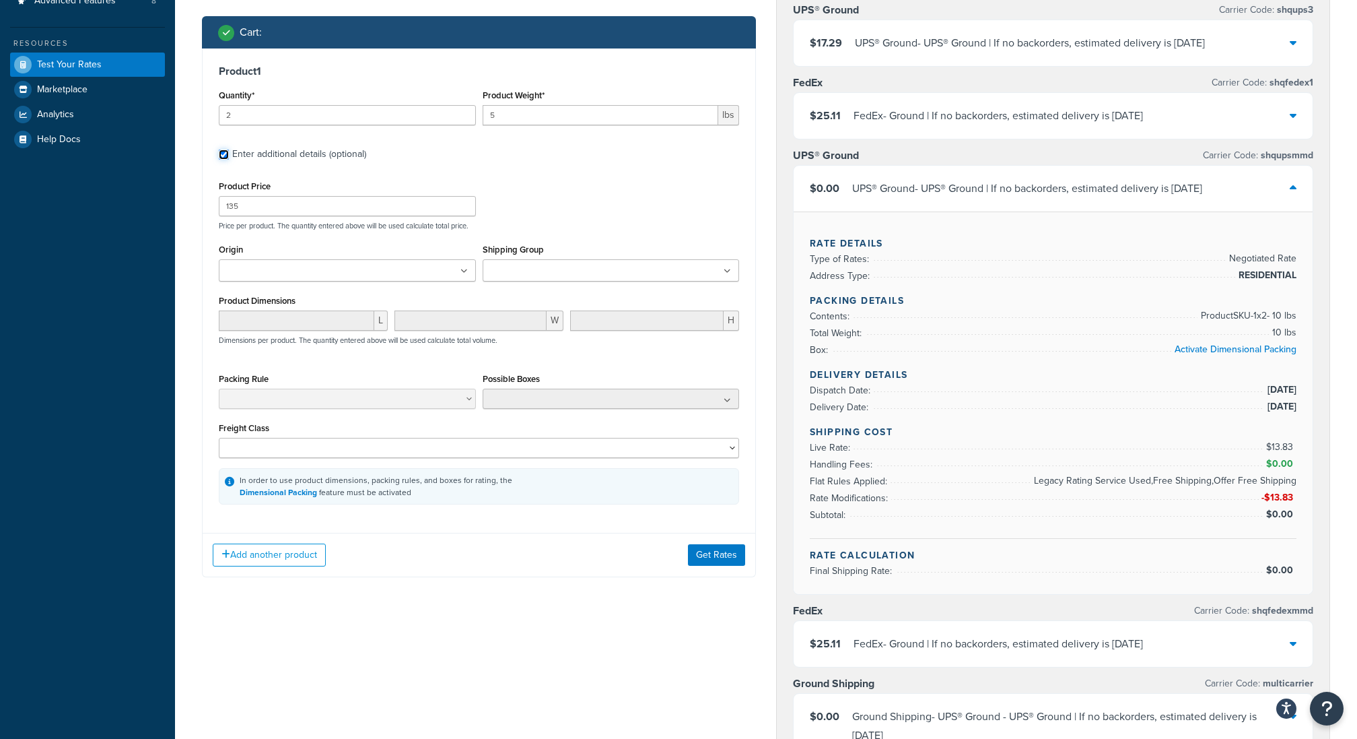
scroll to position [349, 0]
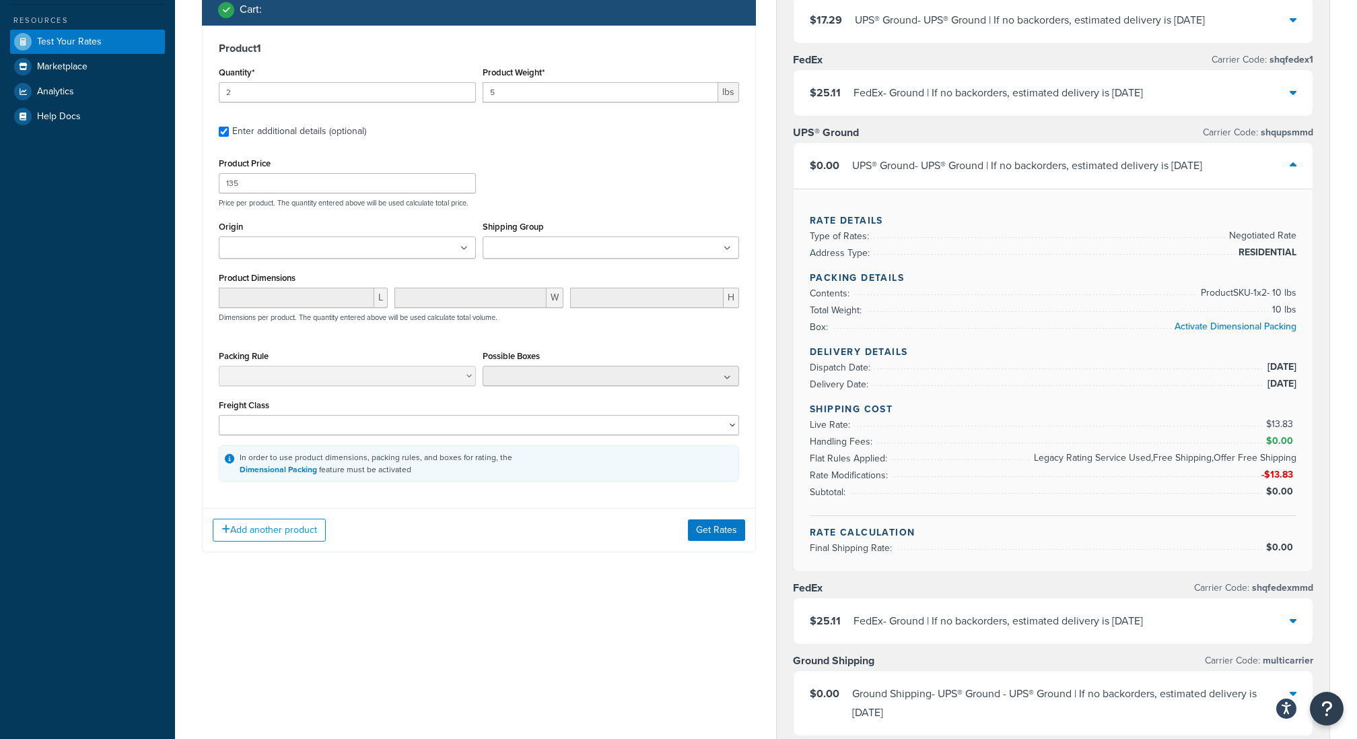
click at [616, 240] on ul at bounding box center [611, 247] width 257 height 22
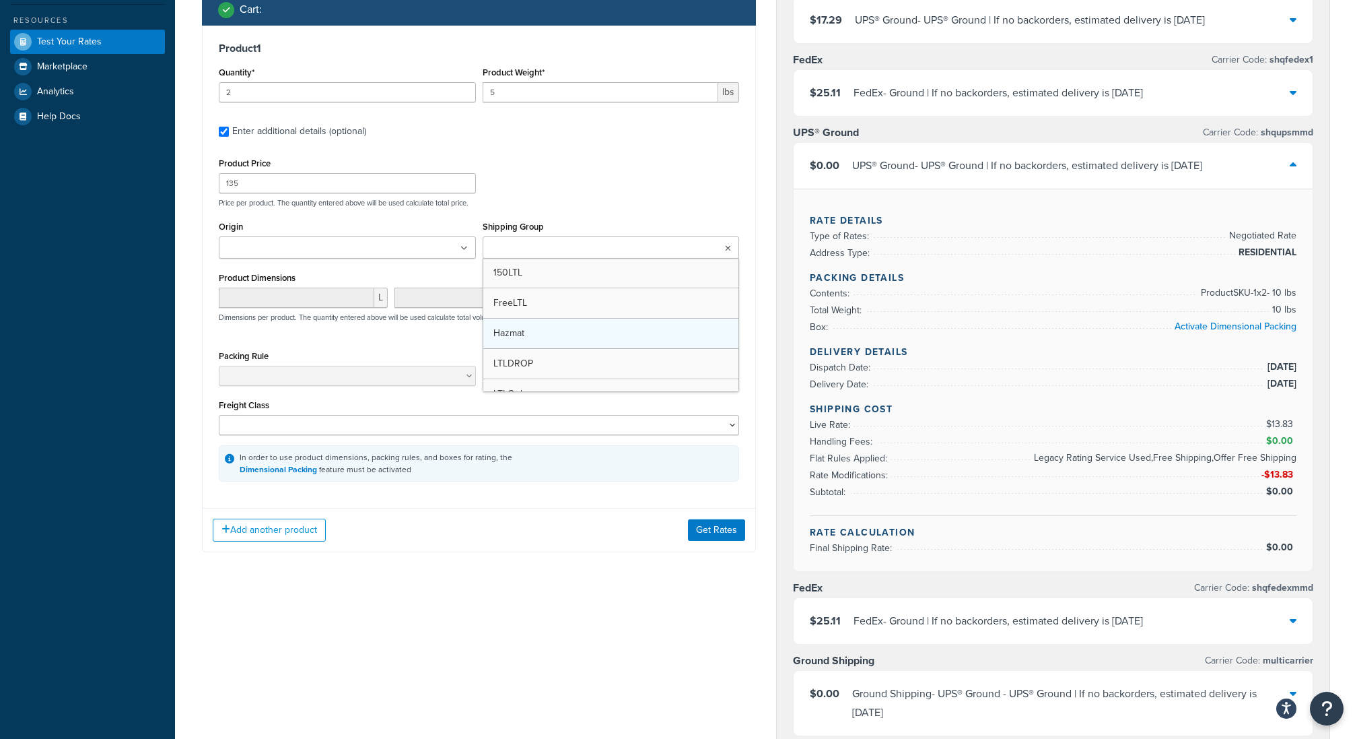
scroll to position [9, 0]
click at [733, 524] on button "Get Rates" at bounding box center [716, 535] width 57 height 22
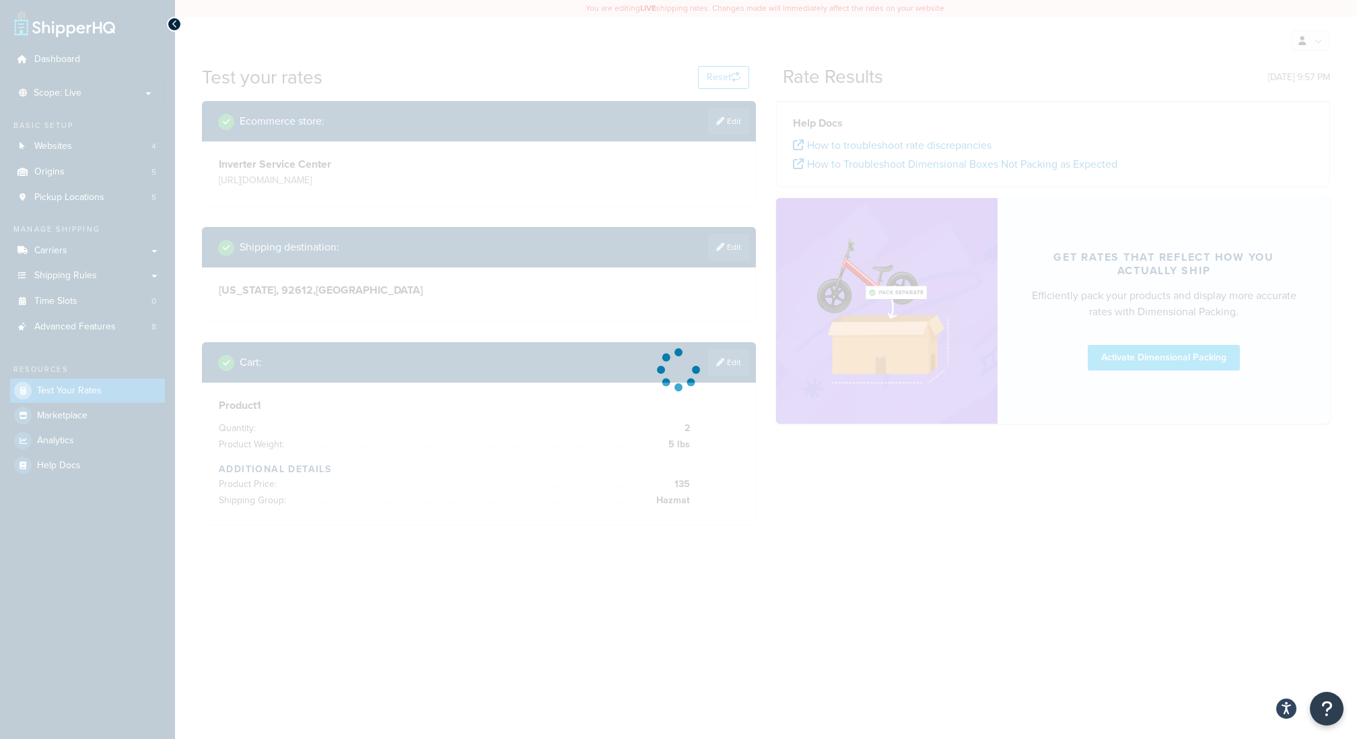
scroll to position [0, 0]
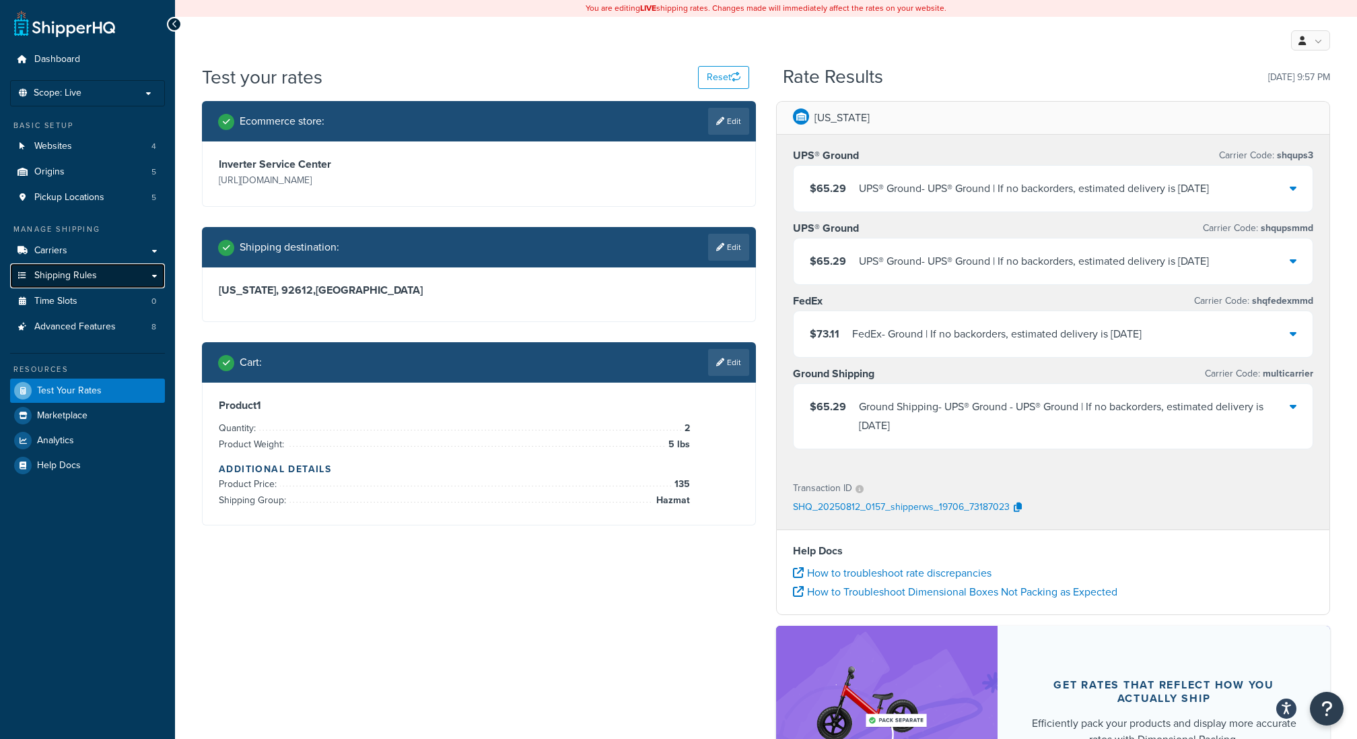
click at [100, 281] on link "Shipping Rules" at bounding box center [87, 275] width 155 height 25
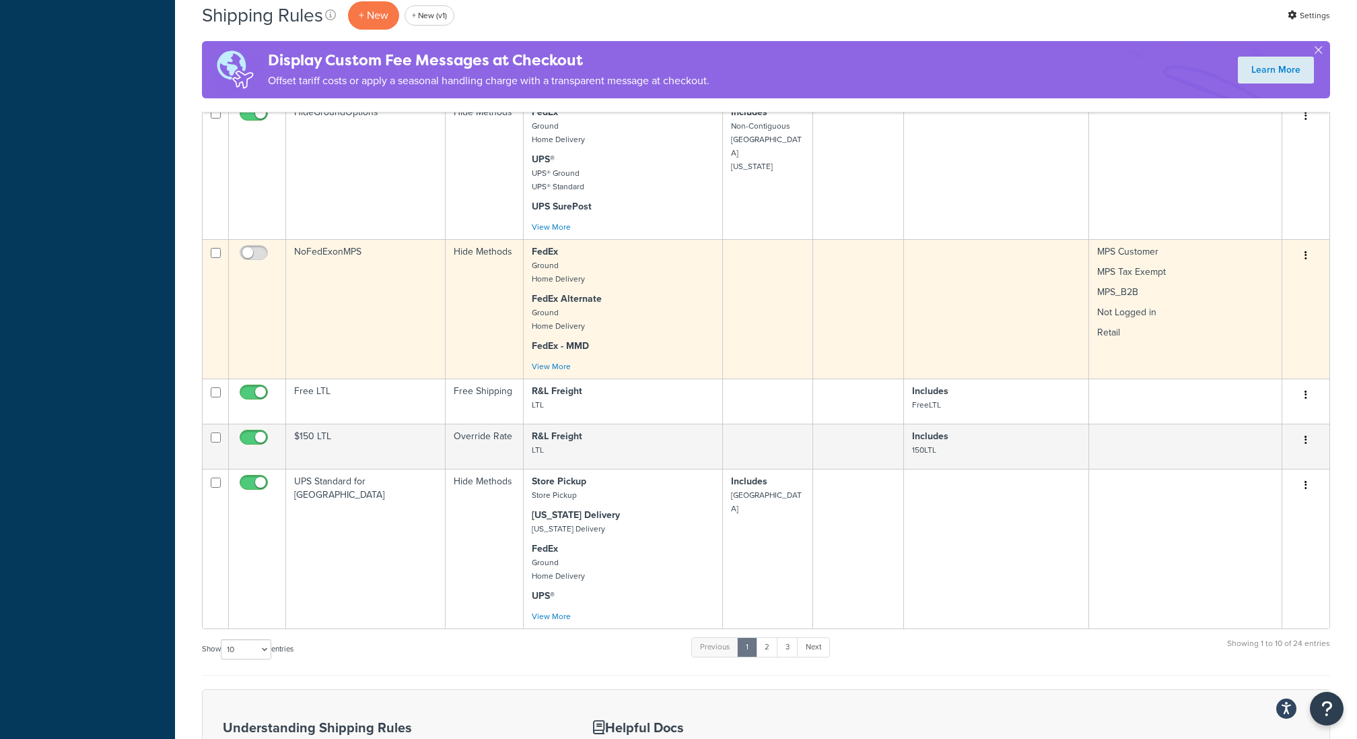
scroll to position [765, 0]
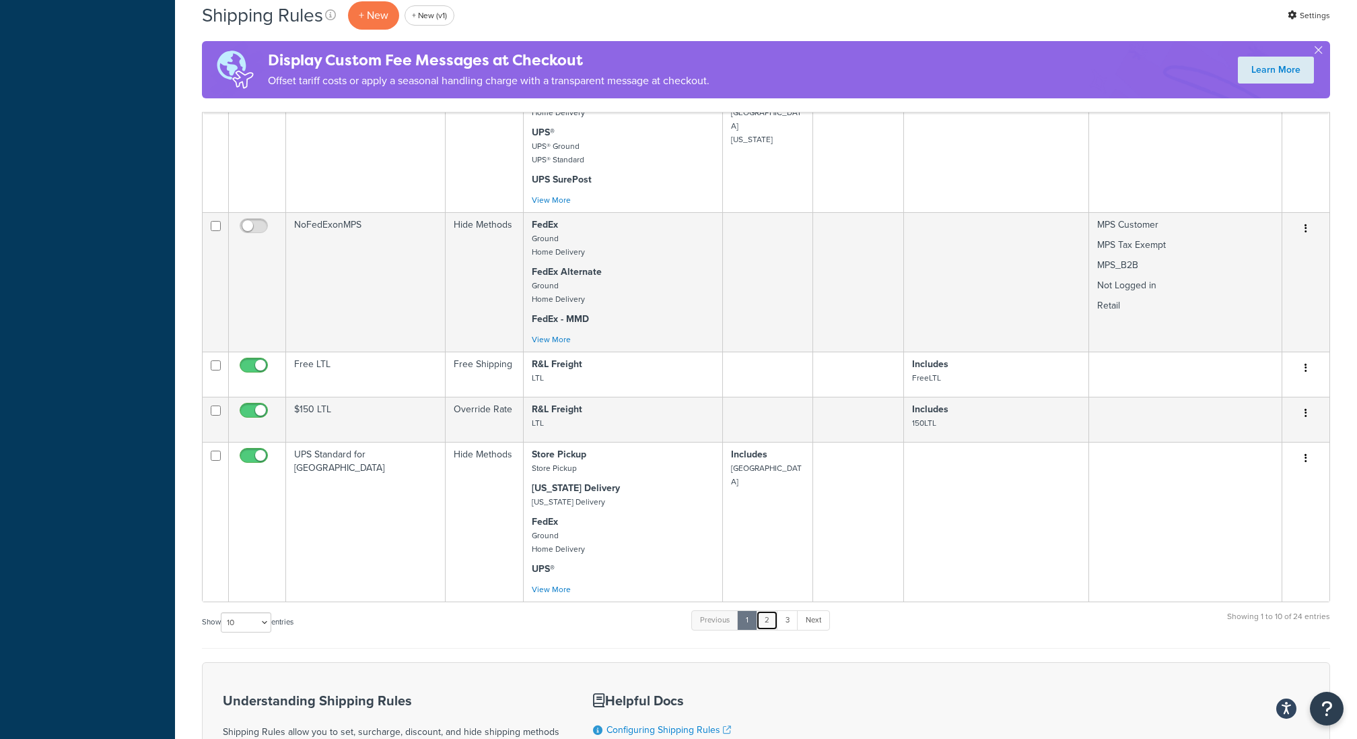
click at [770, 628] on link "2" at bounding box center [767, 620] width 22 height 20
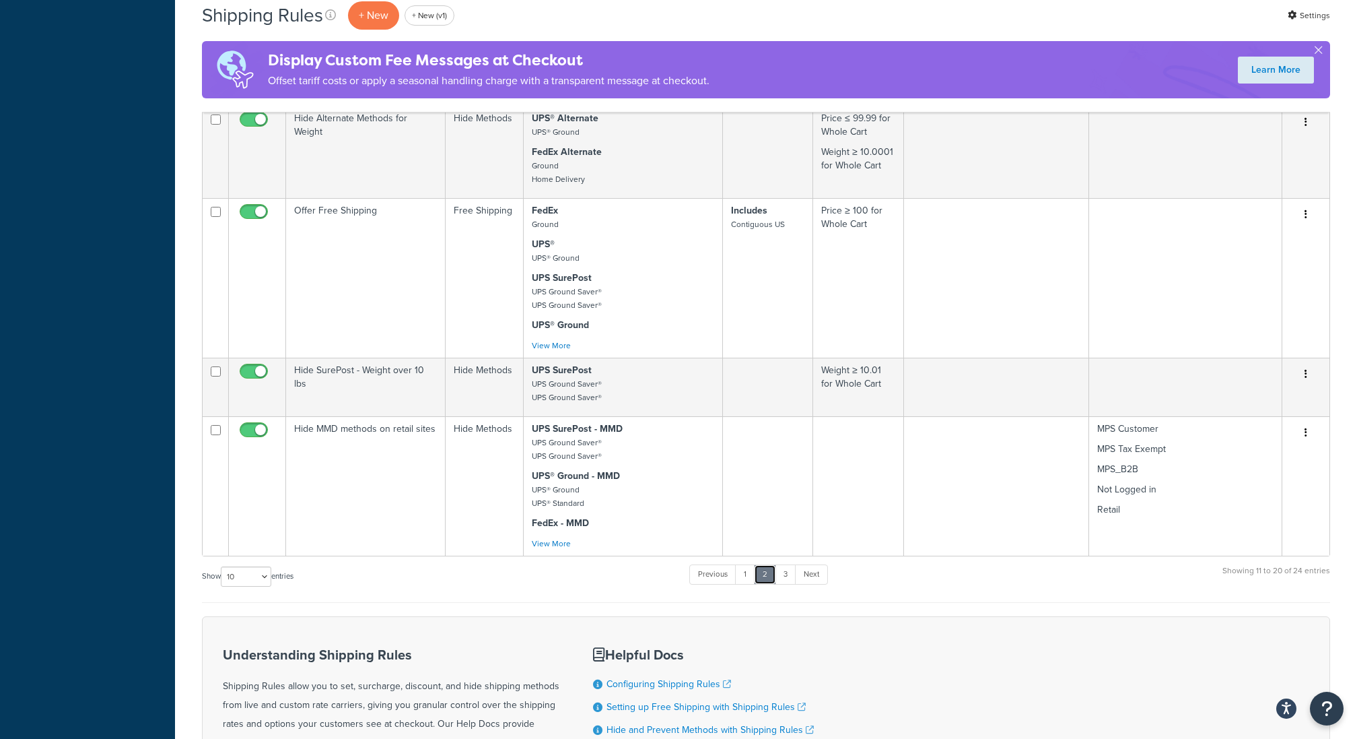
scroll to position [707, 0]
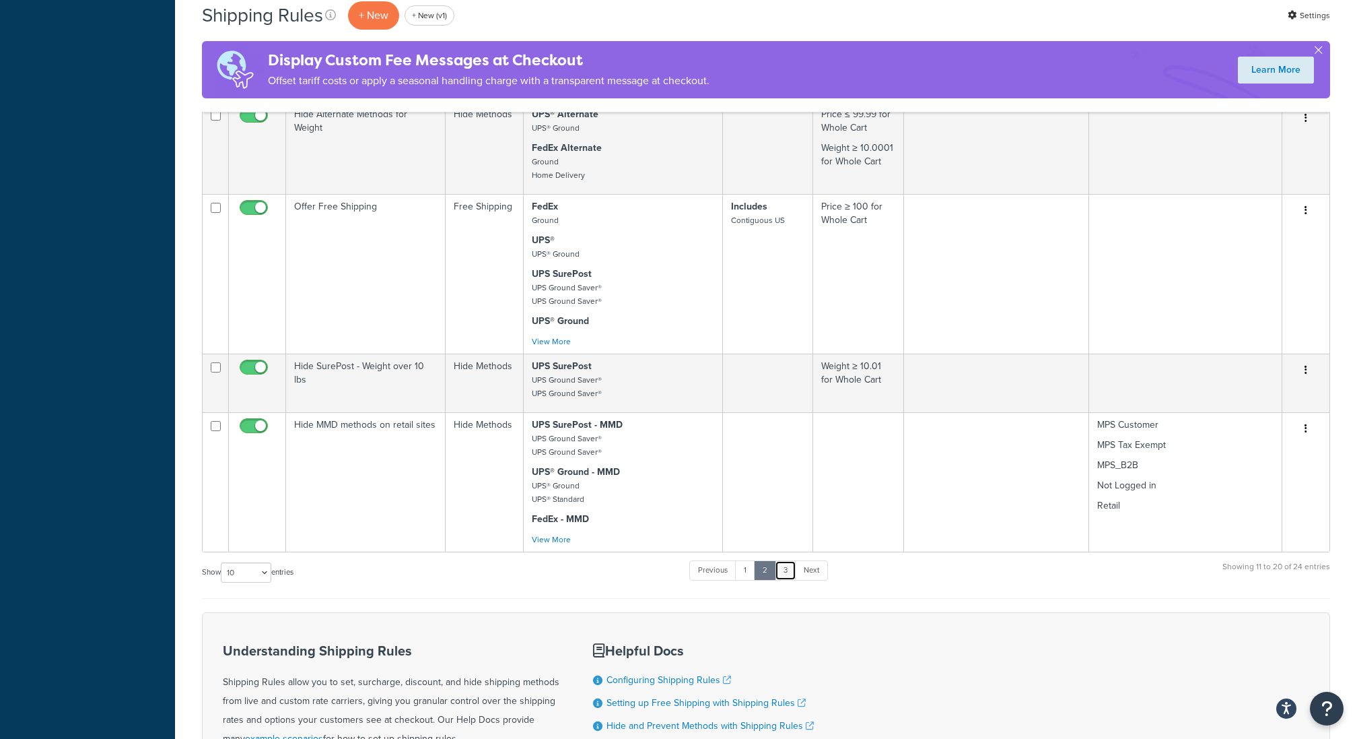
click at [789, 573] on link "3" at bounding box center [786, 570] width 22 height 20
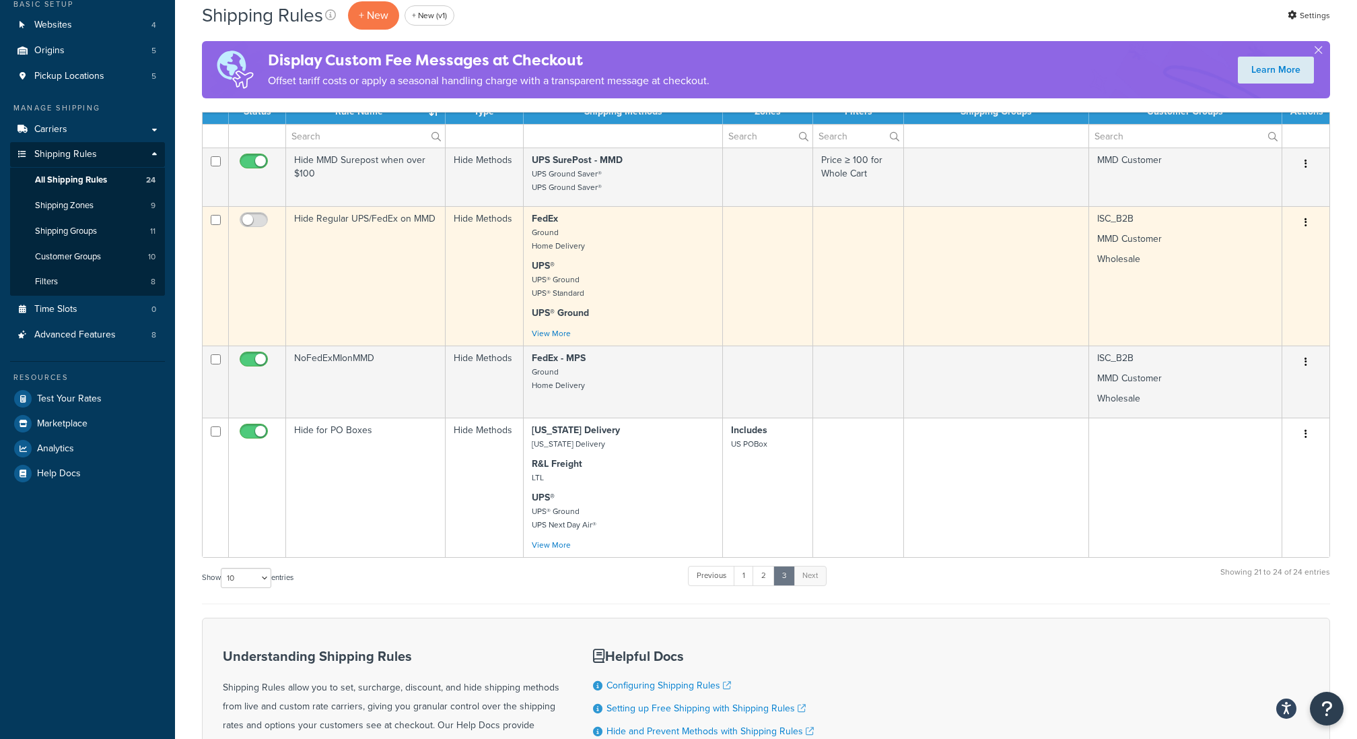
scroll to position [117, 0]
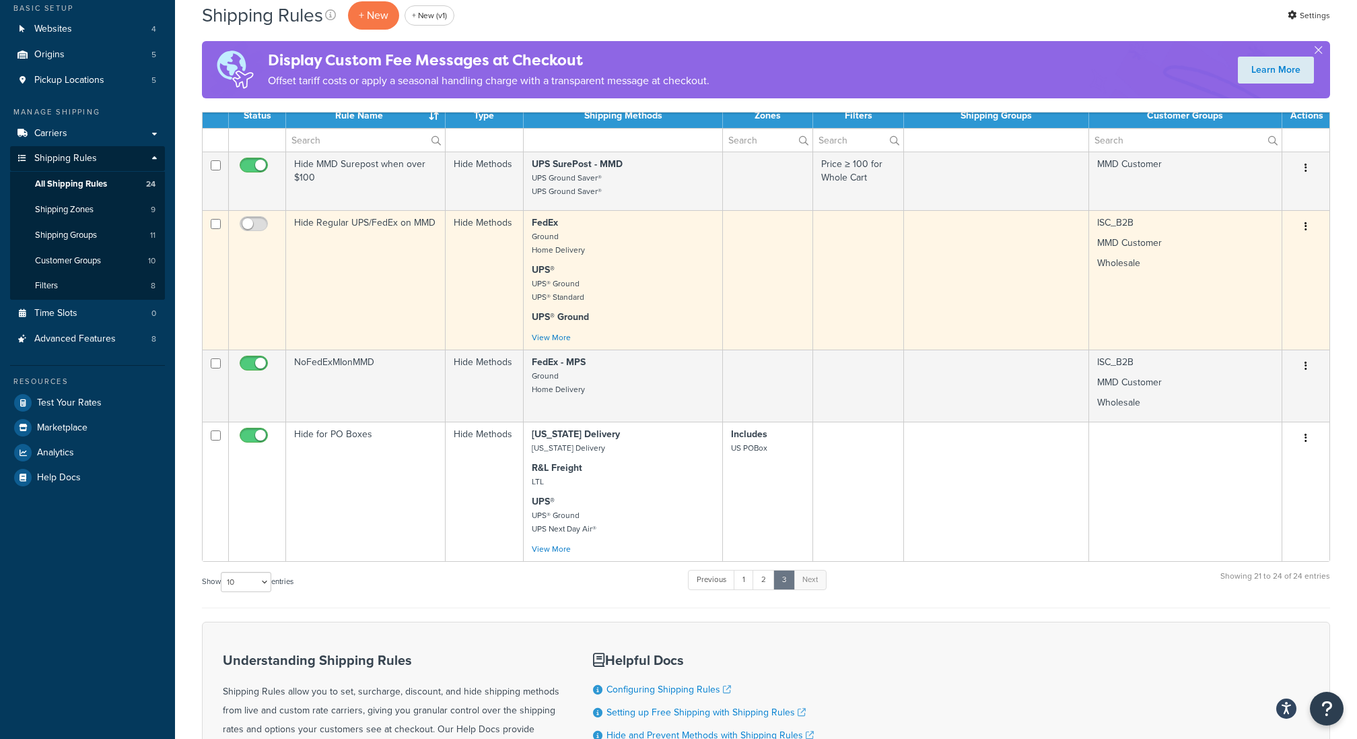
click at [366, 306] on td "Hide Regular UPS/FedEx on MMD" at bounding box center [366, 279] width 160 height 139
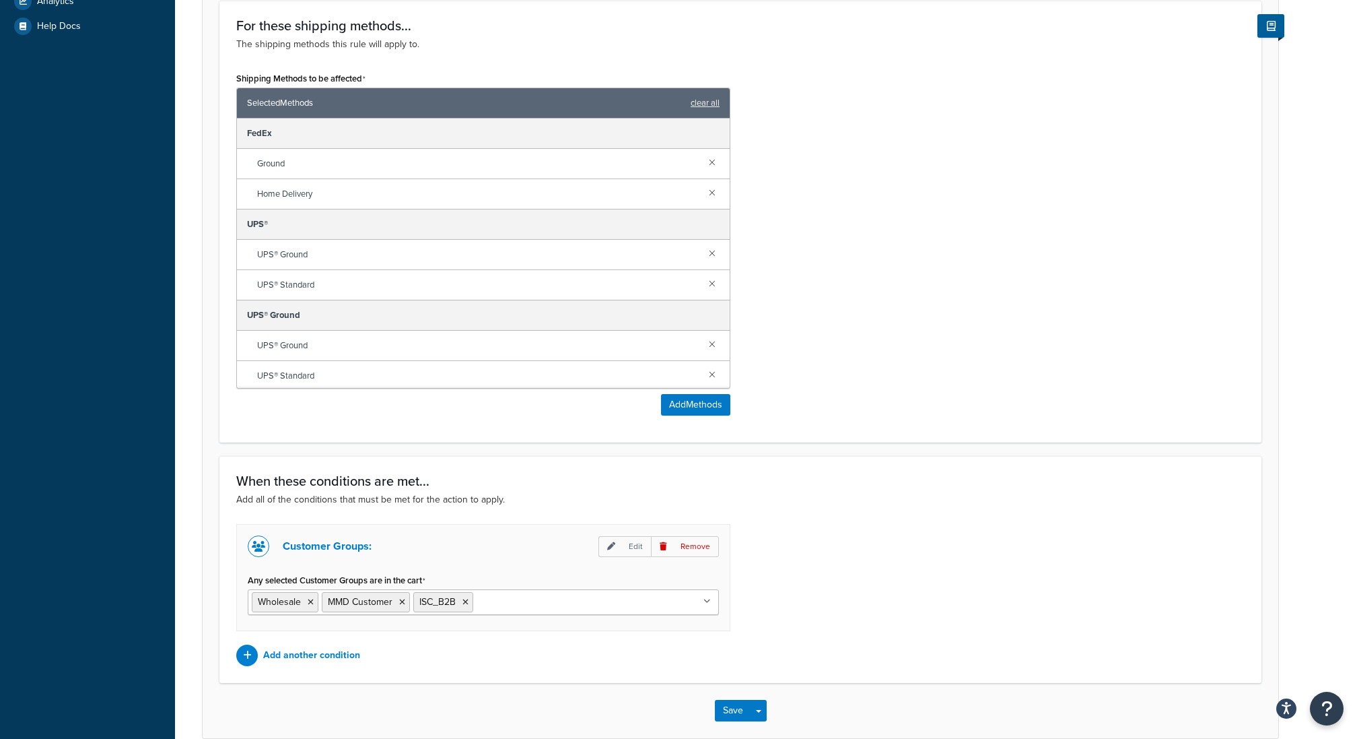
scroll to position [633, 0]
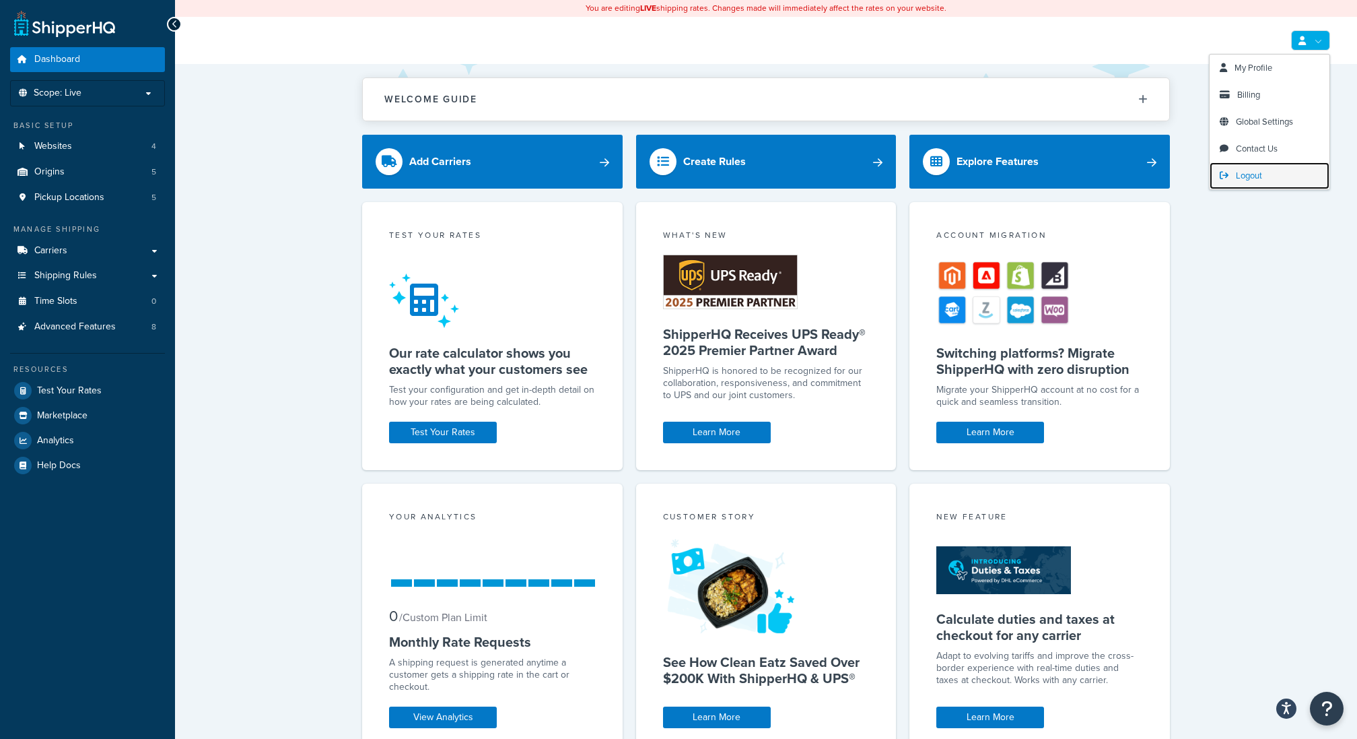
click at [1259, 179] on span "Logout" at bounding box center [1249, 175] width 26 height 13
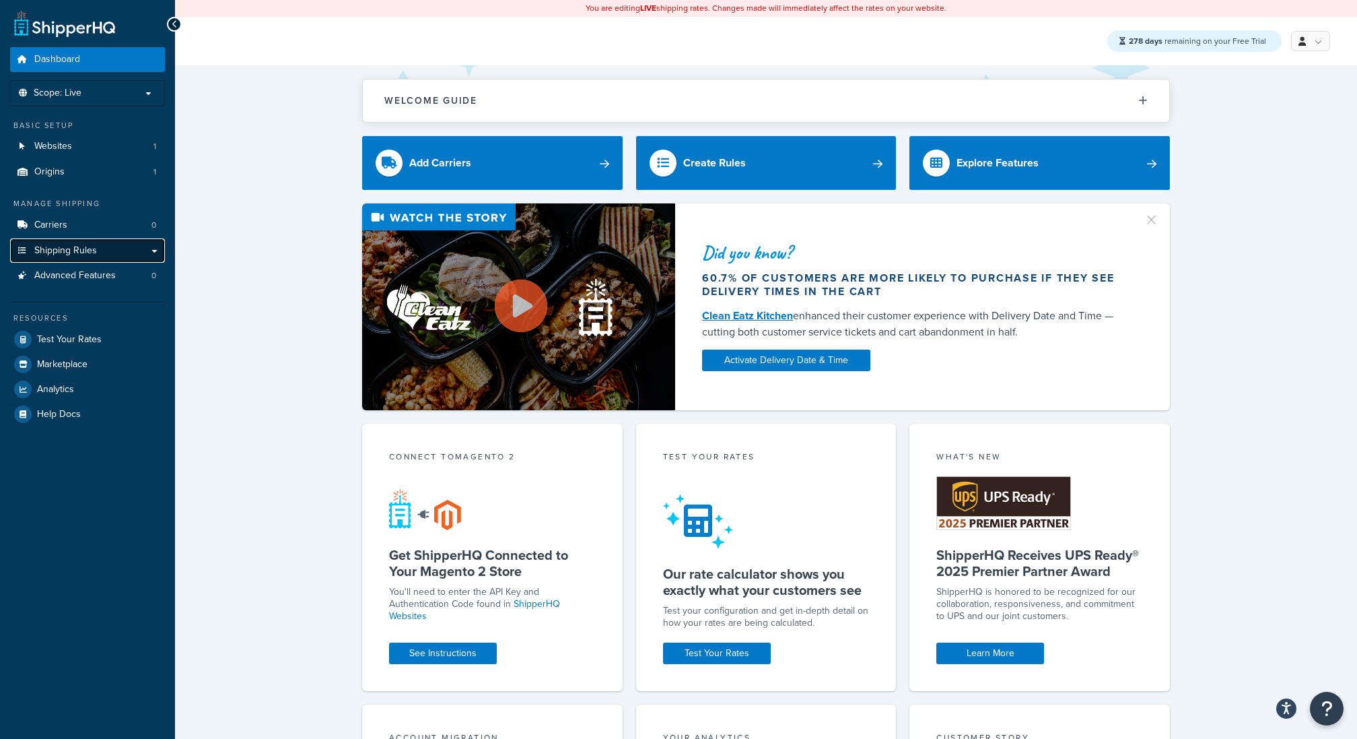
click at [96, 255] on link "Shipping Rules" at bounding box center [87, 250] width 155 height 25
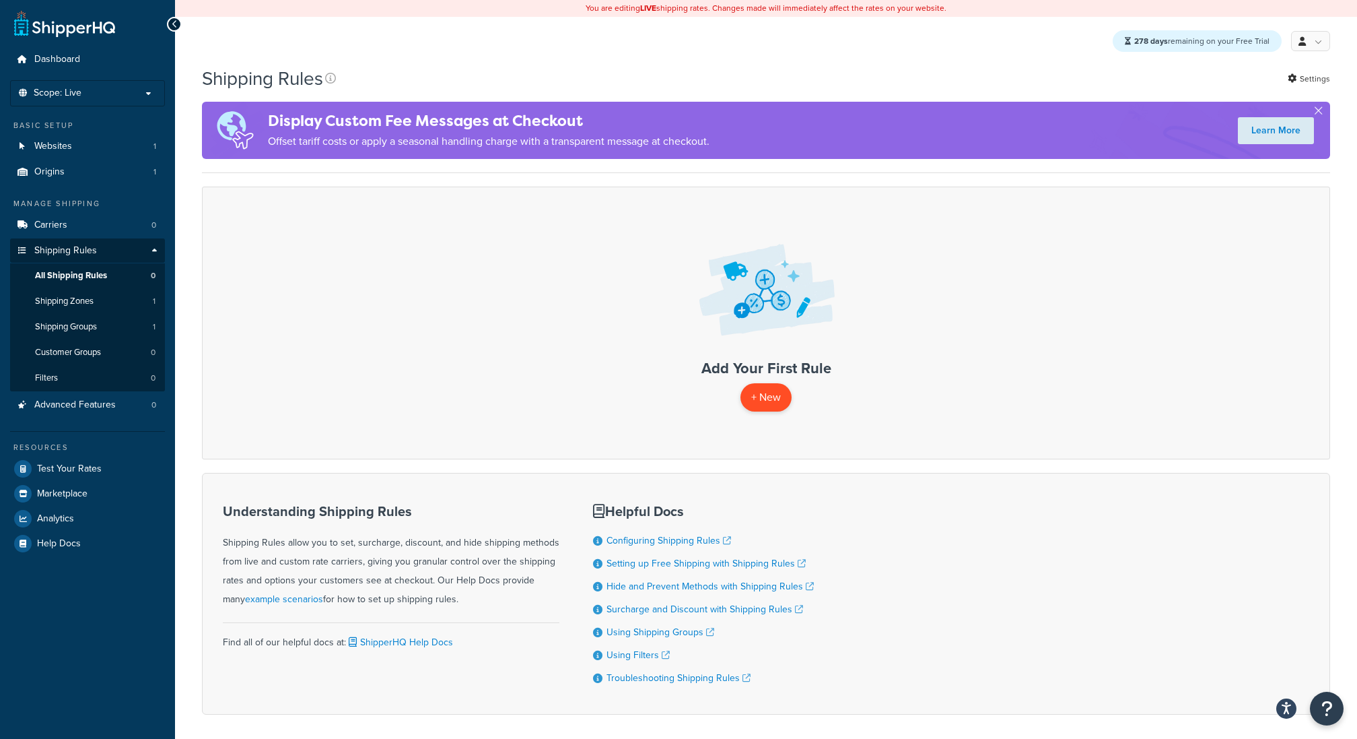
click at [781, 403] on p "+ New" at bounding box center [766, 397] width 51 height 28
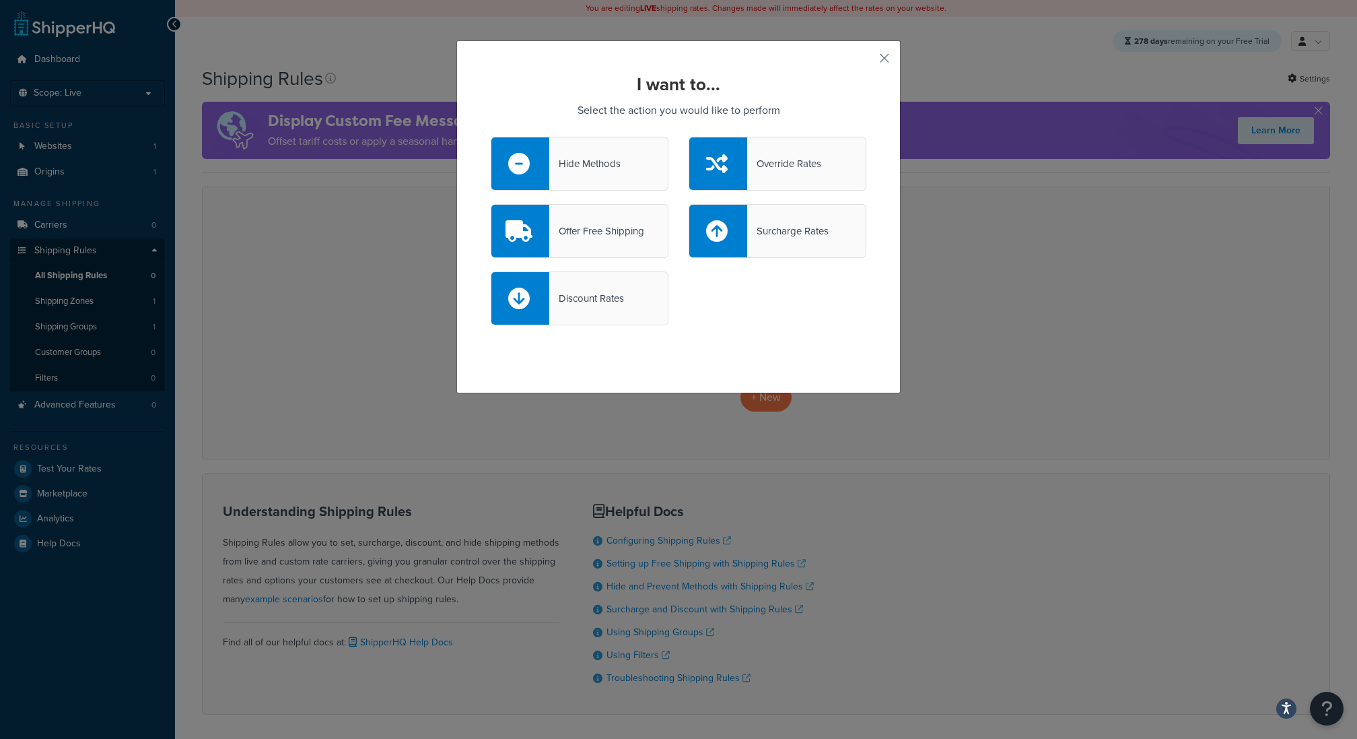
click at [574, 159] on div "Hide Methods" at bounding box center [584, 163] width 71 height 19
click at [0, 0] on input "Hide Methods" at bounding box center [0, 0] width 0 height 0
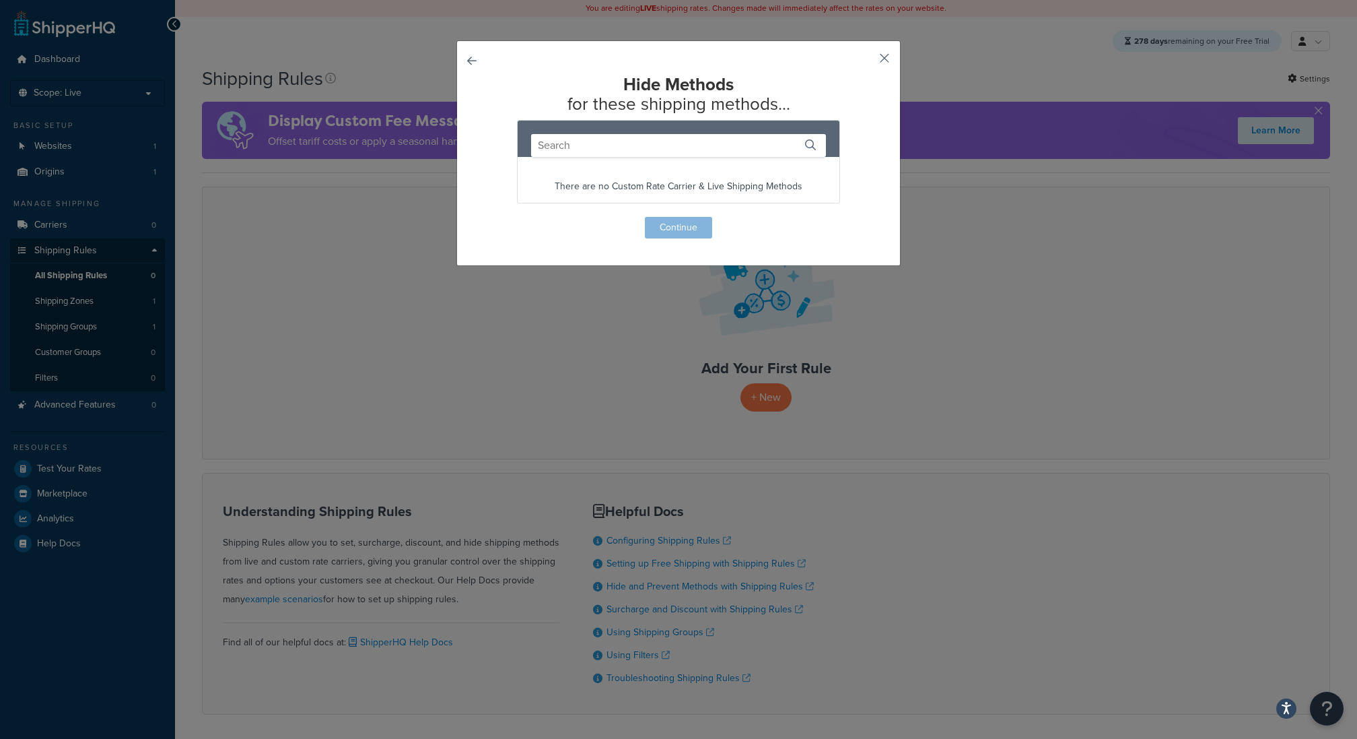
click at [867, 61] on button "button" at bounding box center [864, 62] width 3 height 3
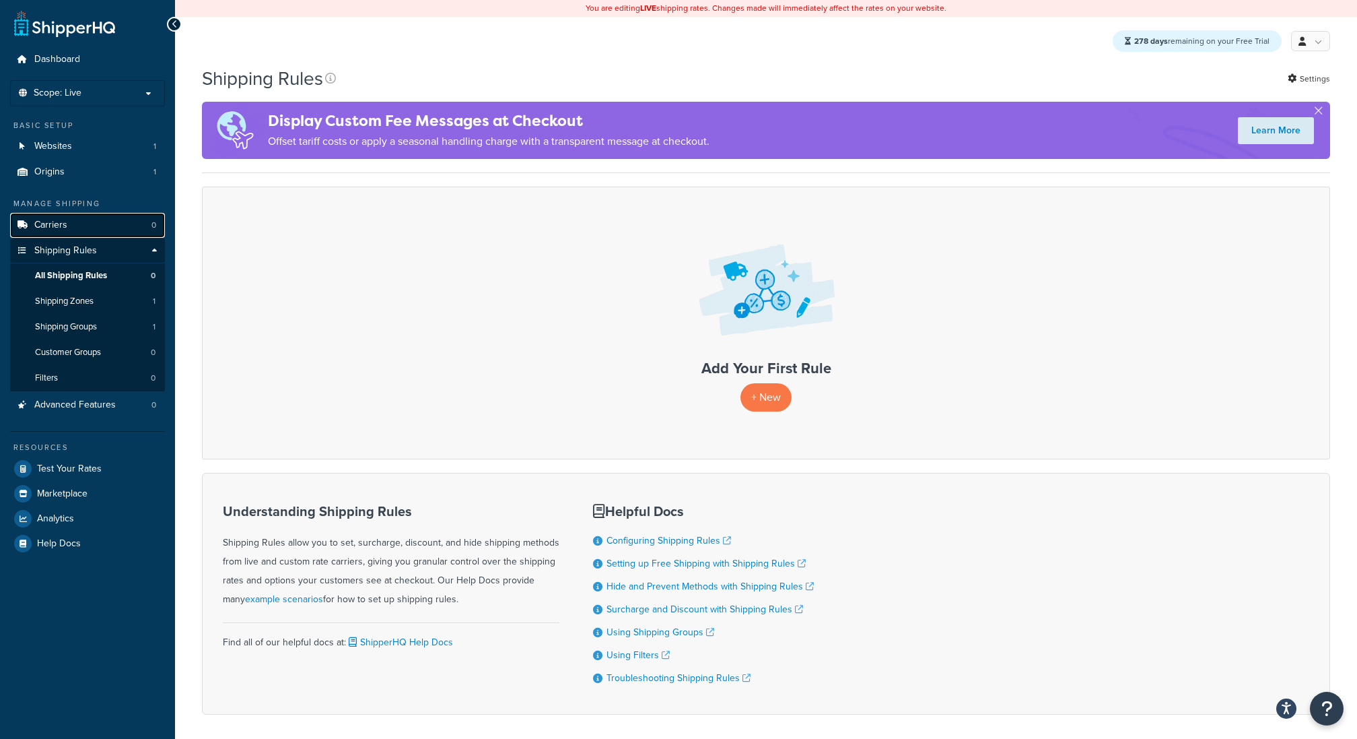
click at [112, 218] on link "Carriers 0" at bounding box center [87, 225] width 155 height 25
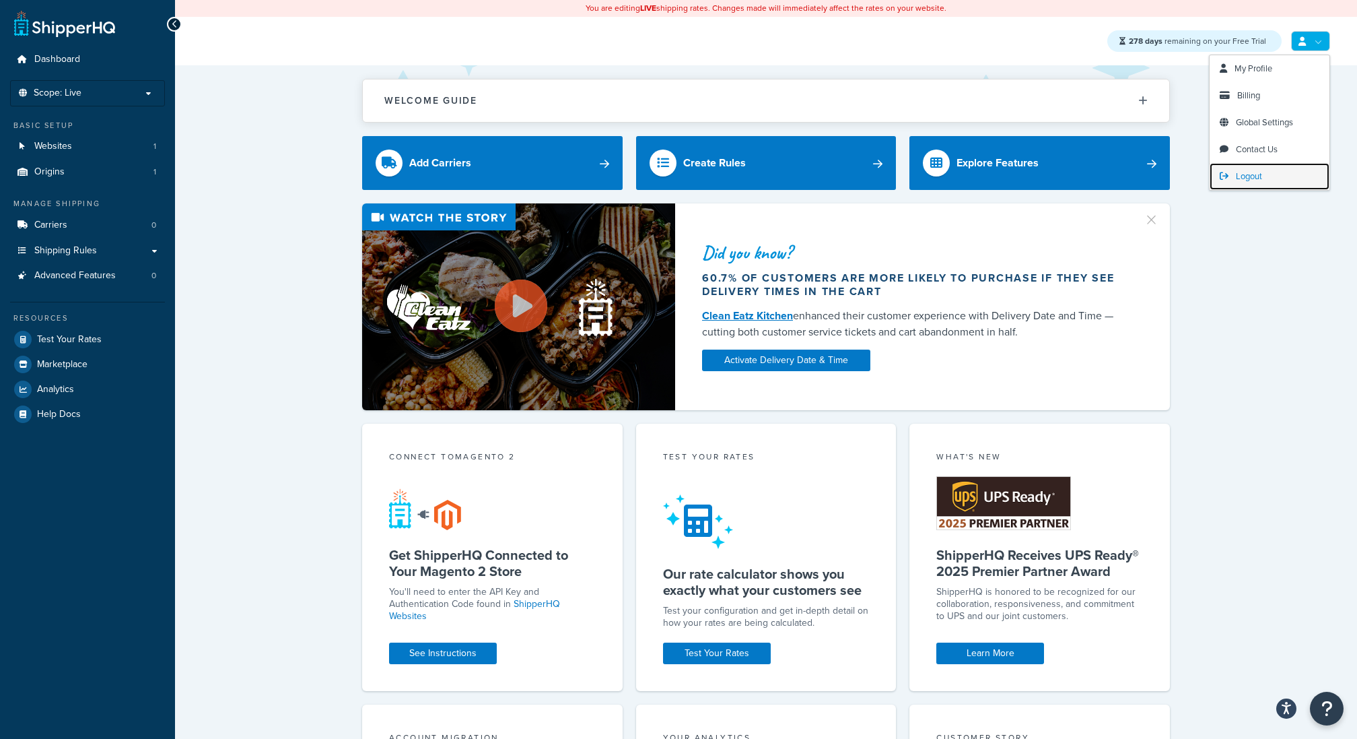
click at [1249, 177] on span "Logout" at bounding box center [1249, 176] width 26 height 13
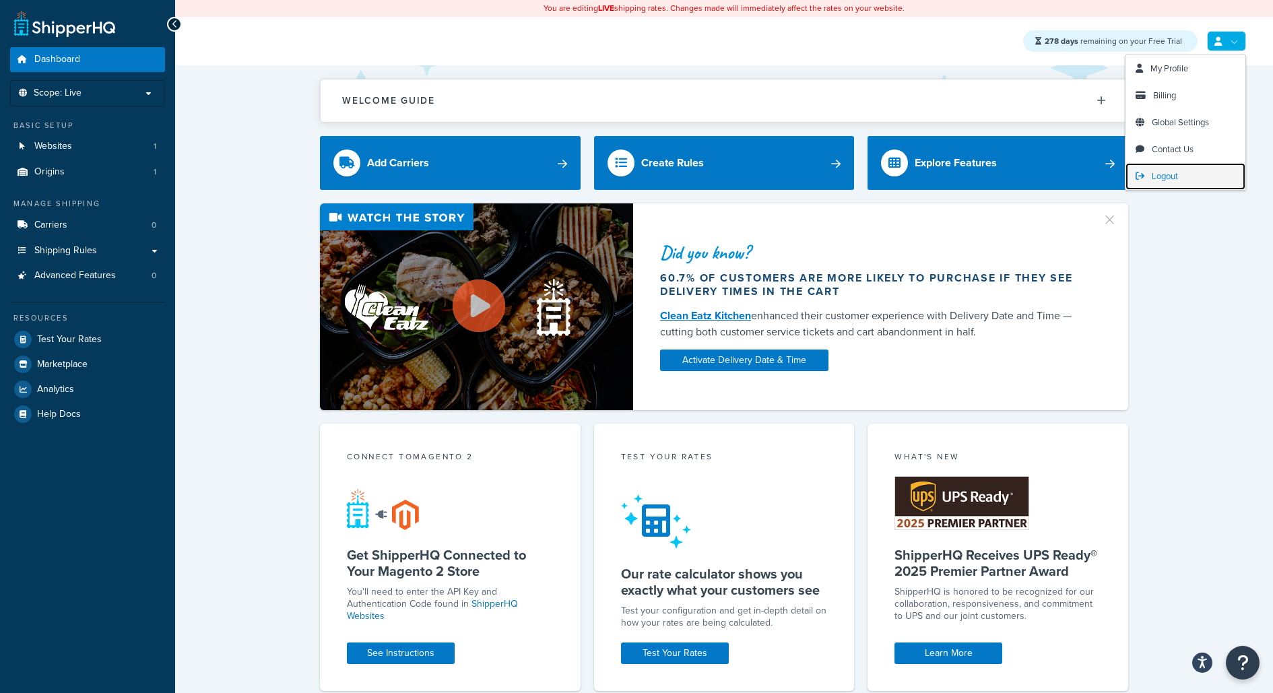
click at [1168, 179] on span "Logout" at bounding box center [1164, 176] width 26 height 13
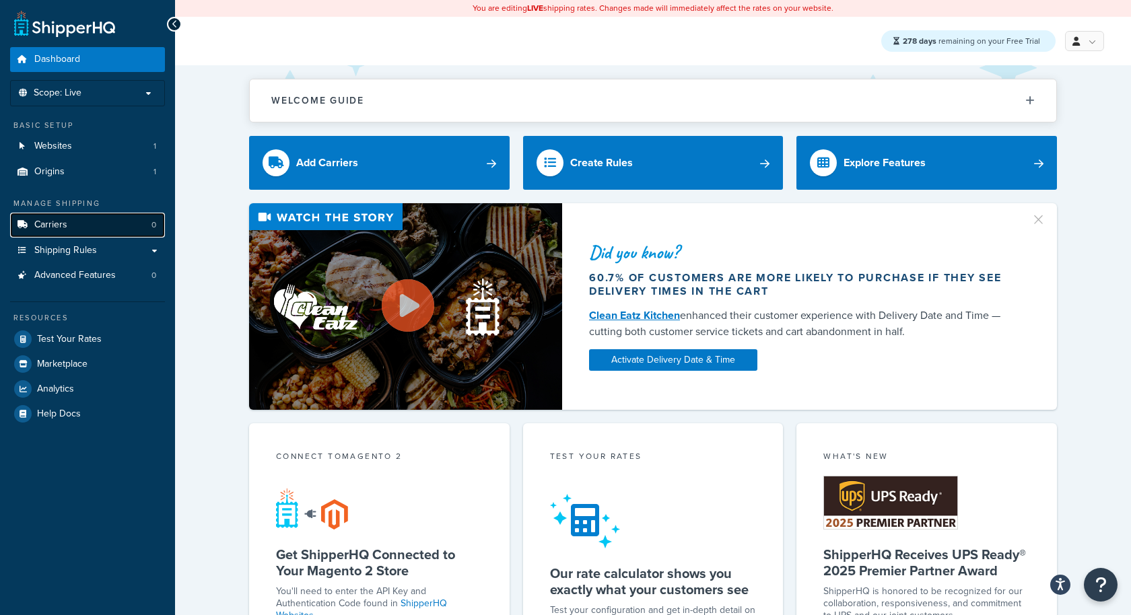
click at [103, 221] on link "Carriers 0" at bounding box center [87, 225] width 155 height 25
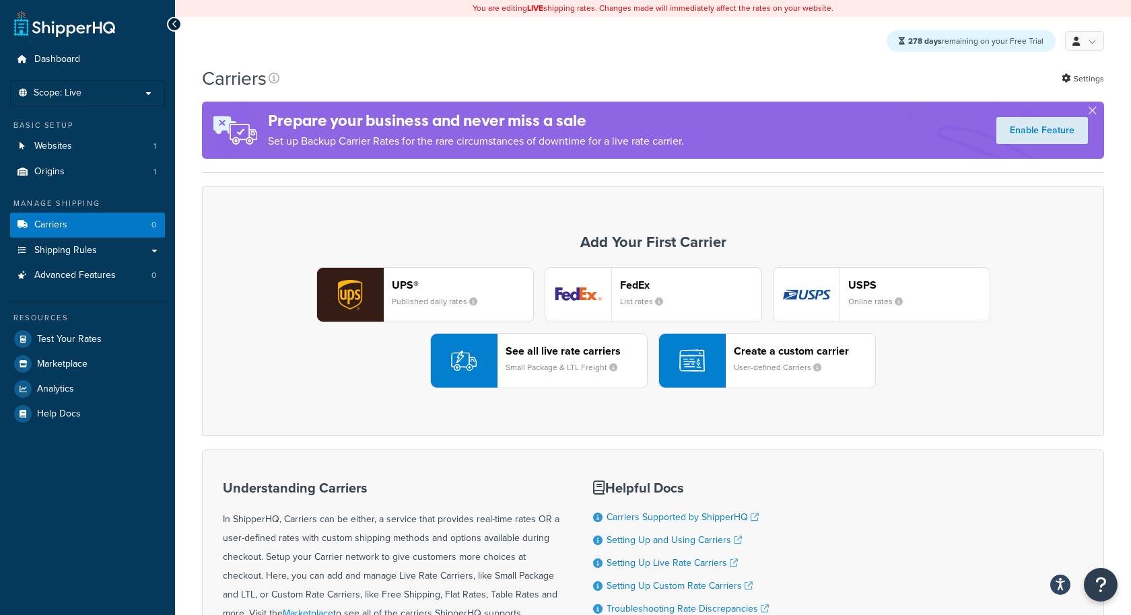
click at [456, 306] on small "Published daily rates" at bounding box center [440, 302] width 96 height 12
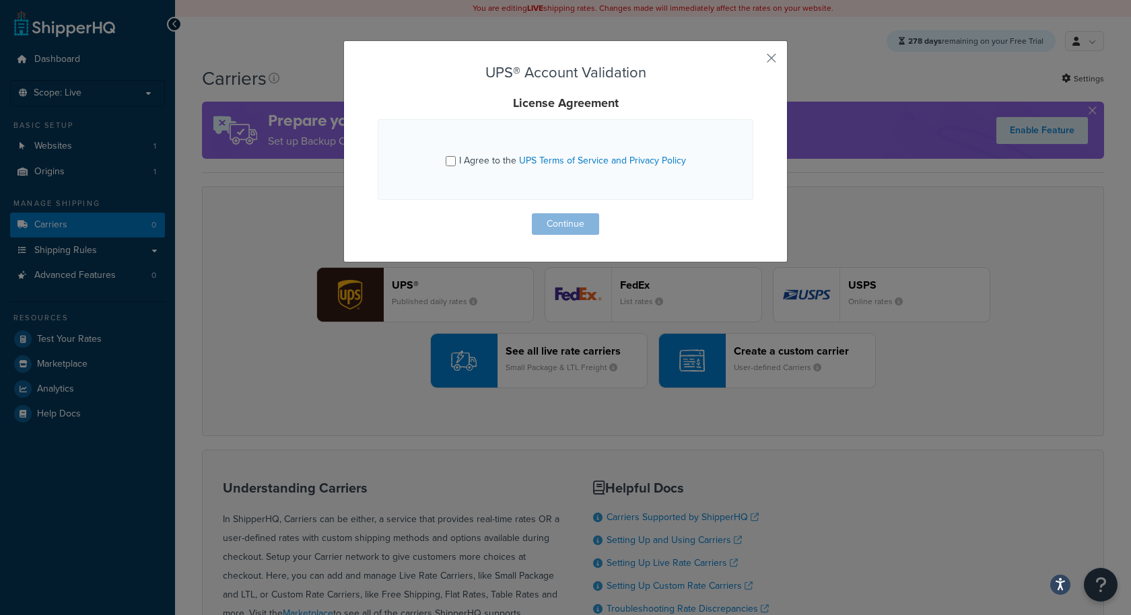
click at [477, 162] on span "I Agree to the UPS Terms of Service and Privacy Policy" at bounding box center [572, 161] width 227 height 14
click at [456, 162] on input "I Agree to the UPS Terms of Service and Privacy Policy" at bounding box center [451, 161] width 10 height 10
checkbox input "true"
click at [555, 230] on button "Continue" at bounding box center [565, 224] width 67 height 22
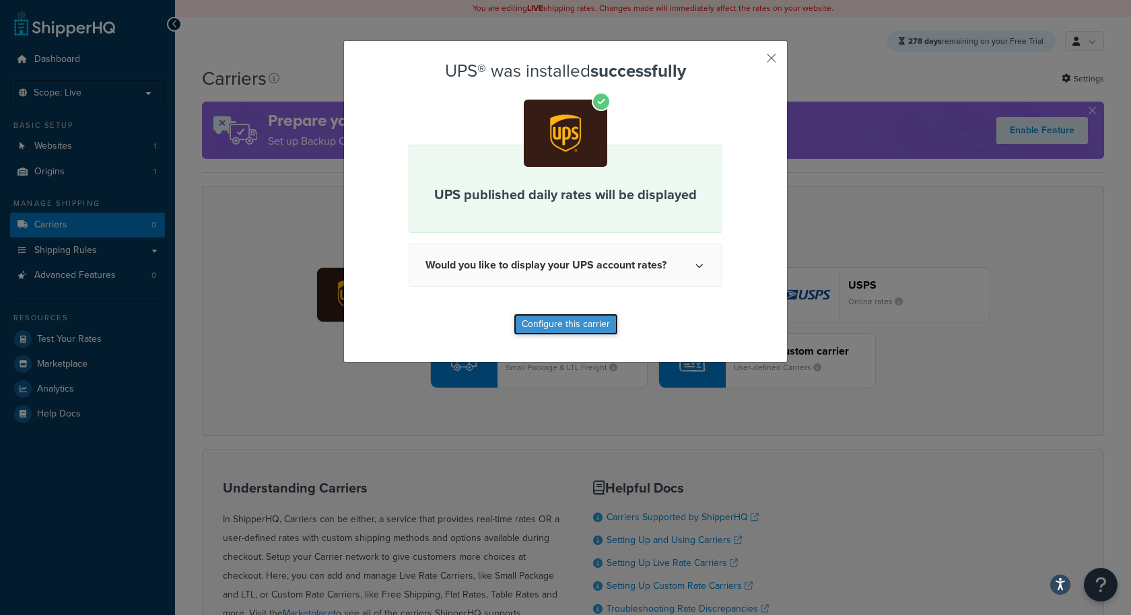
click at [547, 321] on button "Configure this carrier" at bounding box center [566, 325] width 104 height 22
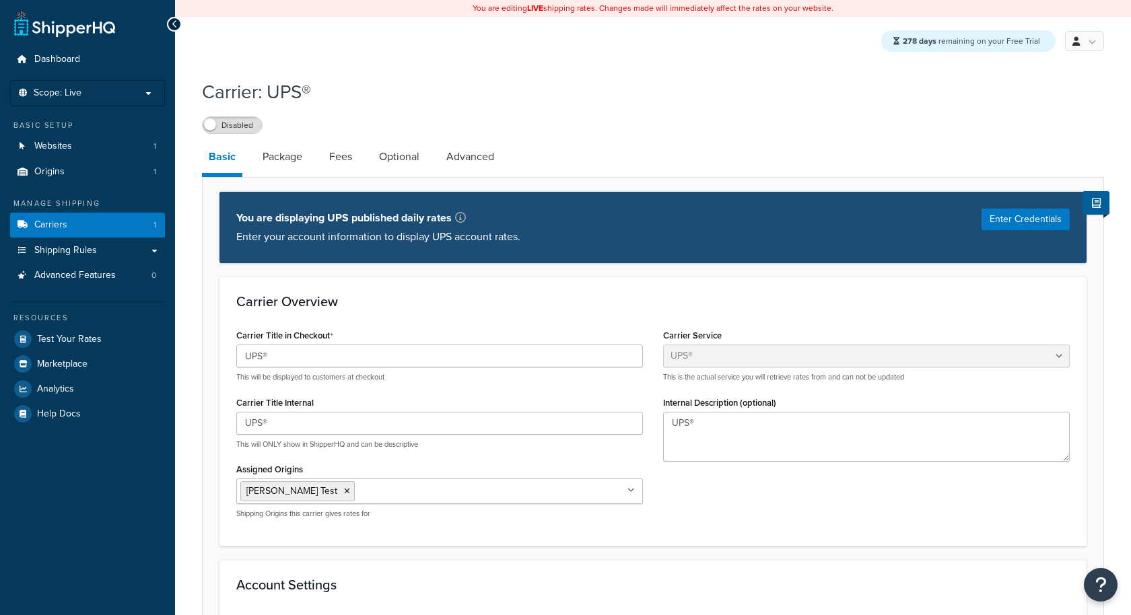
select select "ups"
click at [238, 121] on label "Disabled" at bounding box center [232, 125] width 59 height 16
click at [131, 227] on link "Carriers 1" at bounding box center [87, 225] width 155 height 25
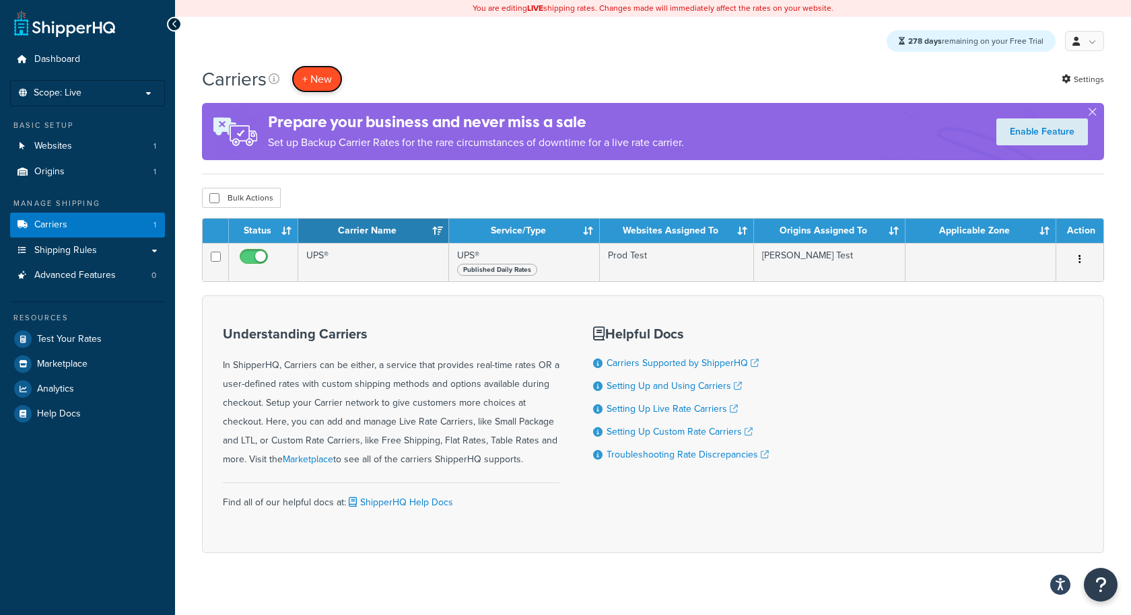
click at [326, 88] on button "+ New" at bounding box center [317, 79] width 51 height 28
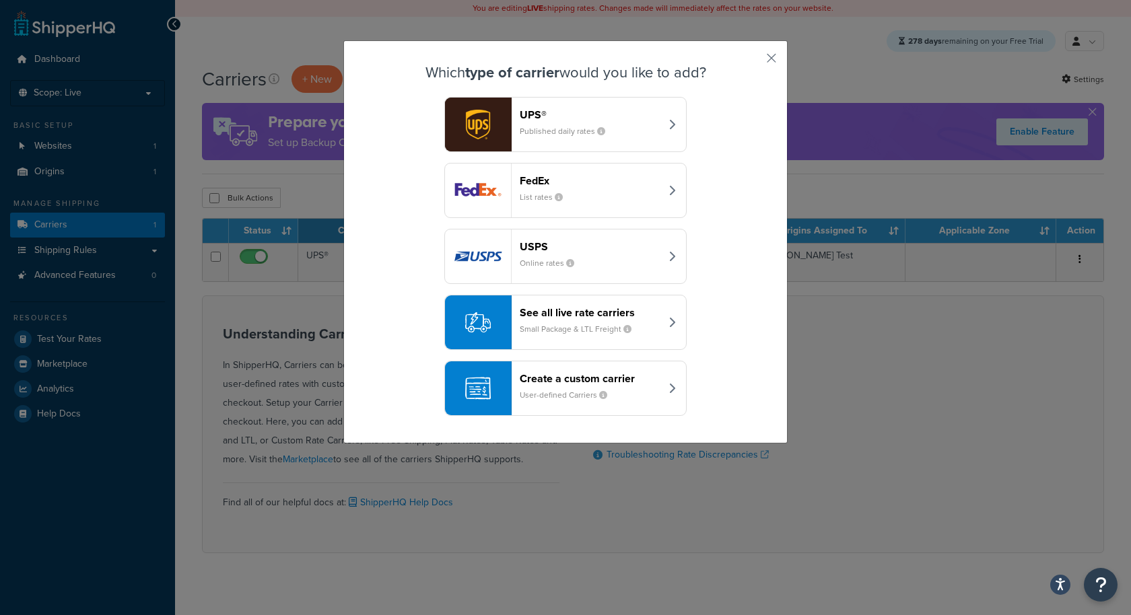
click at [570, 195] on small "List rates" at bounding box center [547, 197] width 54 height 12
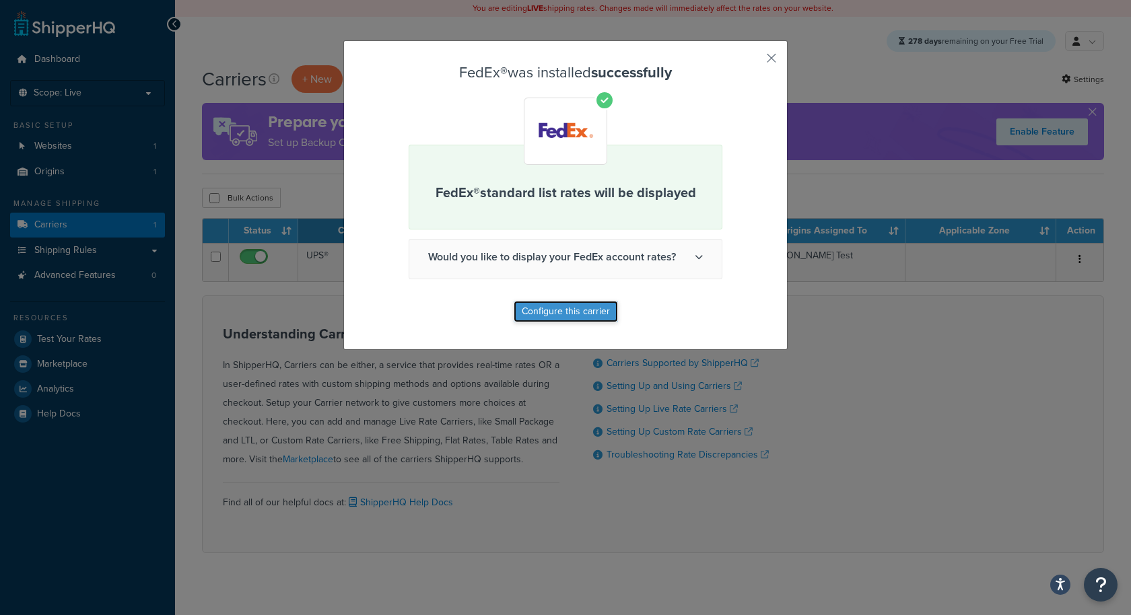
click at [533, 313] on button "Configure this carrier" at bounding box center [566, 312] width 104 height 22
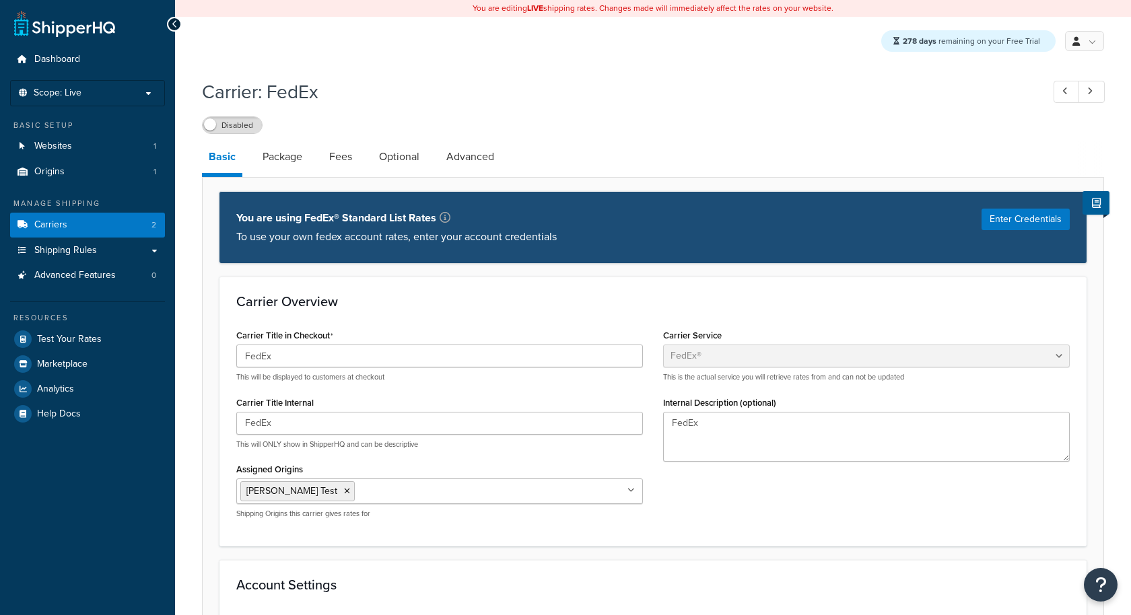
select select "fedEx"
select select "REGULAR_PICKUP"
select select "YOUR_PACKAGING"
click at [257, 124] on label "Disabled" at bounding box center [232, 125] width 59 height 16
click at [144, 219] on link "Carriers 2" at bounding box center [87, 225] width 155 height 25
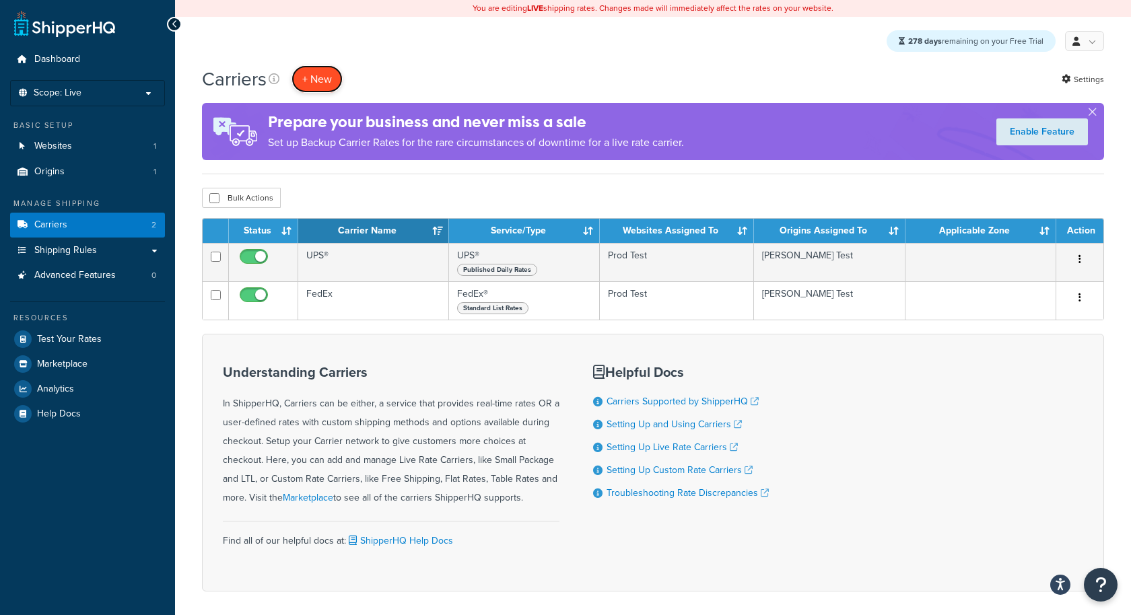
click at [319, 84] on button "+ New" at bounding box center [317, 79] width 51 height 28
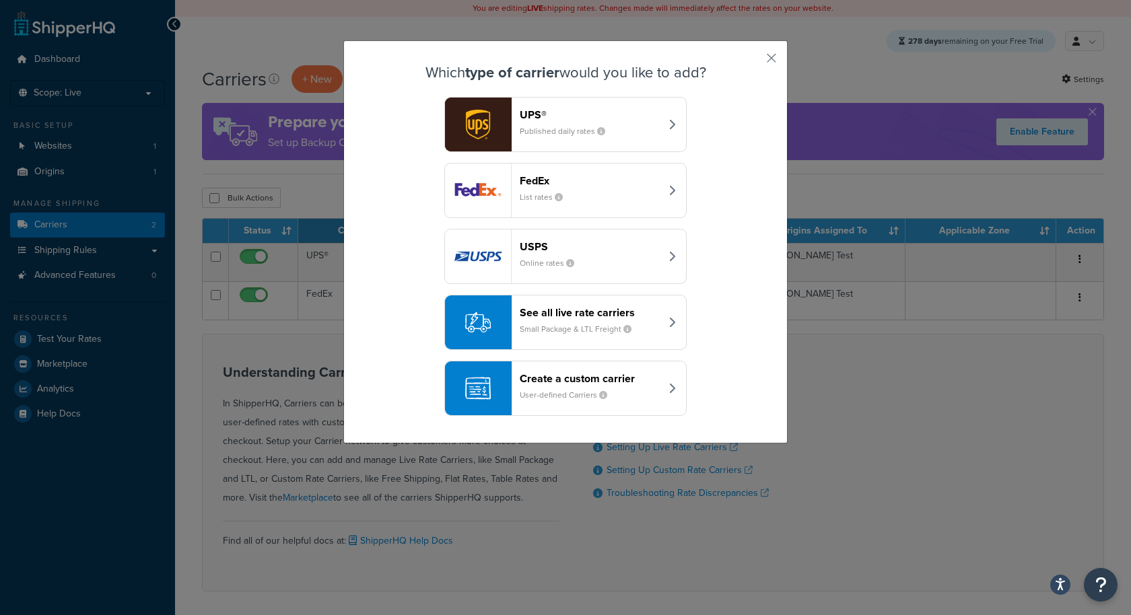
click at [593, 240] on header "USPS" at bounding box center [590, 246] width 141 height 13
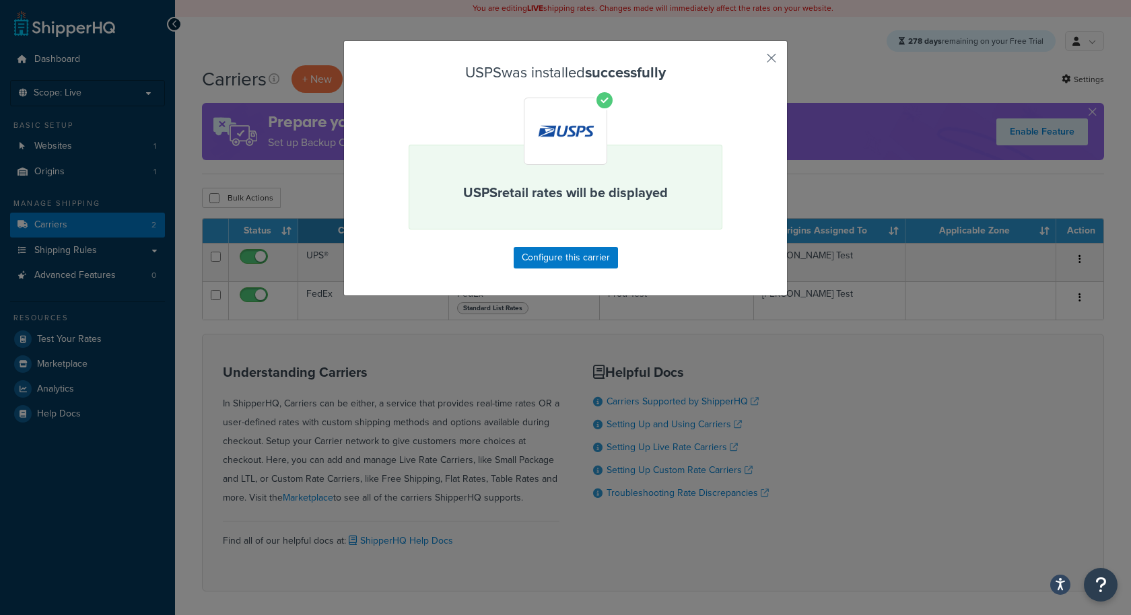
click at [582, 245] on div "USPS was installed successfully USPS retail rates will be displayed Configure t…" at bounding box center [566, 167] width 314 height 204
click at [582, 257] on button "Configure this carrier" at bounding box center [566, 258] width 104 height 22
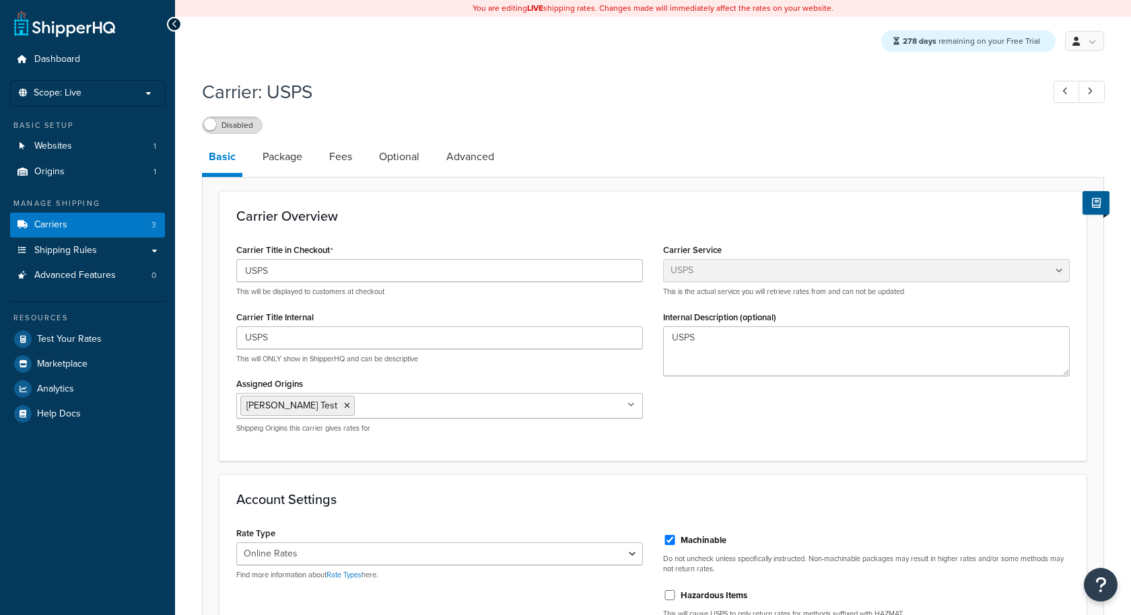
select select "usps"
select select "ONLINE"
click at [244, 121] on label "Disabled" at bounding box center [232, 125] width 59 height 16
click at [116, 245] on link "Shipping Rules" at bounding box center [87, 250] width 155 height 25
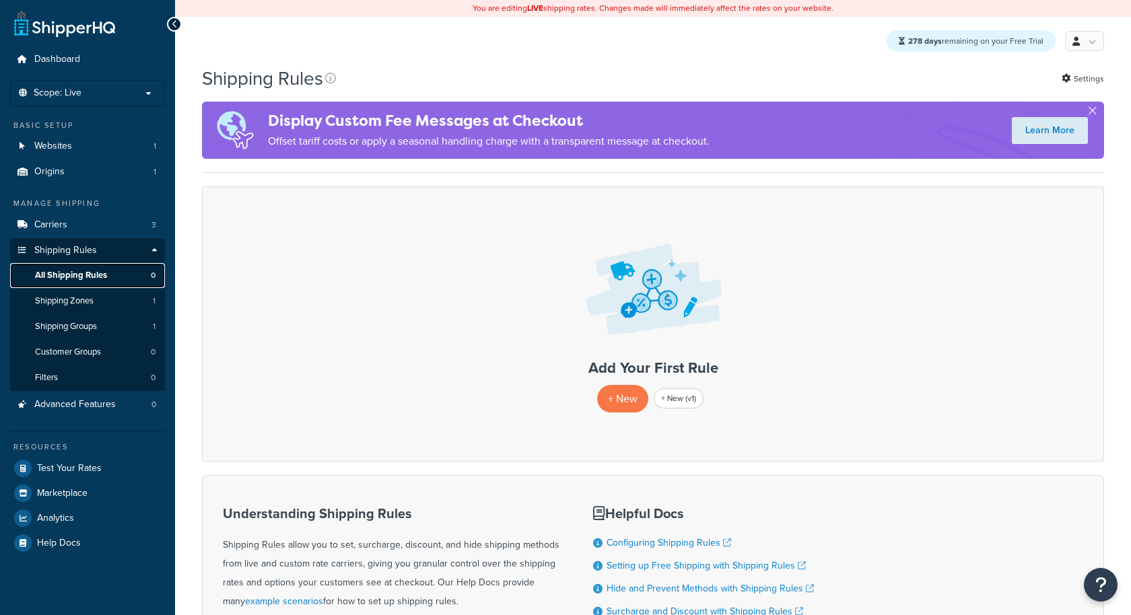
click at [102, 281] on link "All Shipping Rules 0" at bounding box center [87, 275] width 155 height 25
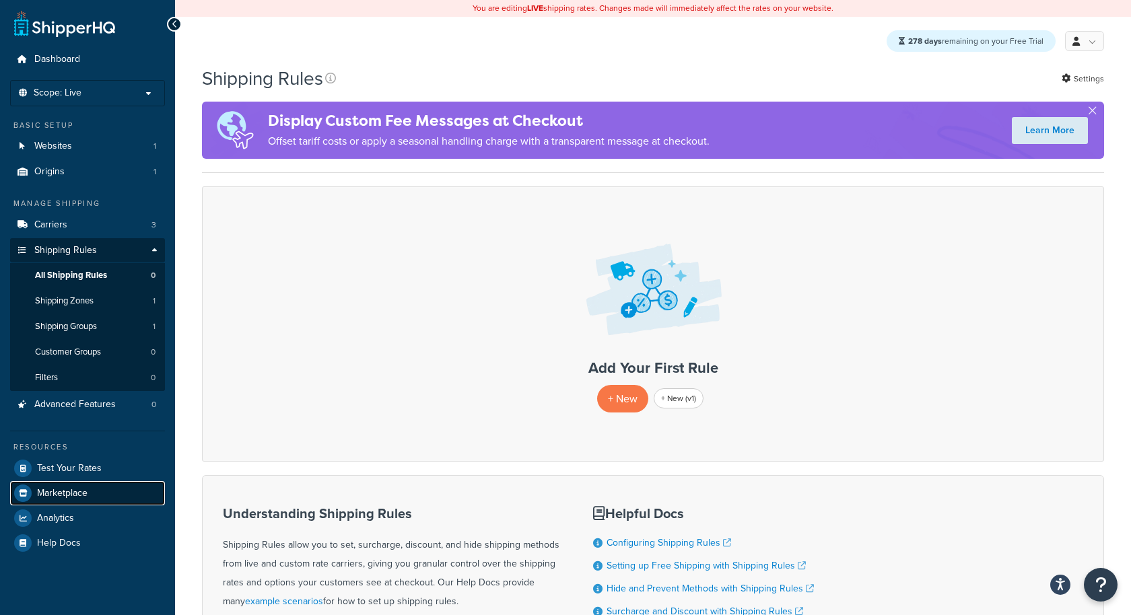
click at [92, 489] on link "Marketplace" at bounding box center [87, 493] width 155 height 24
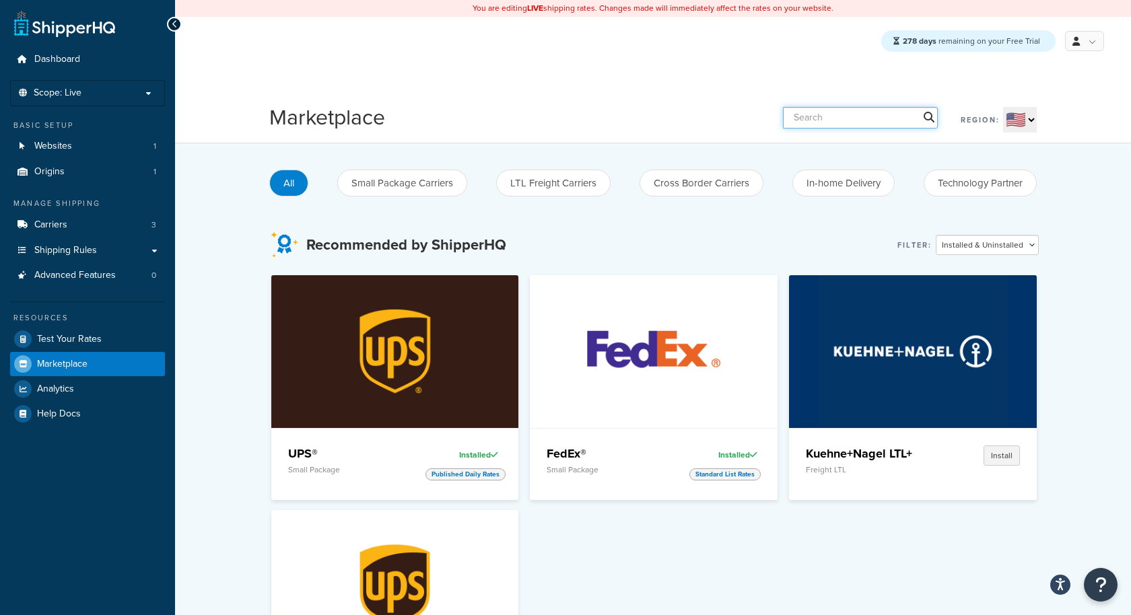
click at [848, 124] on input "text" at bounding box center [860, 118] width 155 height 22
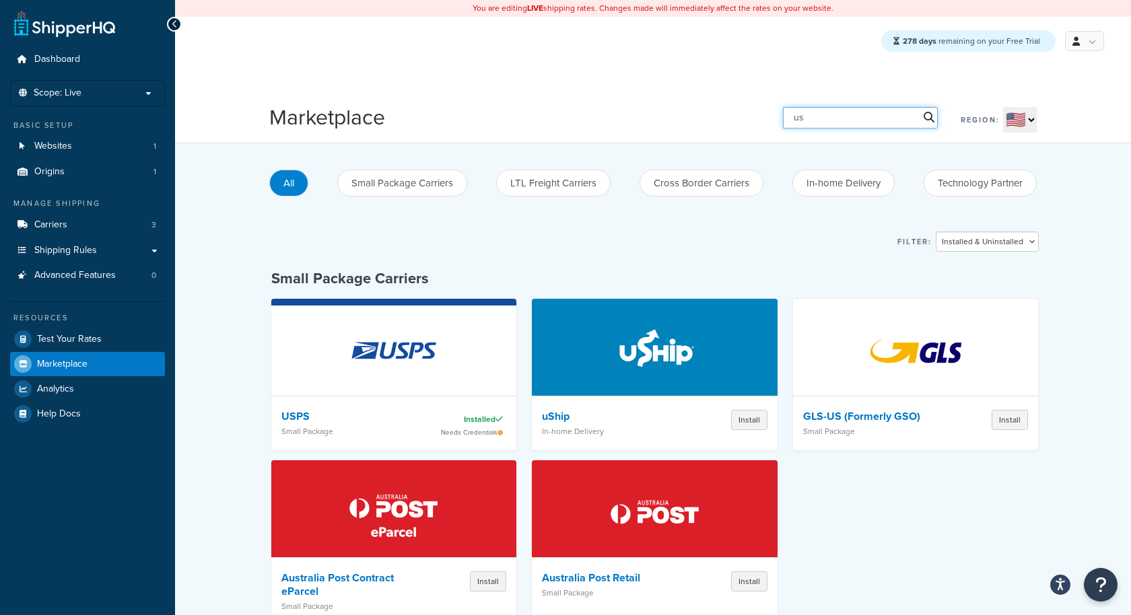
type input "u"
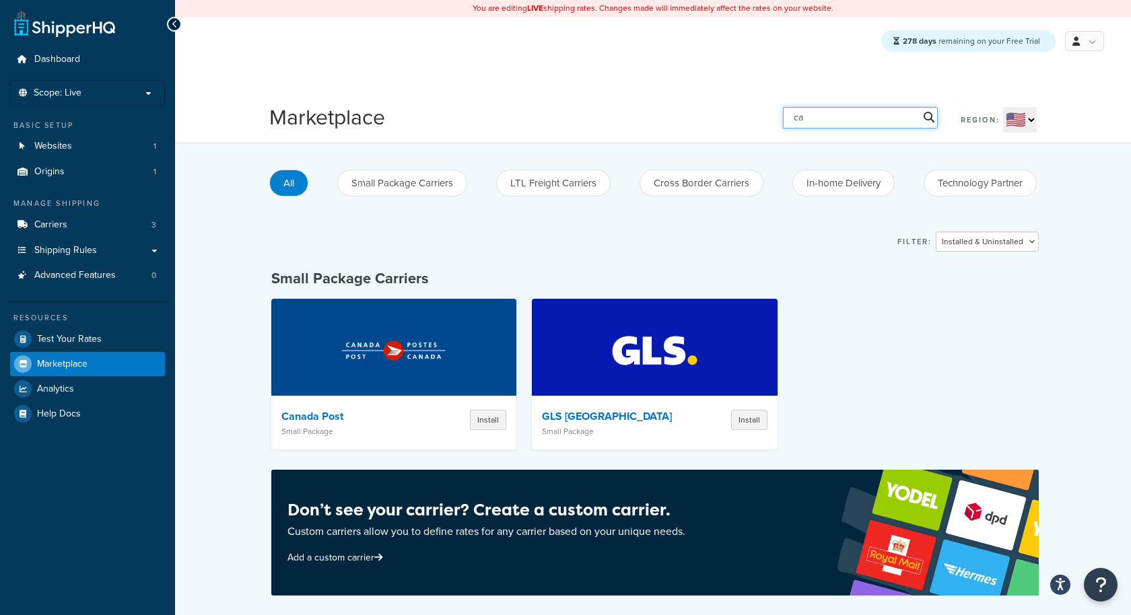
type input "c"
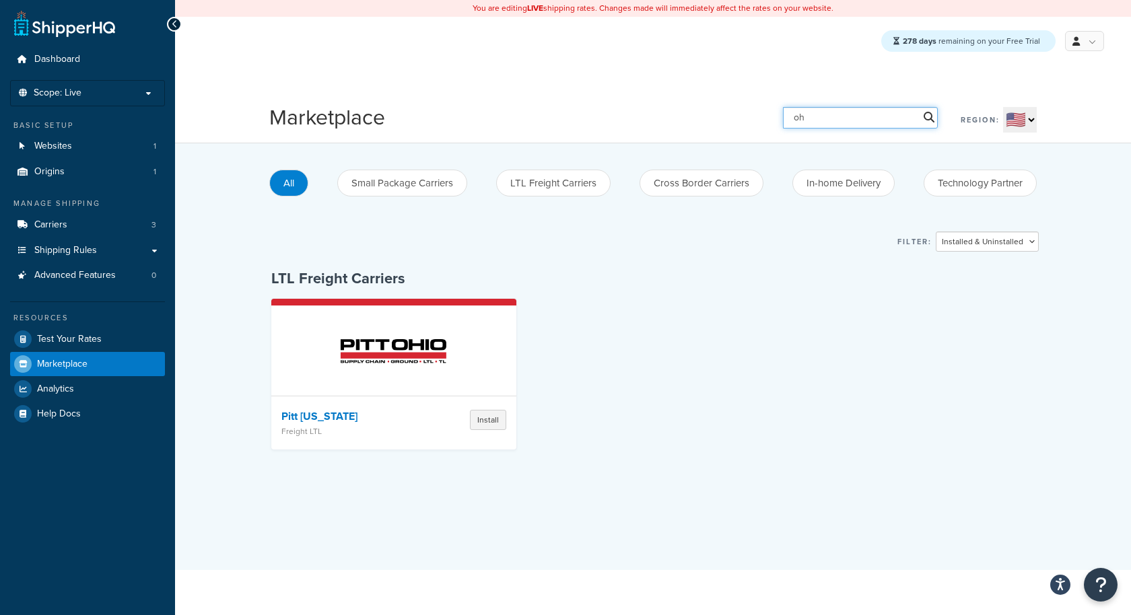
type input "o"
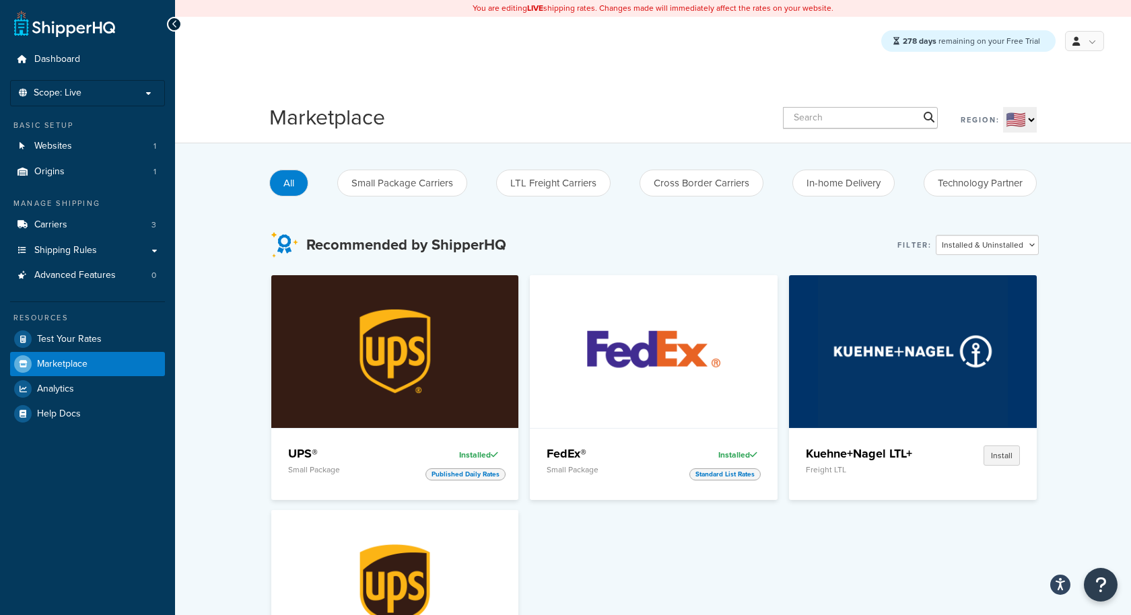
click at [1031, 123] on select "🇺🇸 🇬🇧 🇨🇦 🇦🇺 🇪🇺 🌐" at bounding box center [1020, 120] width 34 height 26
select select "CA"
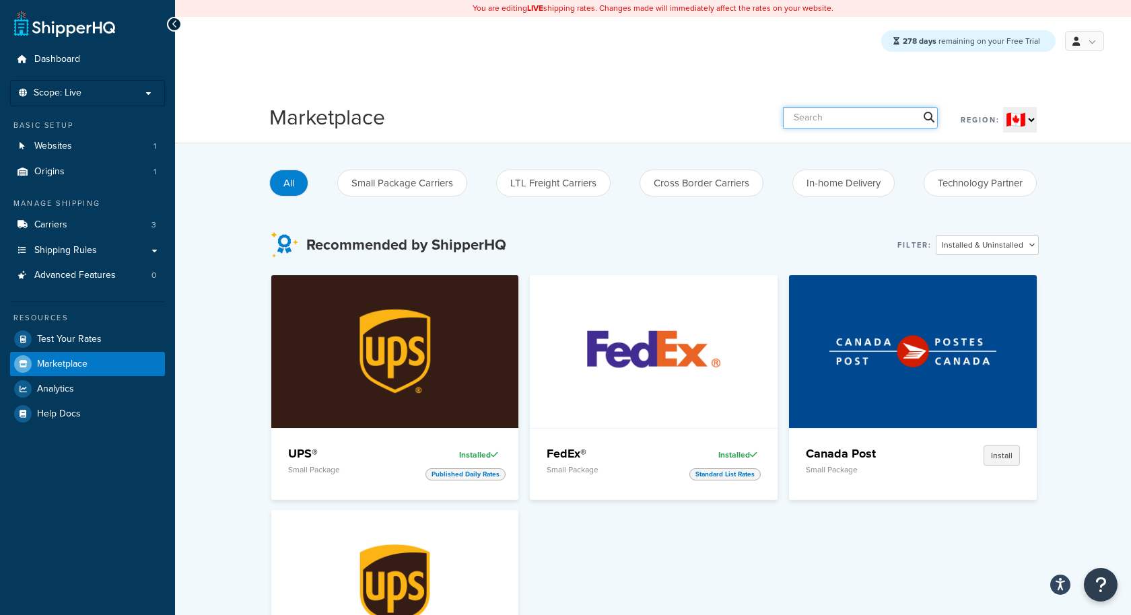
click at [865, 109] on input "text" at bounding box center [860, 118] width 155 height 22
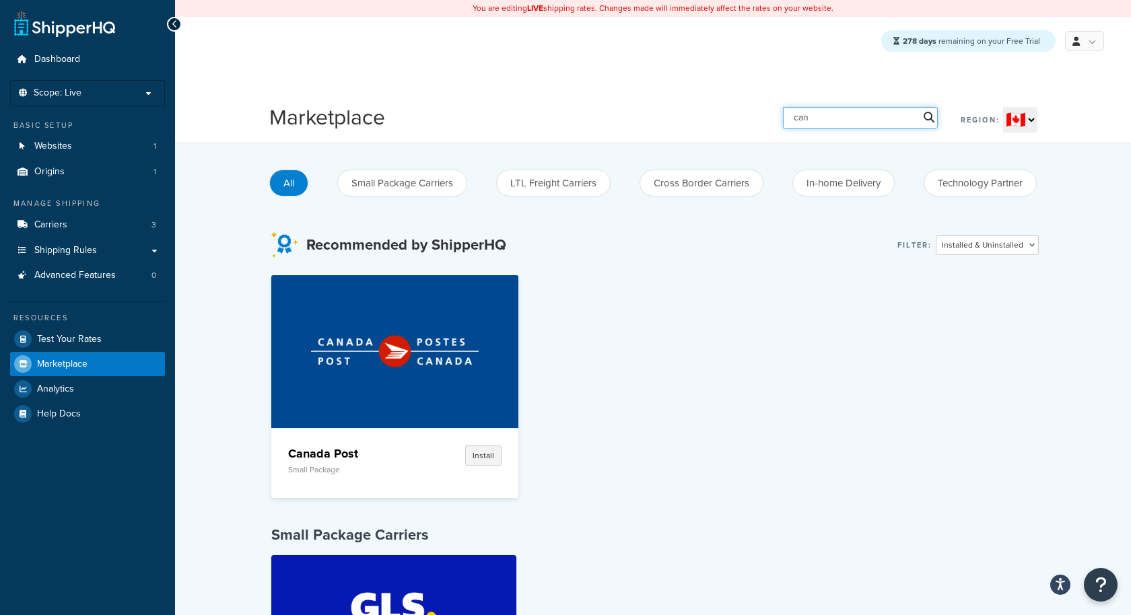
type input "can"
click at [1019, 128] on select "🇺🇸 🇬🇧 🇨🇦 🇦🇺 🇪🇺 🌐" at bounding box center [1020, 120] width 34 height 26
select select "US"
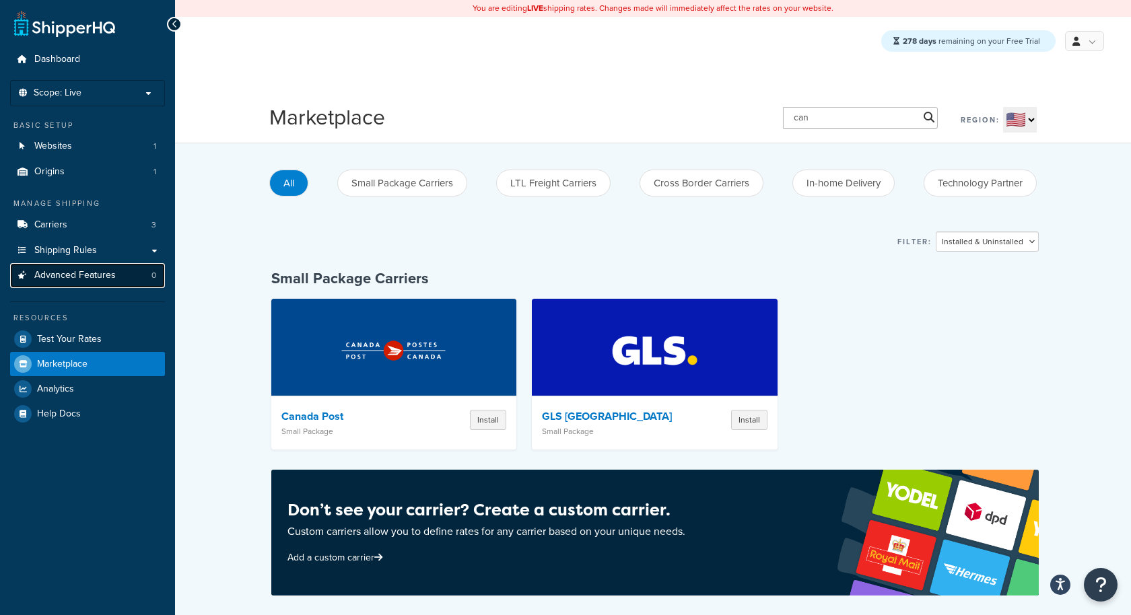
click at [119, 282] on link "Advanced Features 0" at bounding box center [87, 275] width 155 height 25
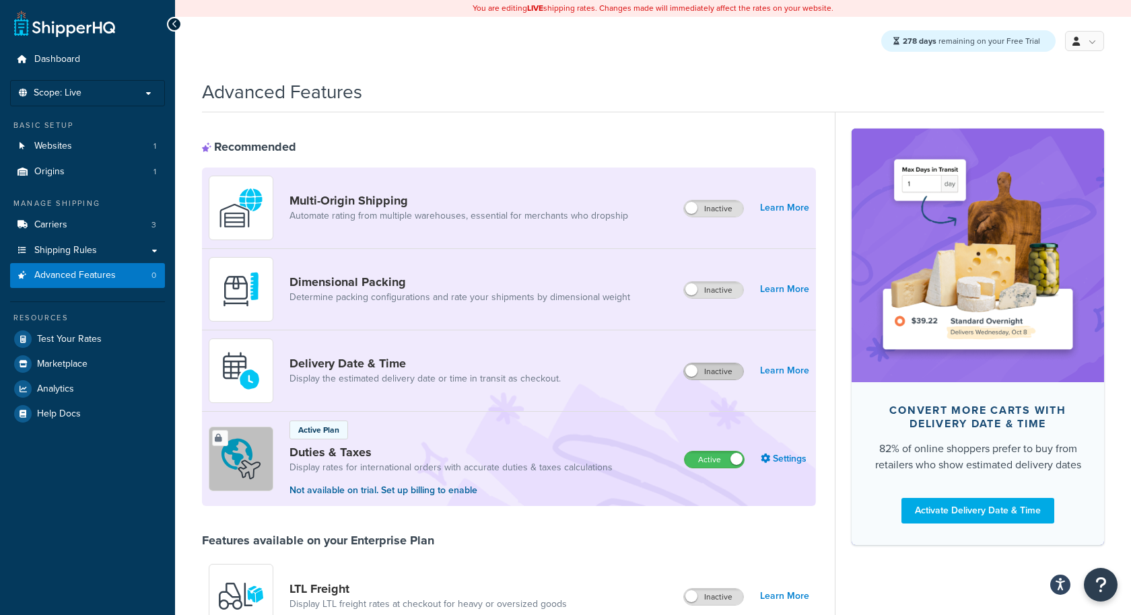
click at [718, 370] on label "Inactive" at bounding box center [713, 372] width 59 height 16
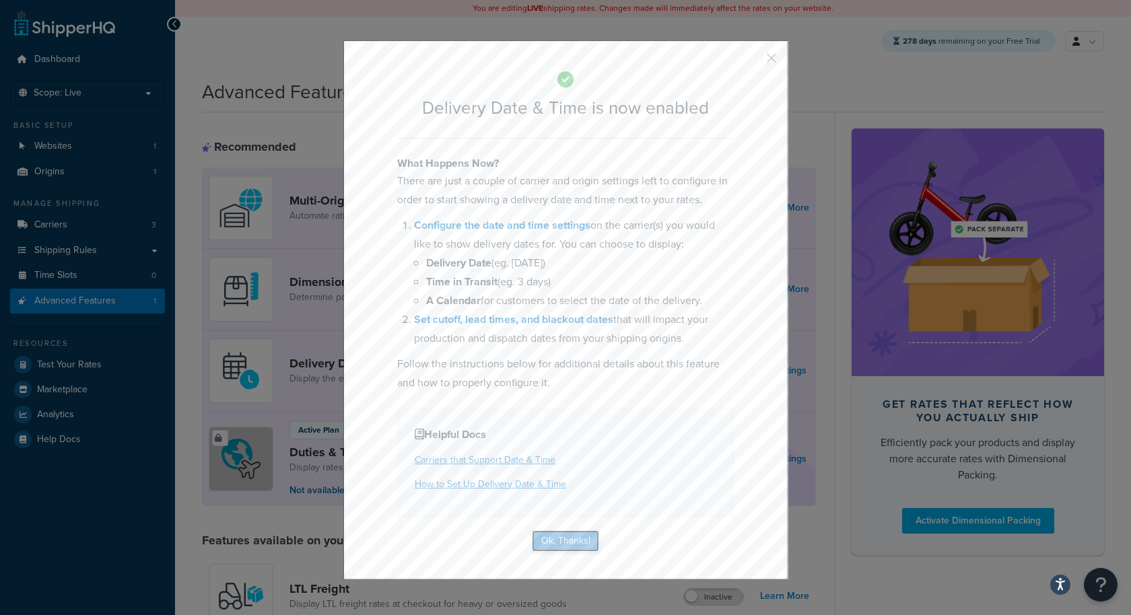
click at [578, 548] on button "Ok, Thanks!" at bounding box center [565, 542] width 67 height 22
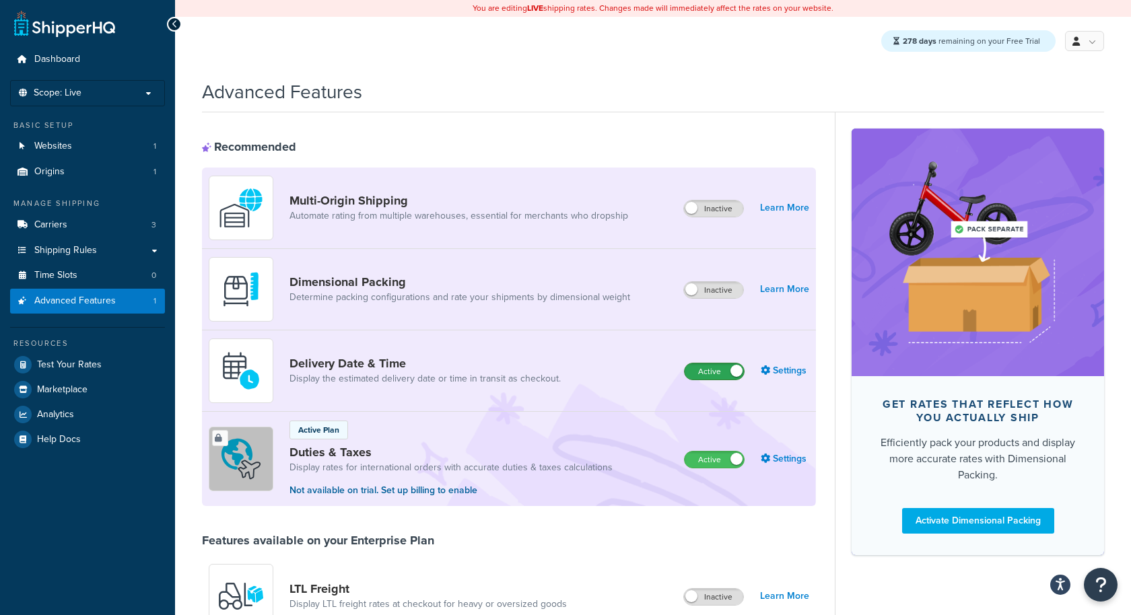
click at [725, 366] on label "Active" at bounding box center [714, 372] width 59 height 16
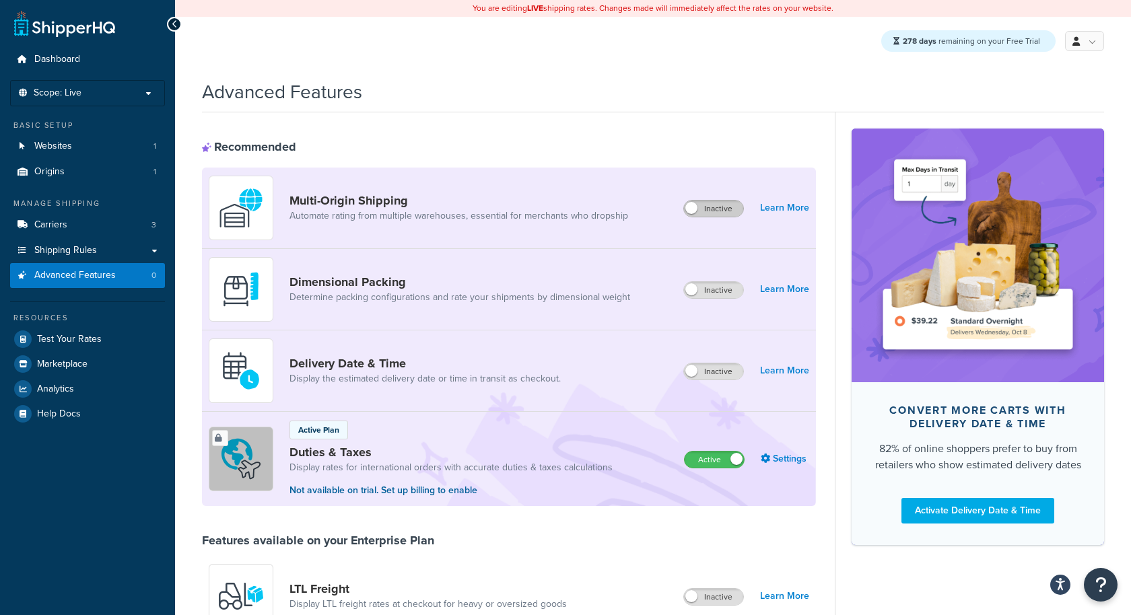
click at [732, 201] on label "Inactive" at bounding box center [713, 209] width 59 height 16
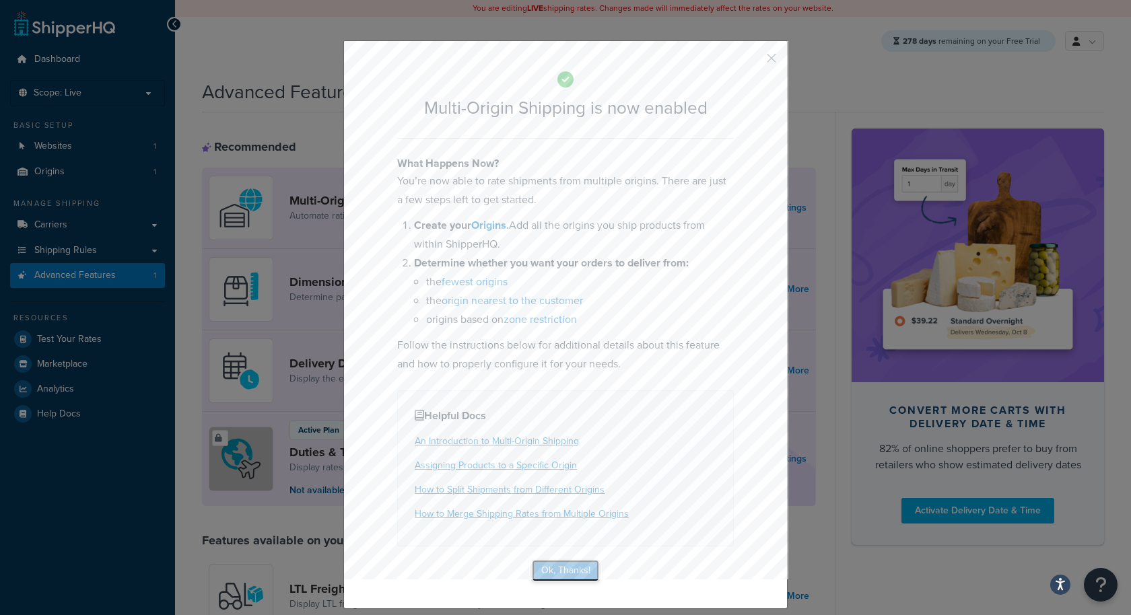
click at [573, 569] on button "Ok, Thanks!" at bounding box center [565, 571] width 67 height 22
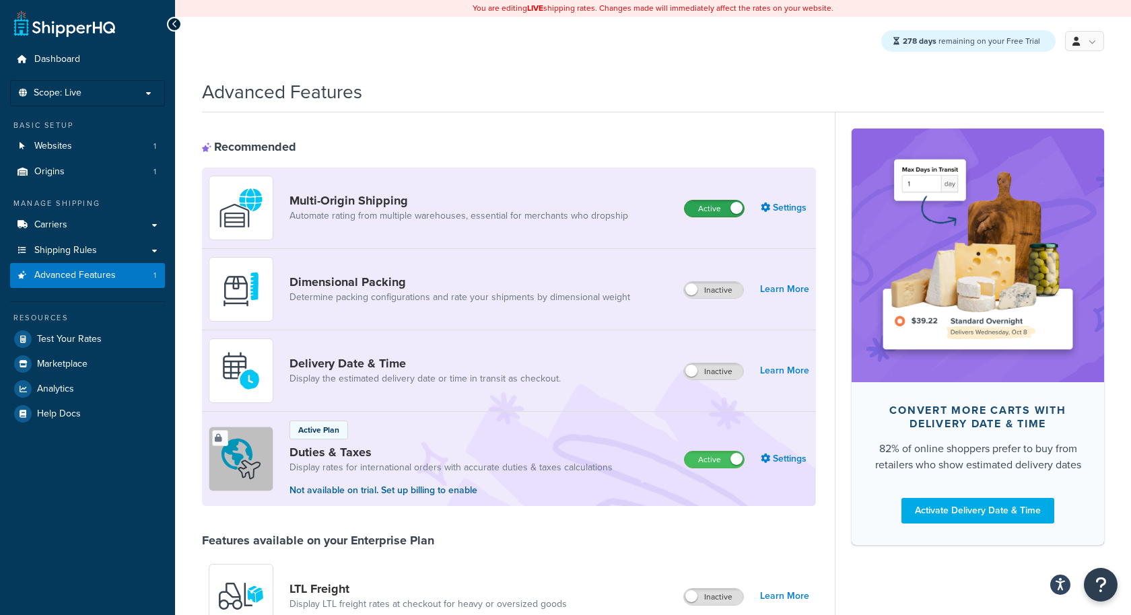
click at [722, 203] on label "Active" at bounding box center [714, 209] width 59 height 16
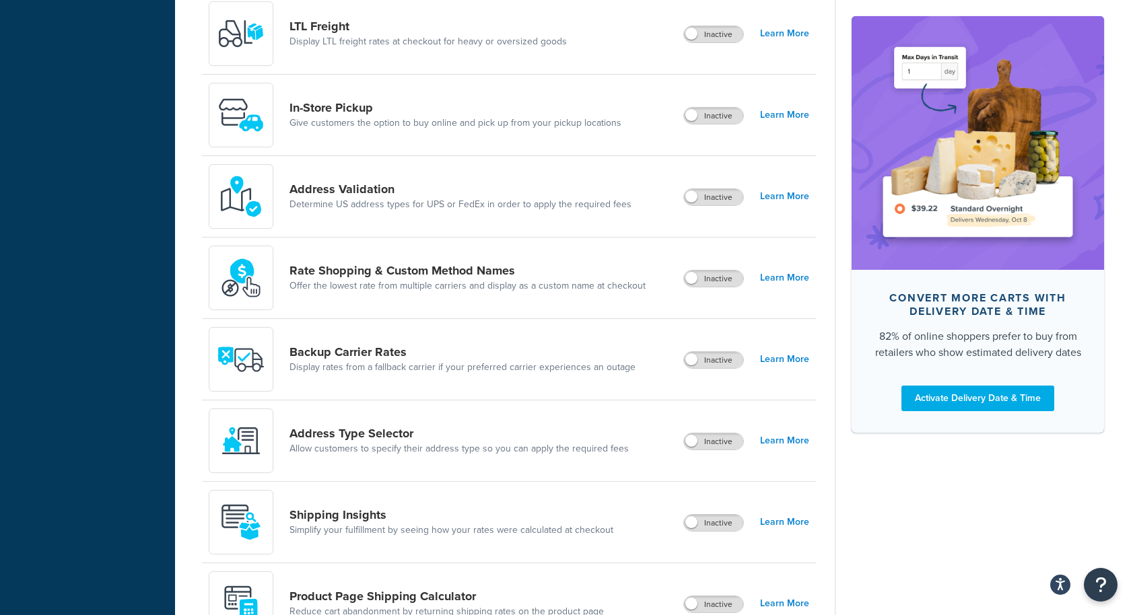
scroll to position [691, 0]
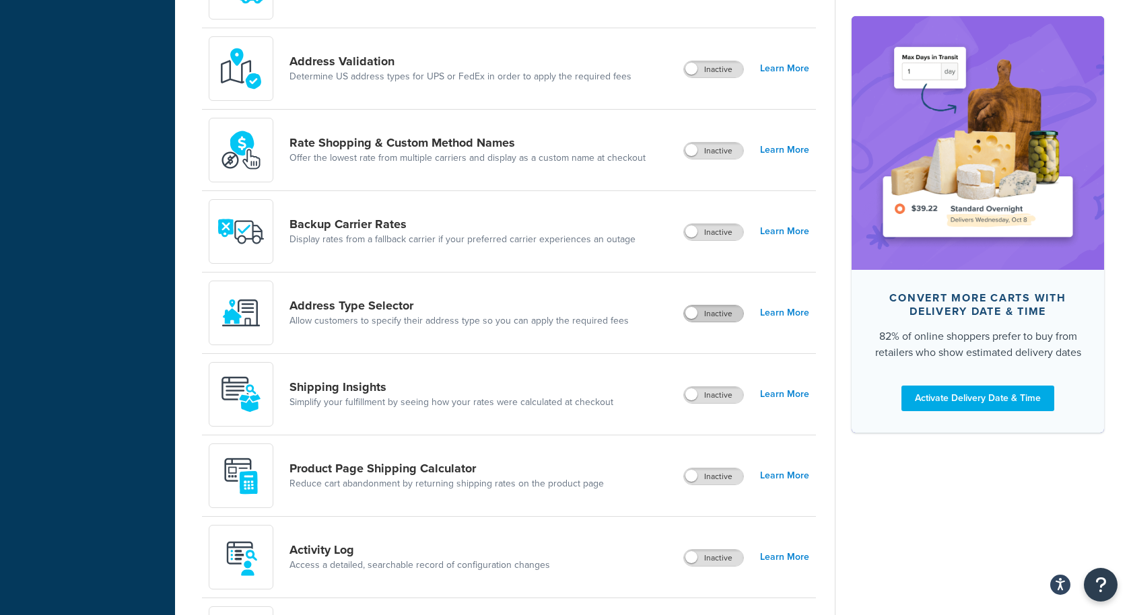
click at [729, 313] on label "Inactive" at bounding box center [713, 314] width 59 height 16
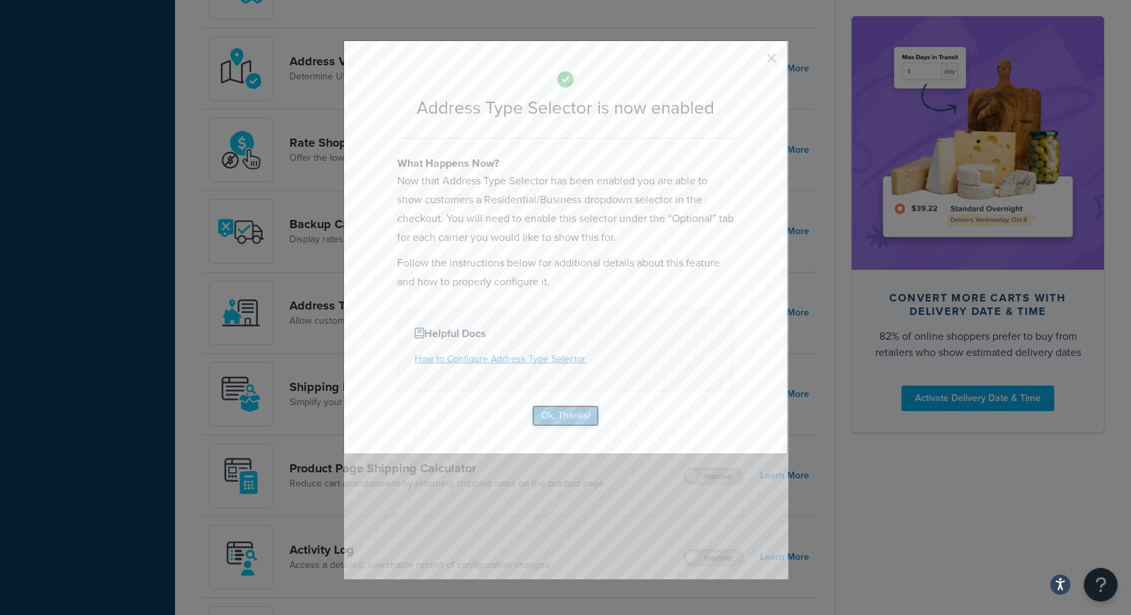
click at [579, 416] on button "Ok, Thanks!" at bounding box center [565, 416] width 67 height 22
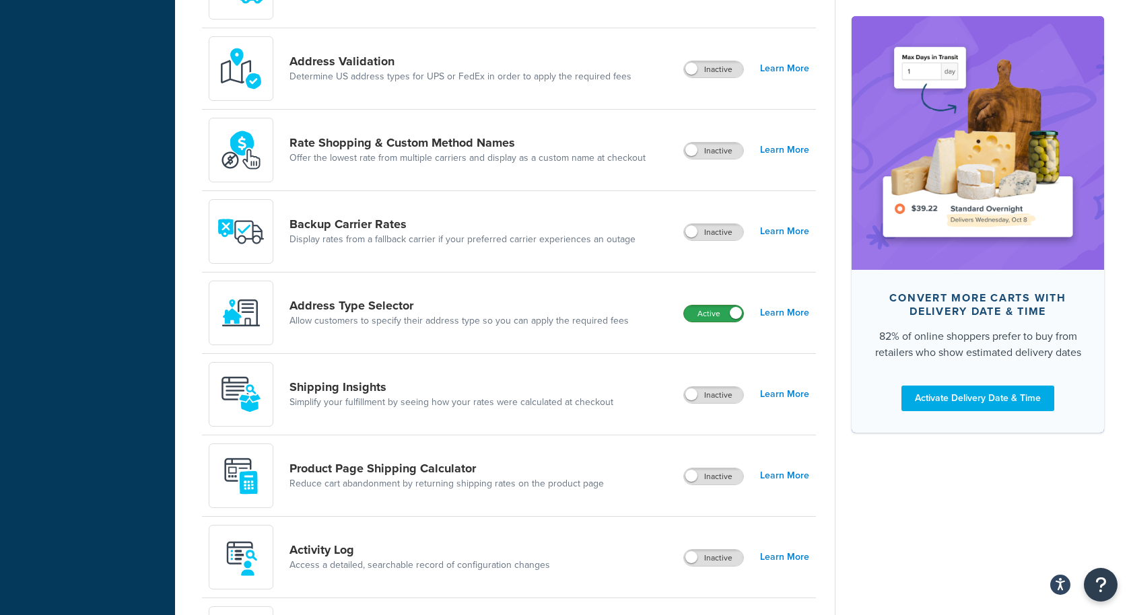
click at [712, 307] on label "Active" at bounding box center [713, 314] width 59 height 16
click at [708, 395] on label "Inactive" at bounding box center [713, 395] width 59 height 16
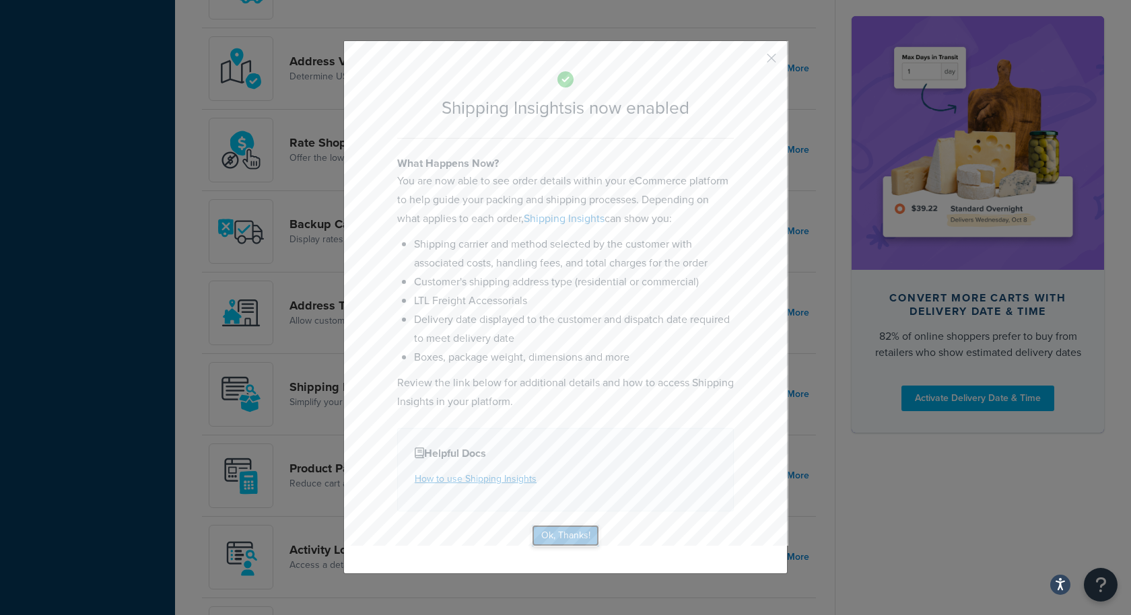
click at [563, 535] on button "Ok, Thanks!" at bounding box center [565, 536] width 67 height 22
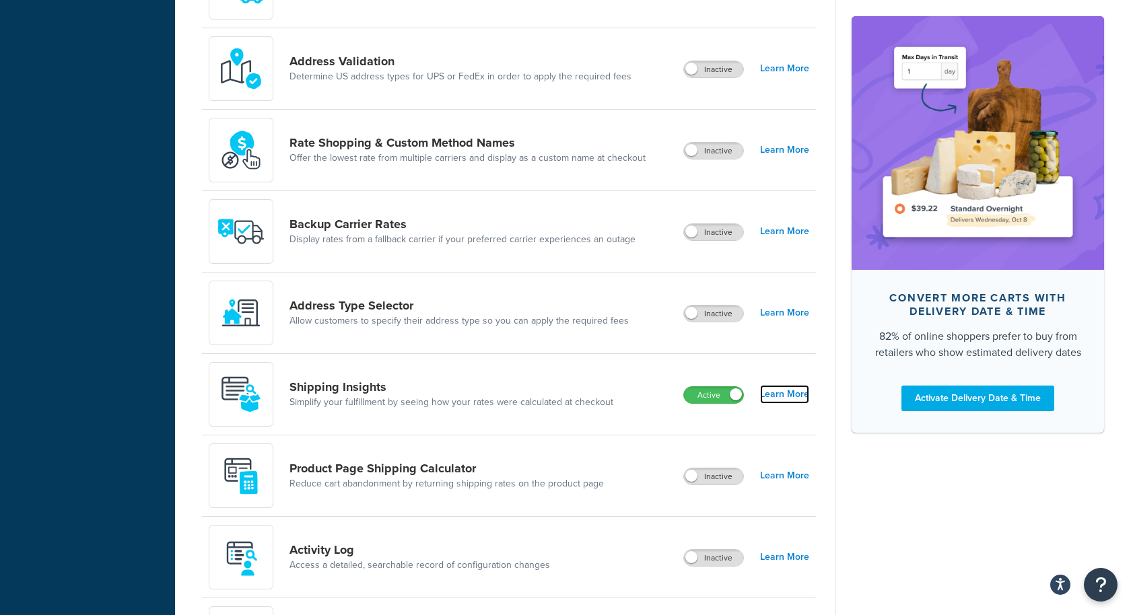
click at [782, 393] on link "Learn More" at bounding box center [784, 394] width 49 height 19
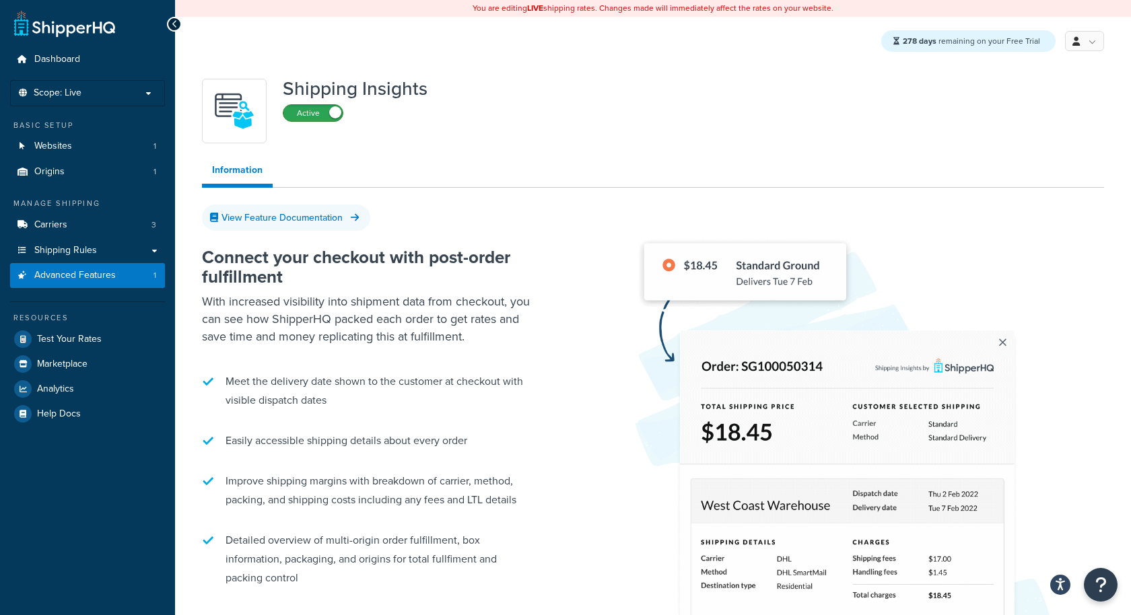
click at [314, 115] on label "Active" at bounding box center [312, 113] width 59 height 16
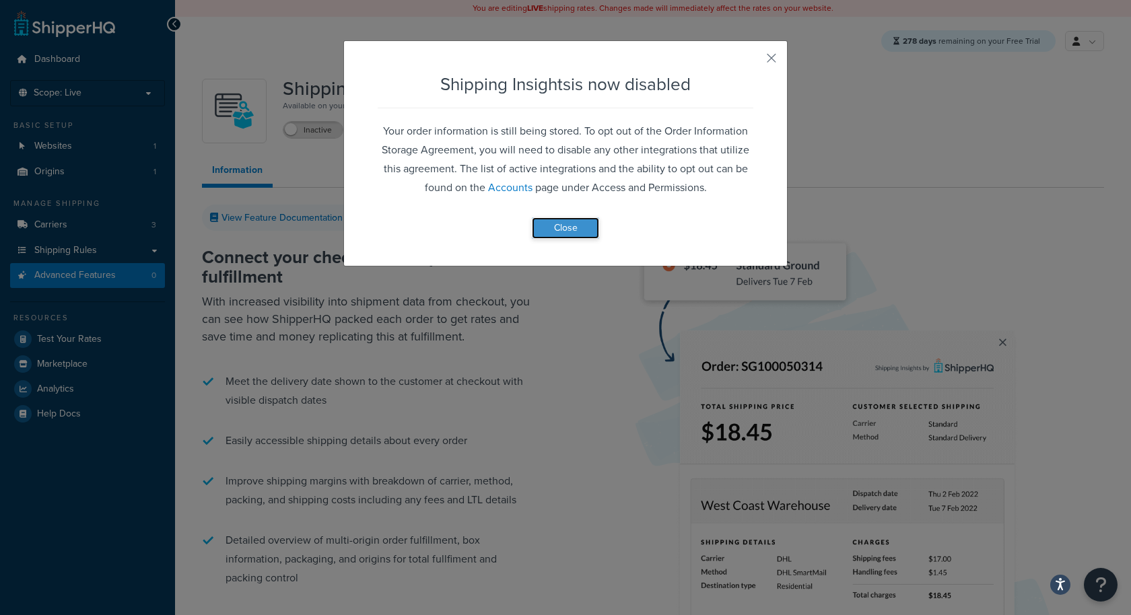
click at [563, 227] on button "Close" at bounding box center [565, 228] width 67 height 22
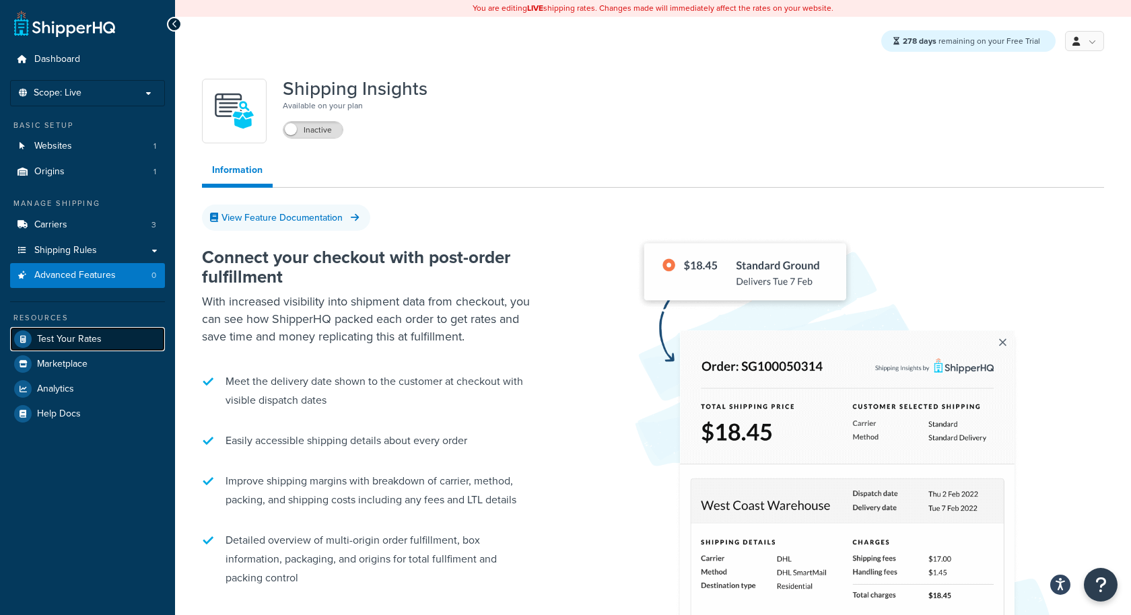
click at [116, 338] on link "Test Your Rates" at bounding box center [87, 339] width 155 height 24
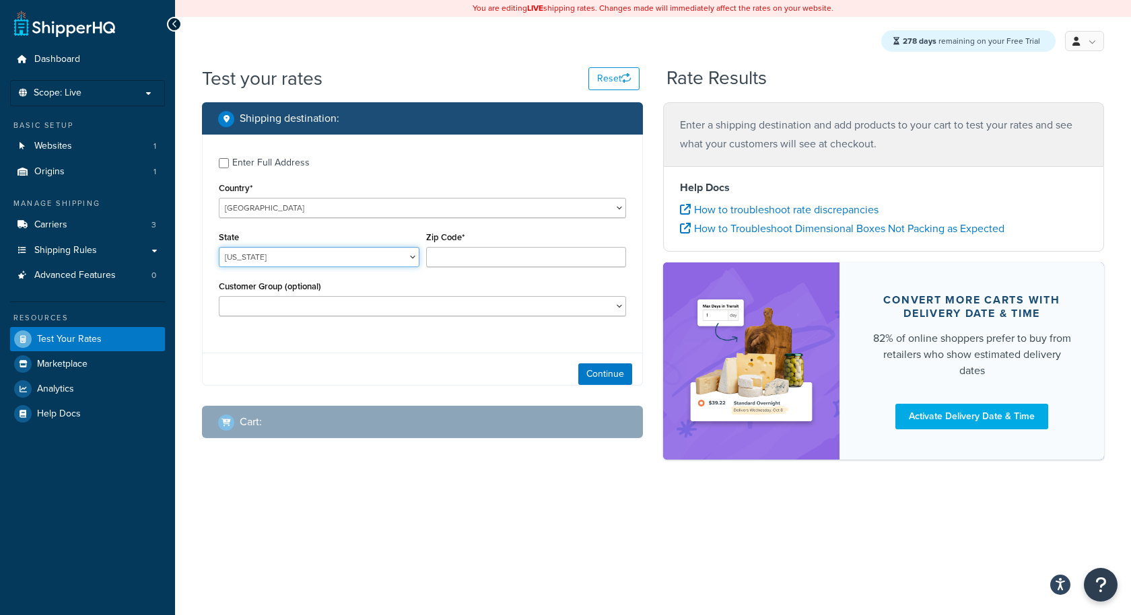
click at [337, 259] on select "Alabama Alaska American Samoa Arizona Arkansas Armed Forces Americas Armed Forc…" at bounding box center [319, 257] width 201 height 20
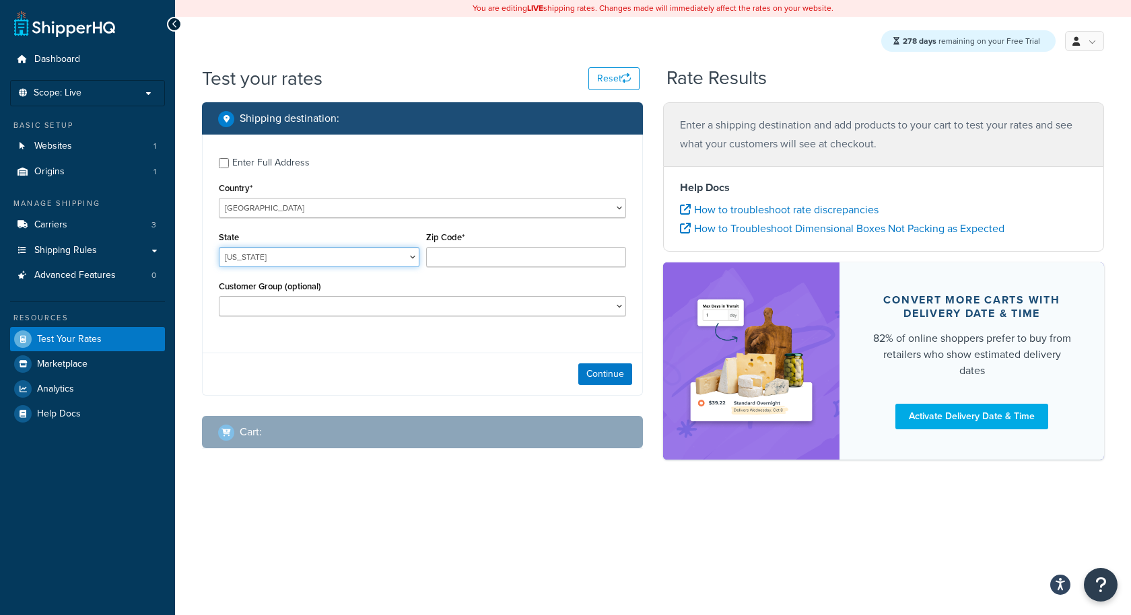
select select "IL"
click at [469, 253] on input "Zip Code*" at bounding box center [526, 257] width 201 height 20
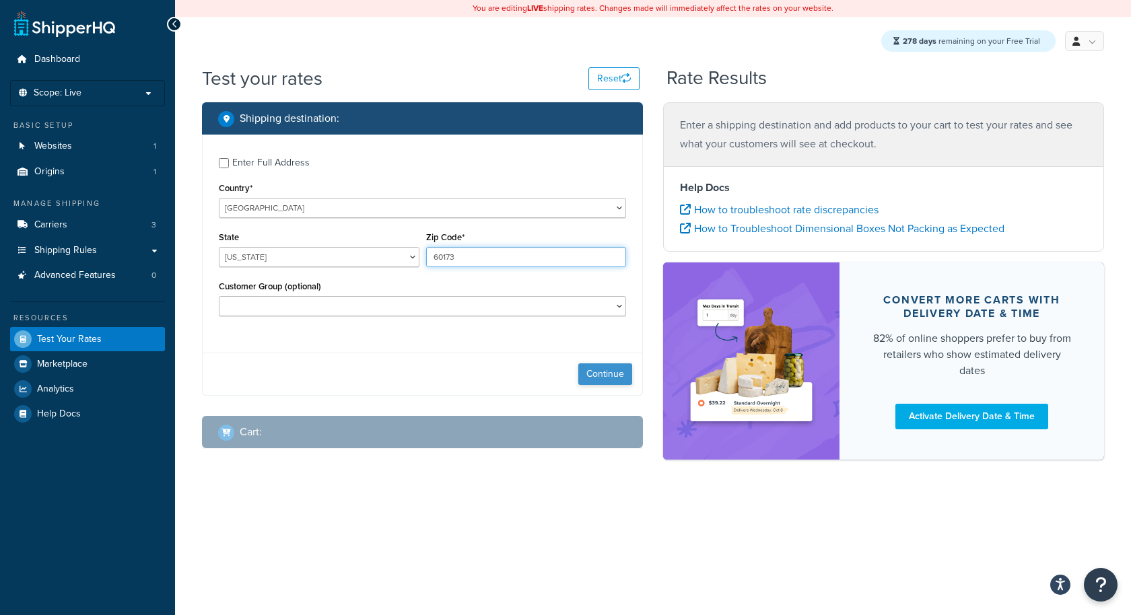
type input "60173"
click at [601, 385] on button "Continue" at bounding box center [605, 375] width 54 height 22
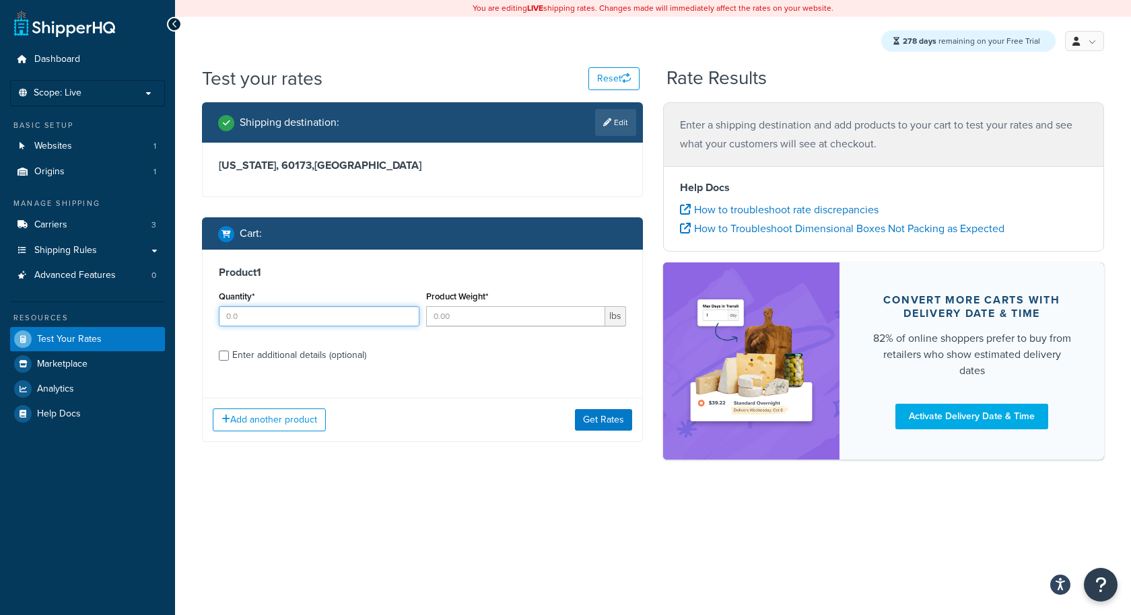
click at [334, 330] on div "Quantity*" at bounding box center [318, 312] width 207 height 49
click at [353, 315] on input "3" at bounding box center [319, 316] width 201 height 20
type input "3"
click at [487, 316] on input "Product Weight*" at bounding box center [516, 316] width 180 height 20
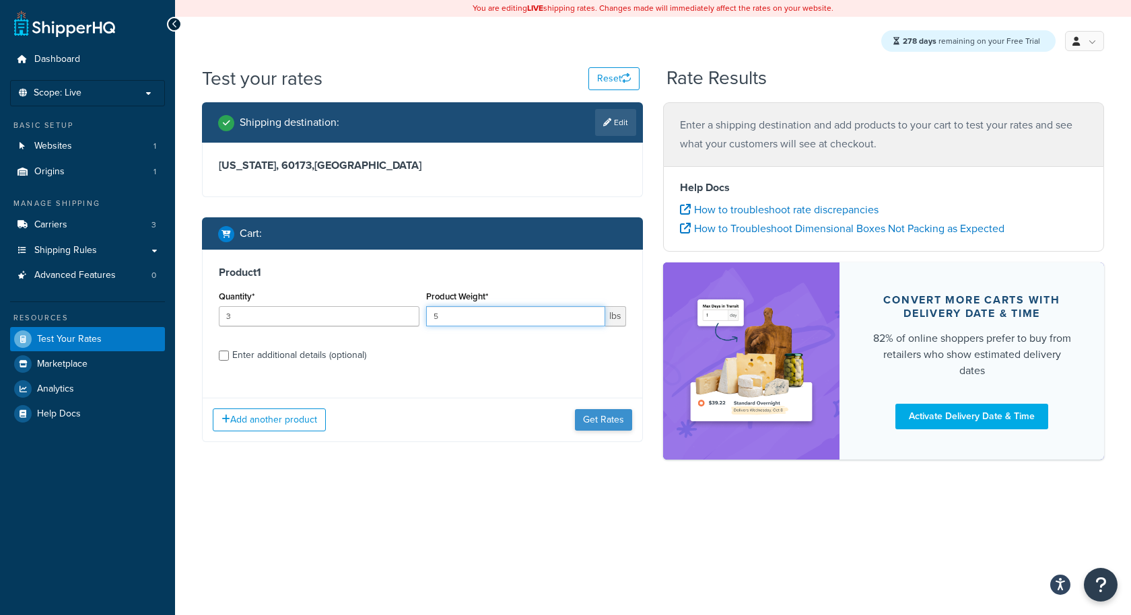
type input "5"
click at [616, 430] on button "Get Rates" at bounding box center [603, 420] width 57 height 22
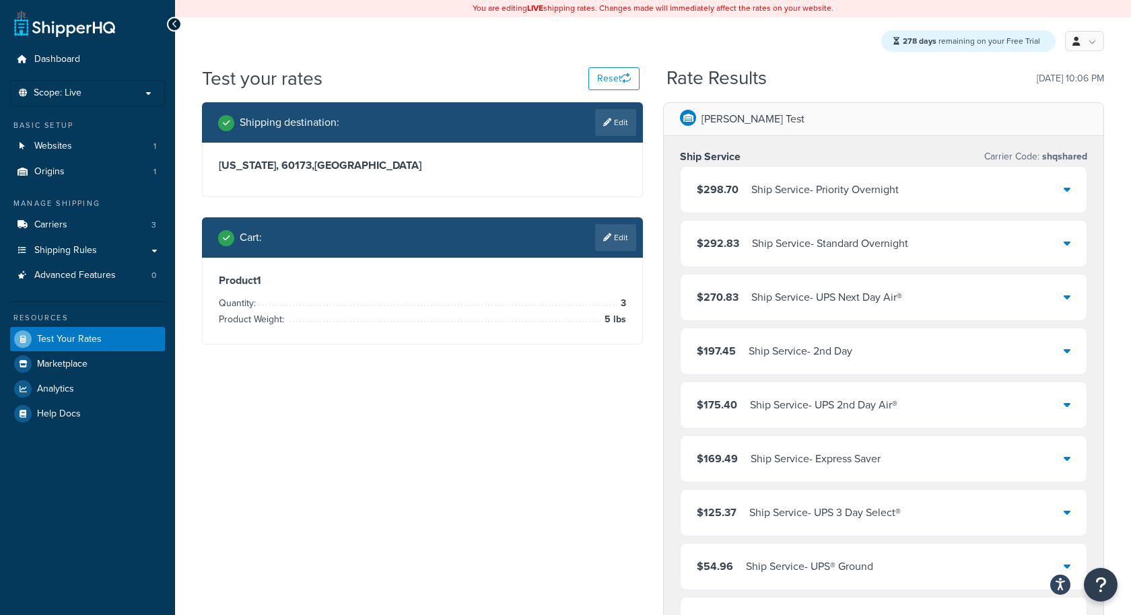
click at [934, 329] on div "$197.45 Ship Service - 2nd Day" at bounding box center [884, 352] width 406 height 46
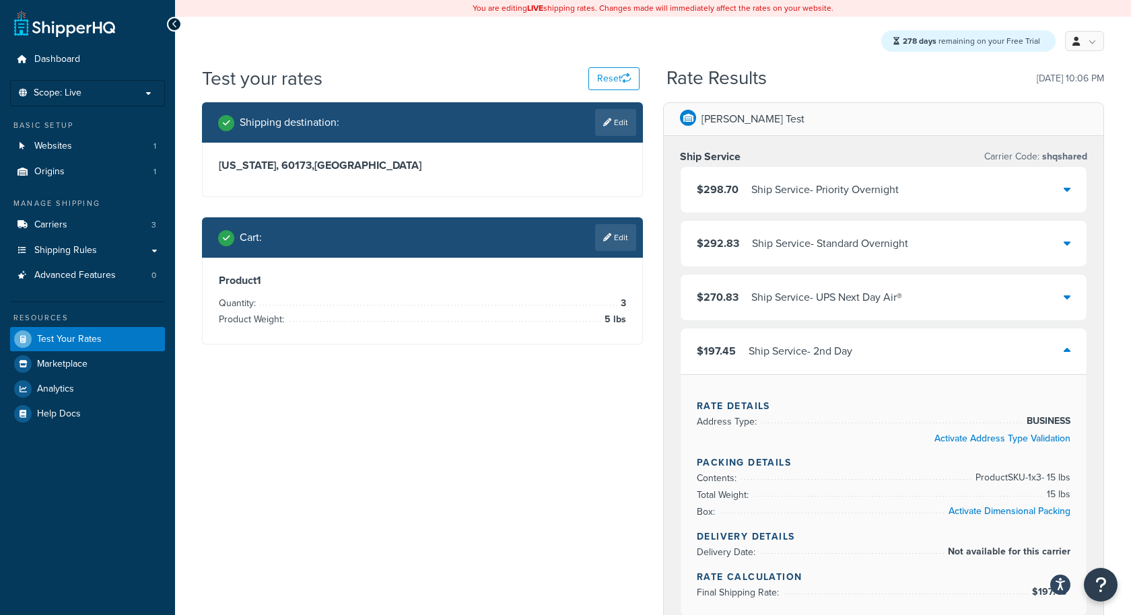
click at [776, 187] on div "Ship Service - Priority Overnight" at bounding box center [824, 189] width 147 height 19
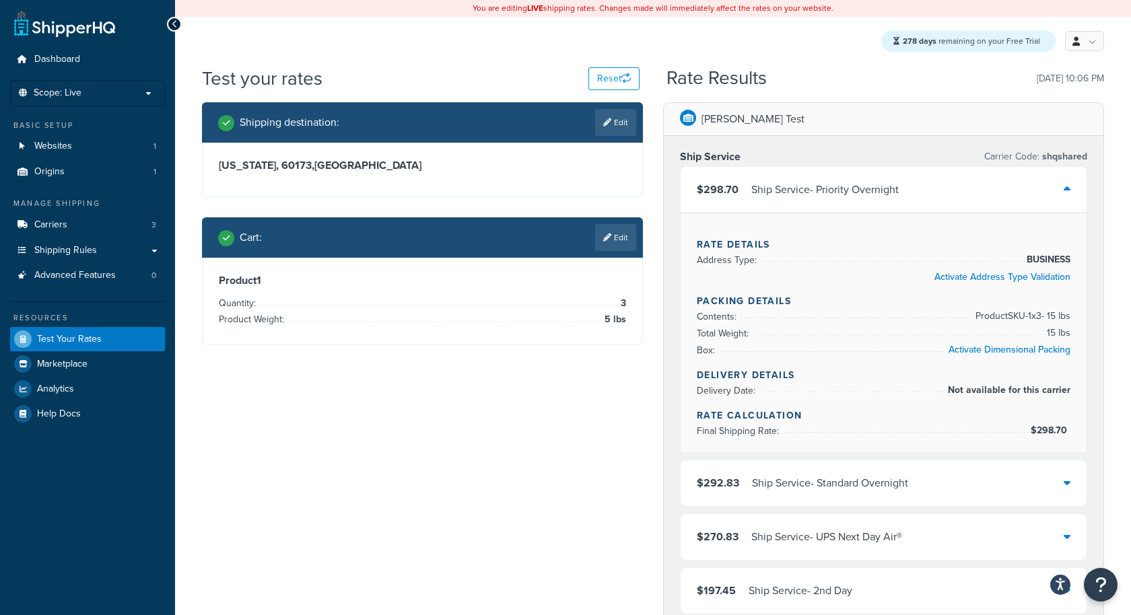
click at [776, 187] on div "Ship Service - Priority Overnight" at bounding box center [824, 189] width 147 height 19
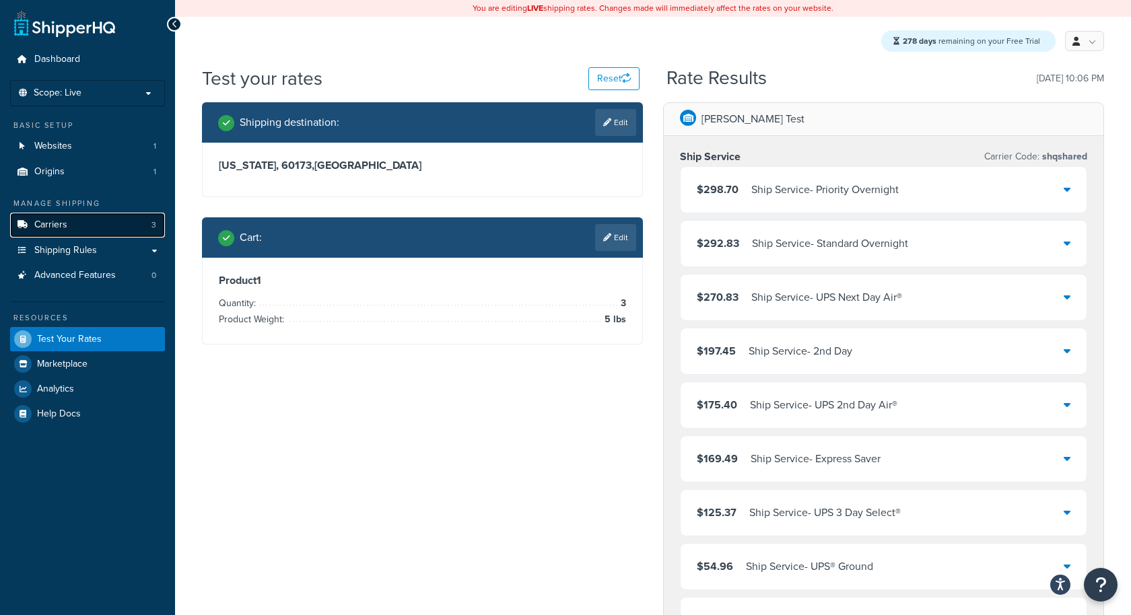
click at [84, 229] on link "Carriers 3" at bounding box center [87, 225] width 155 height 25
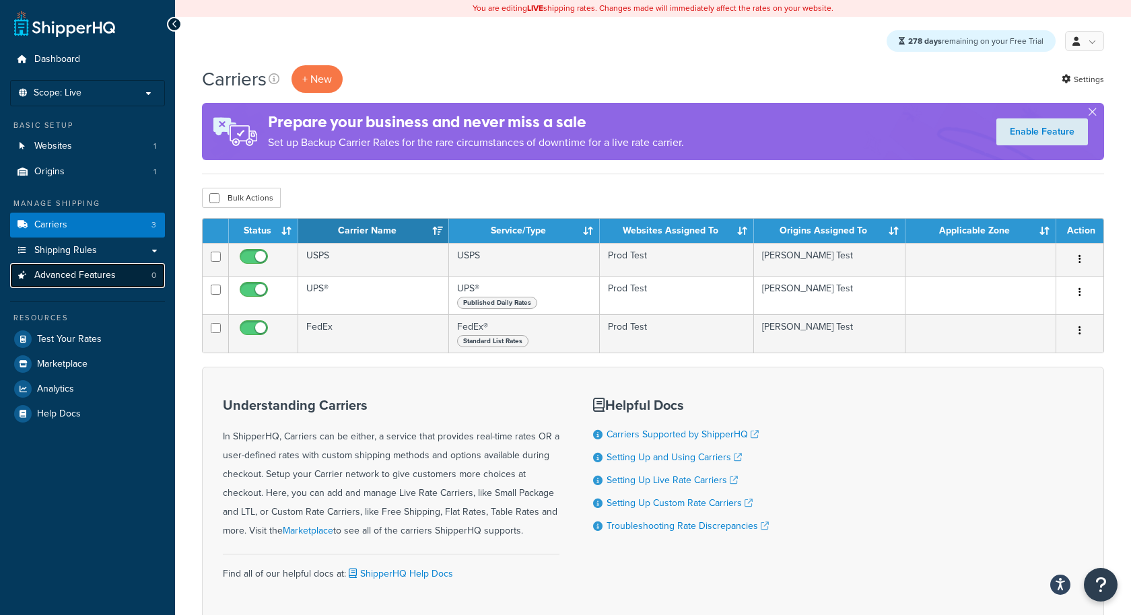
click at [87, 279] on span "Advanced Features" at bounding box center [74, 275] width 81 height 11
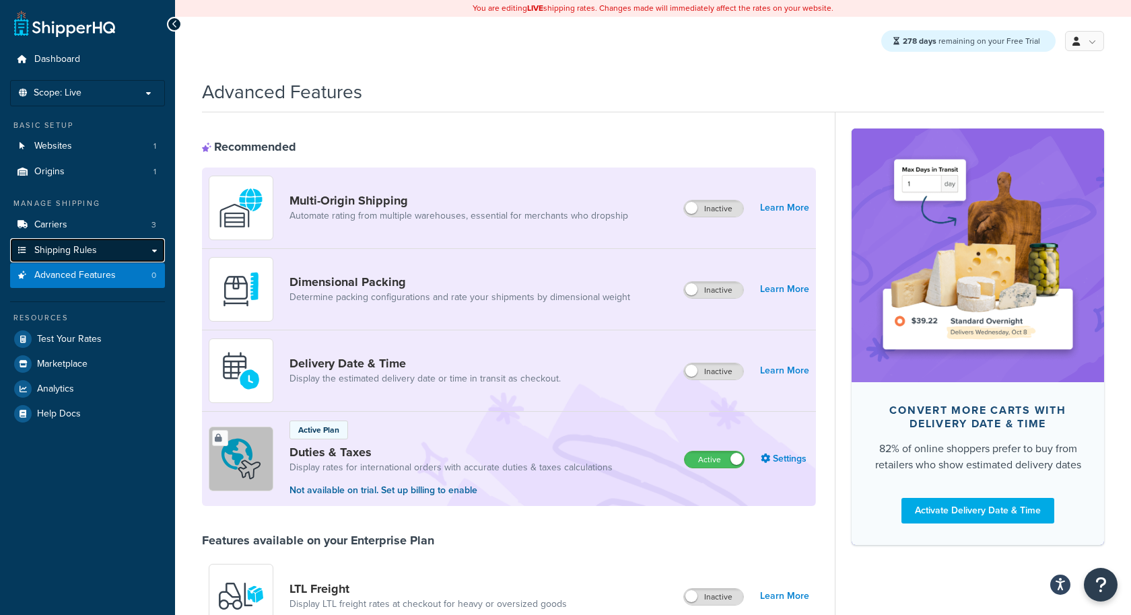
click at [104, 255] on link "Shipping Rules" at bounding box center [87, 250] width 155 height 25
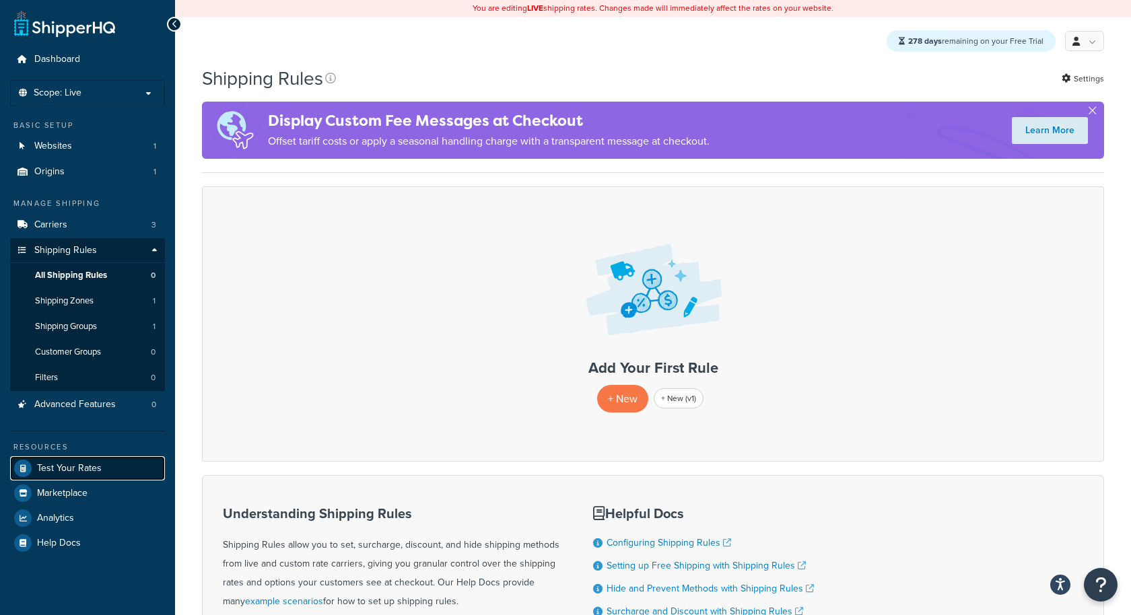
click at [81, 471] on span "Test Your Rates" at bounding box center [69, 468] width 65 height 11
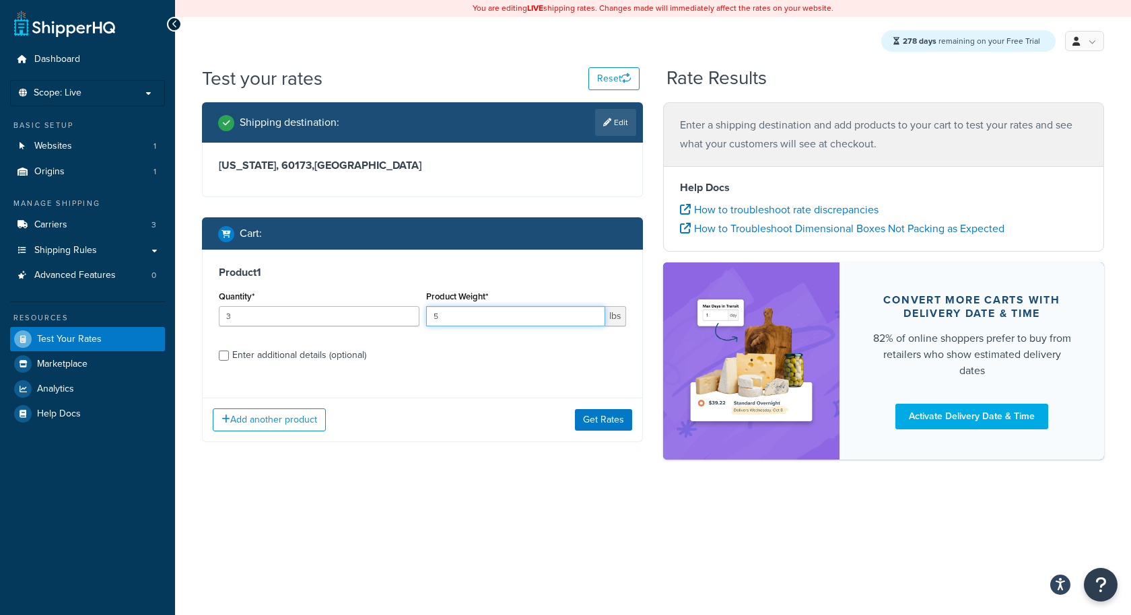
click at [481, 313] on input "5" at bounding box center [516, 316] width 180 height 20
type input "2"
click at [343, 352] on div "Enter additional details (optional)" at bounding box center [299, 355] width 134 height 19
click at [229, 352] on input "Enter additional details (optional)" at bounding box center [224, 356] width 10 height 10
checkbox input "true"
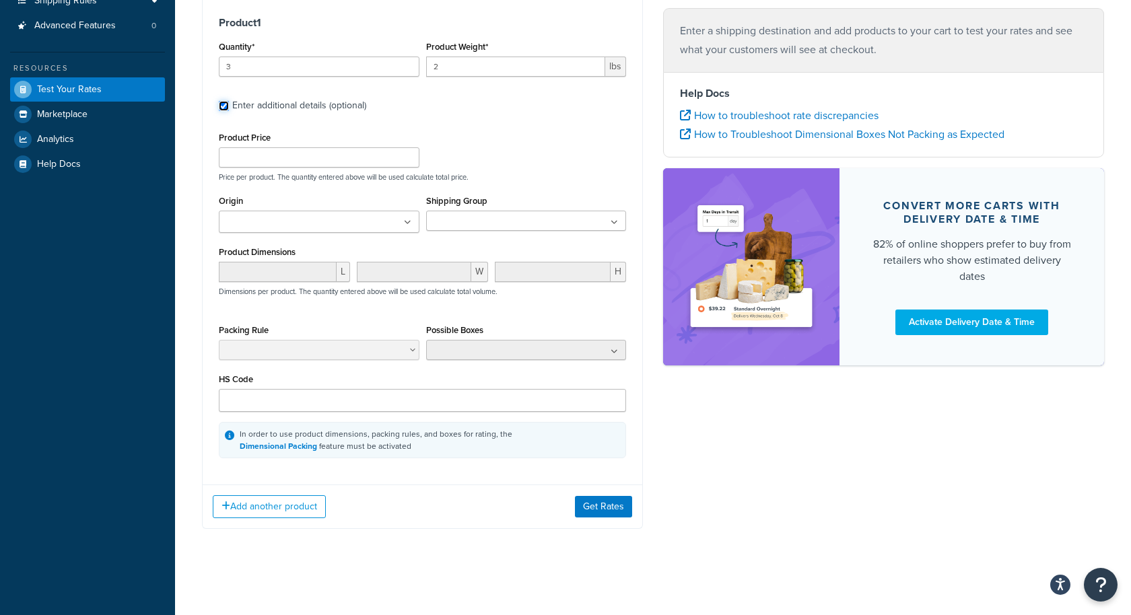
scroll to position [250, 0]
click at [604, 507] on button "Get Rates" at bounding box center [603, 507] width 57 height 22
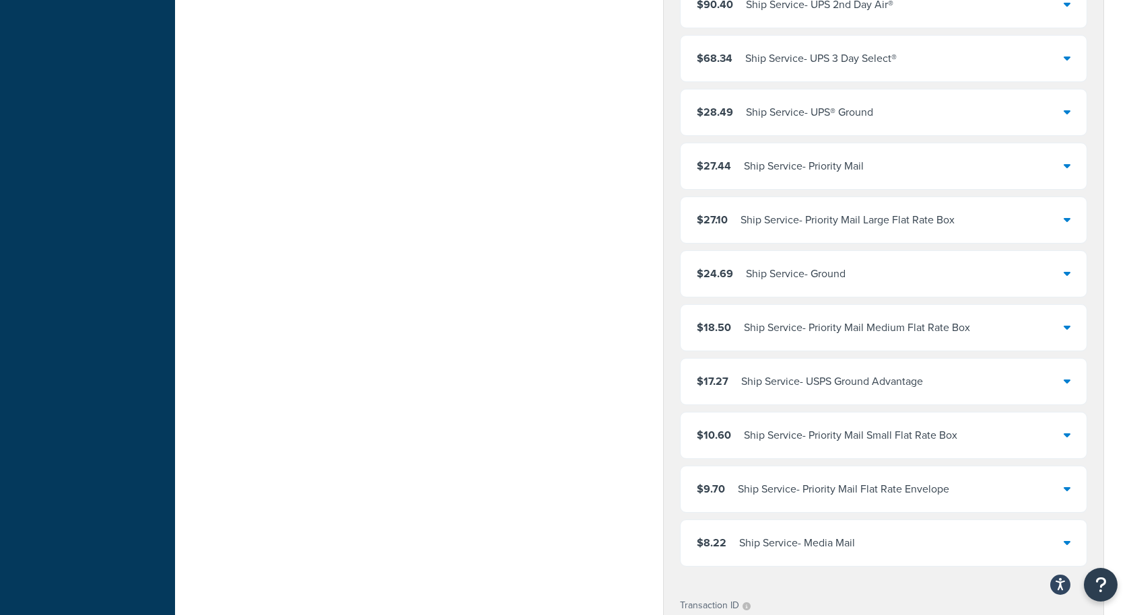
scroll to position [0, 0]
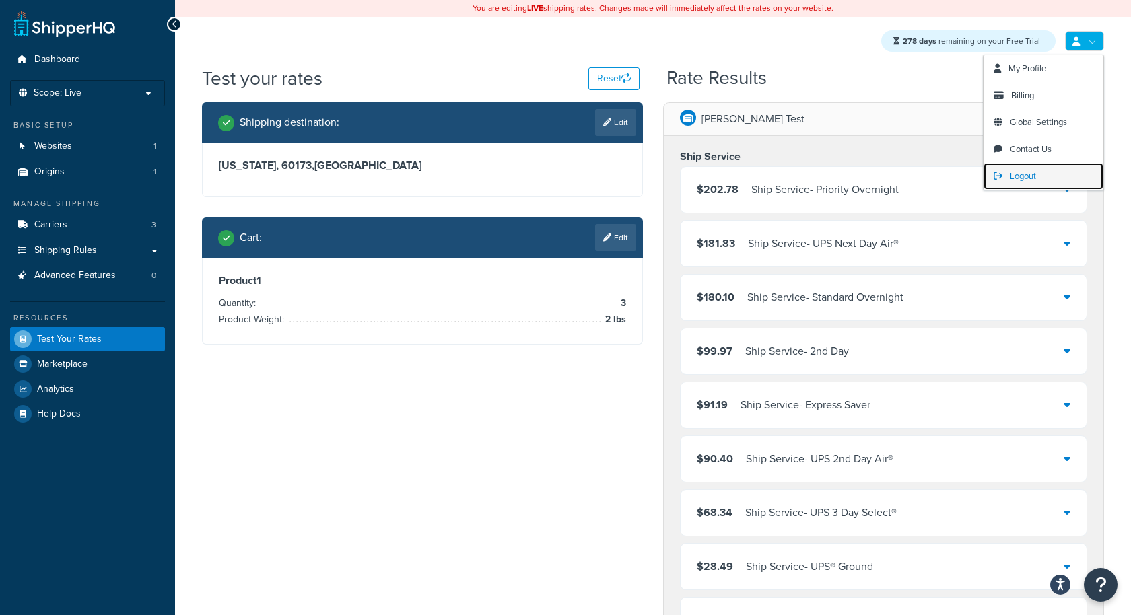
click at [1005, 172] on link "Logout" at bounding box center [1044, 176] width 120 height 27
